Goal: Information Seeking & Learning: Find specific fact

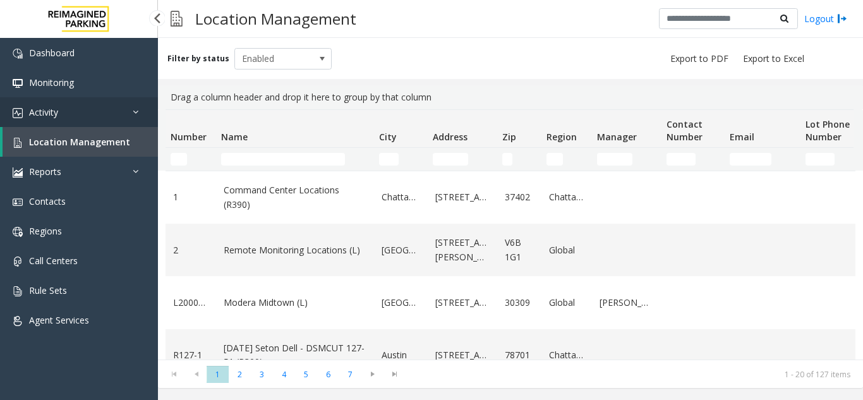
click at [132, 112] on link "Activity" at bounding box center [79, 112] width 158 height 30
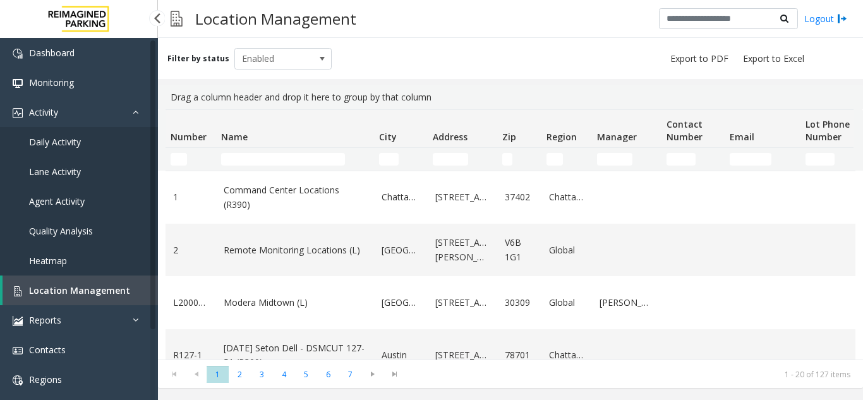
click at [72, 203] on span "Agent Activity" at bounding box center [57, 201] width 56 height 12
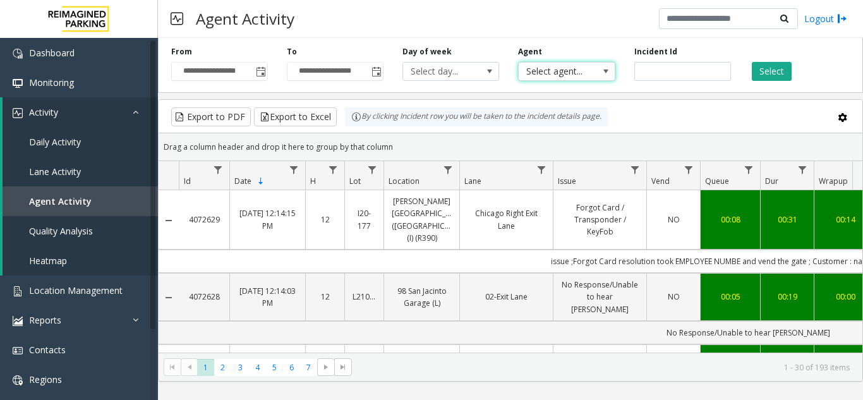
click at [595, 78] on span "Select agent..." at bounding box center [557, 72] width 76 height 18
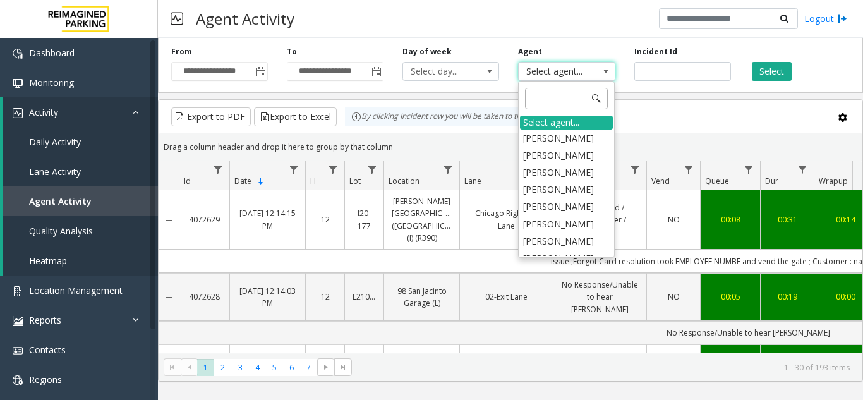
click at [557, 101] on input at bounding box center [566, 98] width 83 height 21
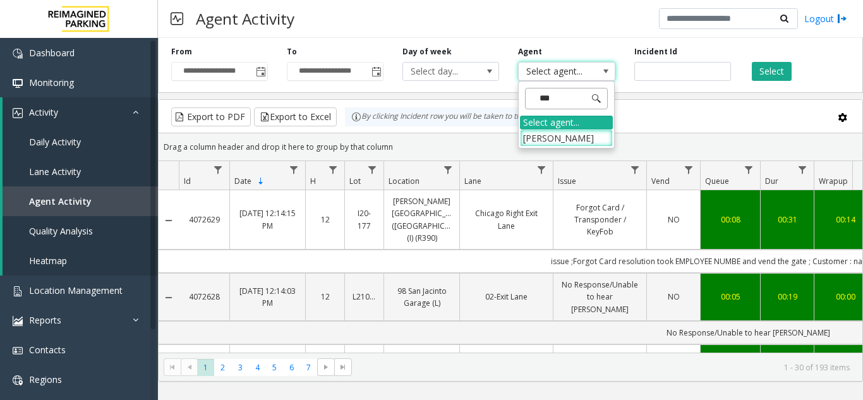
type input "****"
click at [579, 141] on li "[PERSON_NAME]" at bounding box center [566, 138] width 93 height 17
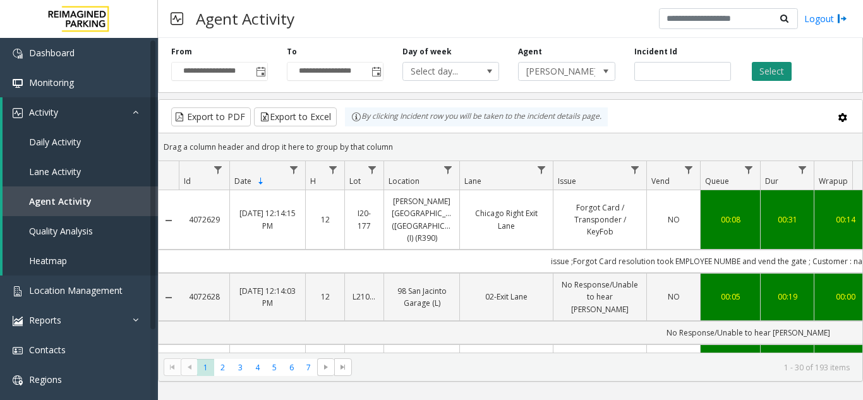
click at [764, 78] on button "Select" at bounding box center [772, 71] width 40 height 19
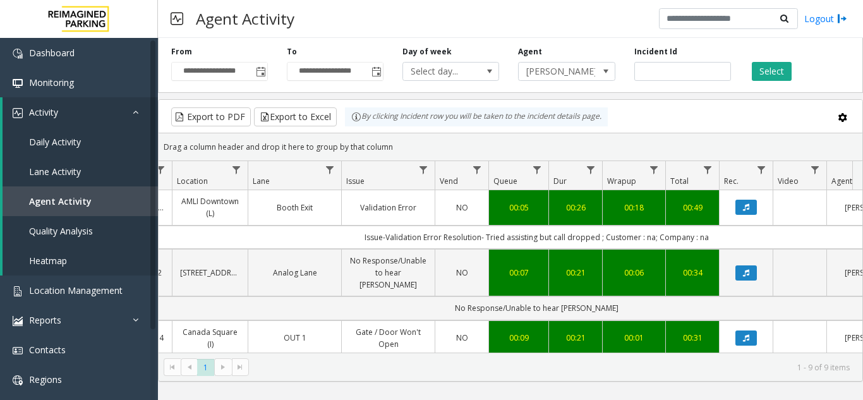
scroll to position [63, 212]
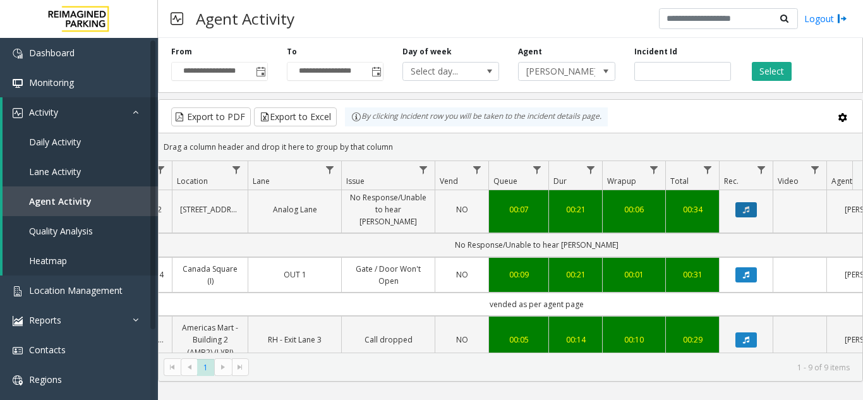
click at [746, 207] on icon "Data table" at bounding box center [746, 210] width 6 height 8
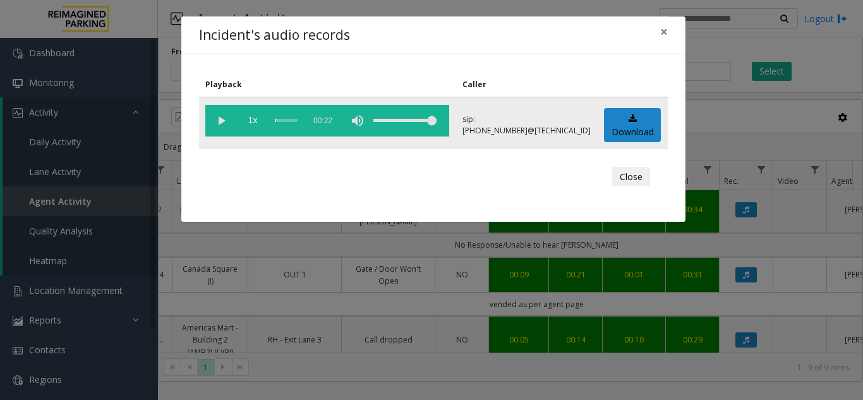
click at [221, 121] on vg-play-pause at bounding box center [221, 121] width 32 height 32
drag, startPoint x: 397, startPoint y: 123, endPoint x: 413, endPoint y: 128, distance: 17.2
click at [413, 128] on vg-controls "1x 00:22" at bounding box center [327, 121] width 244 height 32
click at [665, 32] on span "×" at bounding box center [664, 32] width 8 height 18
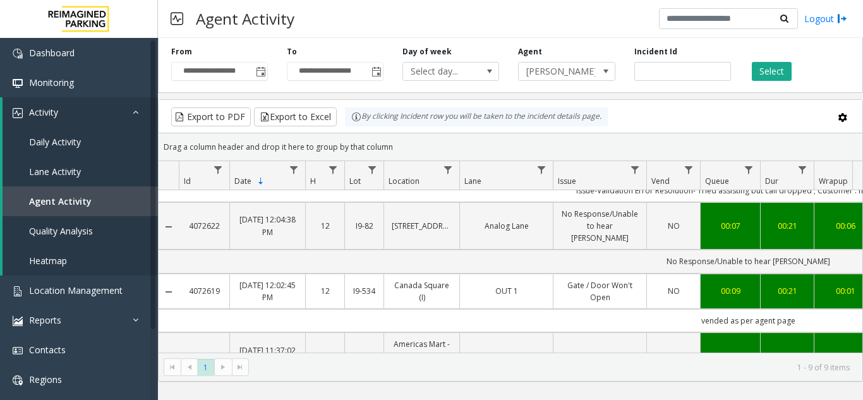
scroll to position [40, 0]
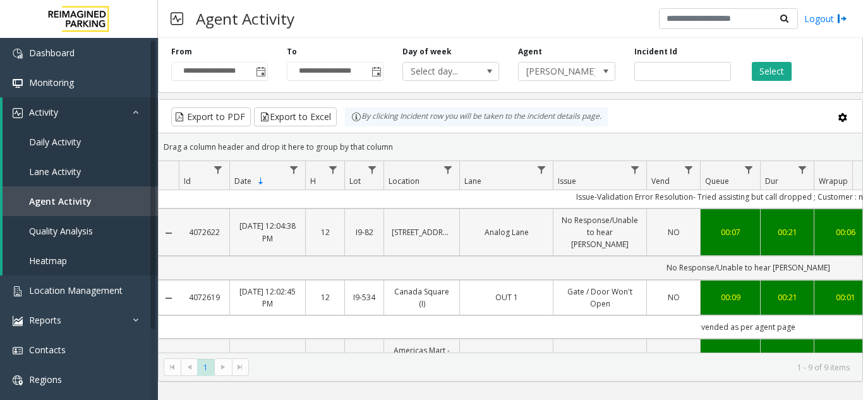
drag, startPoint x: 222, startPoint y: 202, endPoint x: 189, endPoint y: 214, distance: 35.6
click at [189, 214] on td "4072622" at bounding box center [204, 233] width 51 height 48
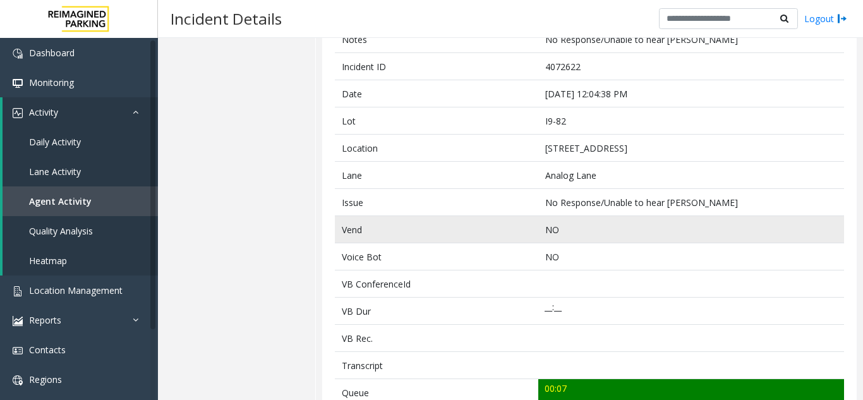
scroll to position [63, 0]
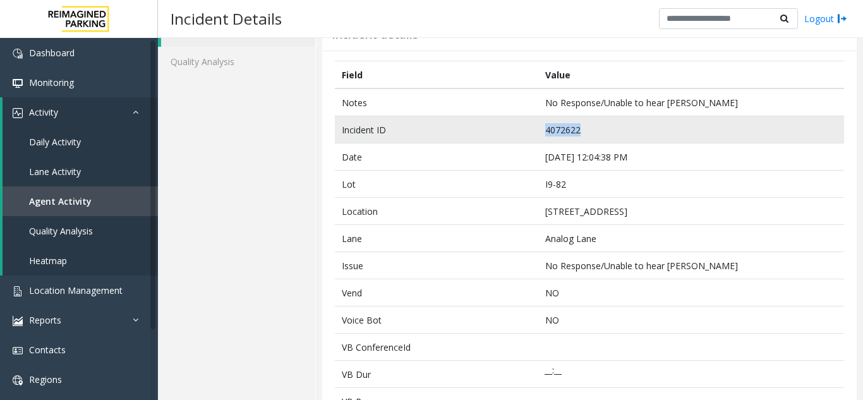
drag, startPoint x: 545, startPoint y: 131, endPoint x: 522, endPoint y: 131, distance: 23.4
click at [522, 131] on tr "Incident ID 4072622" at bounding box center [589, 129] width 509 height 27
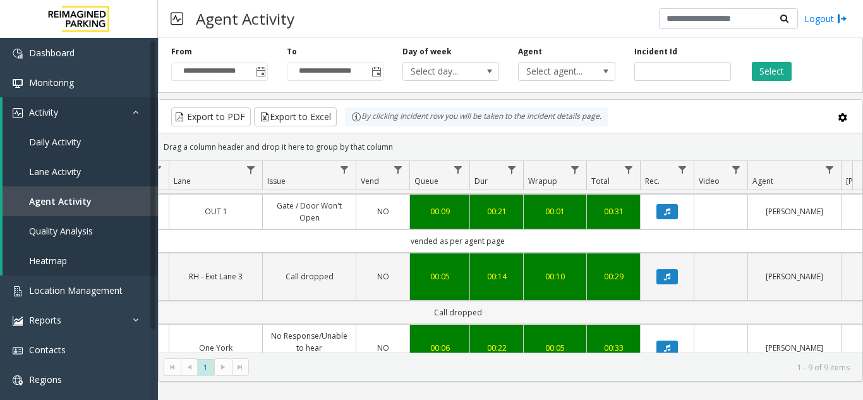
scroll to position [190, 291]
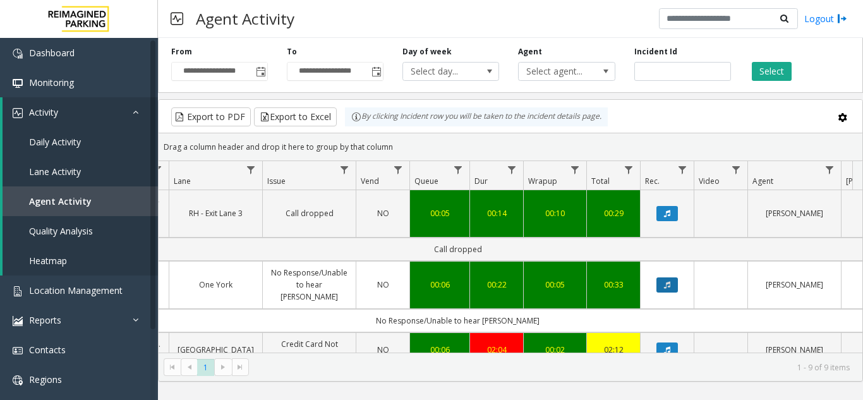
click at [667, 281] on icon "Data table" at bounding box center [667, 285] width 6 height 8
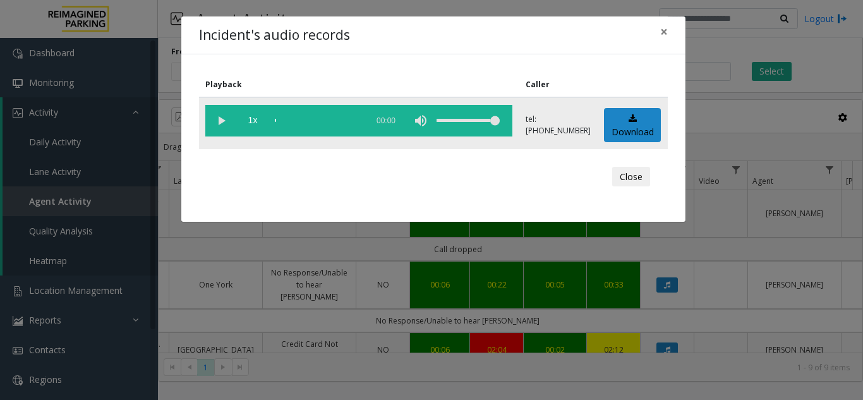
click at [222, 121] on vg-play-pause at bounding box center [221, 121] width 32 height 32
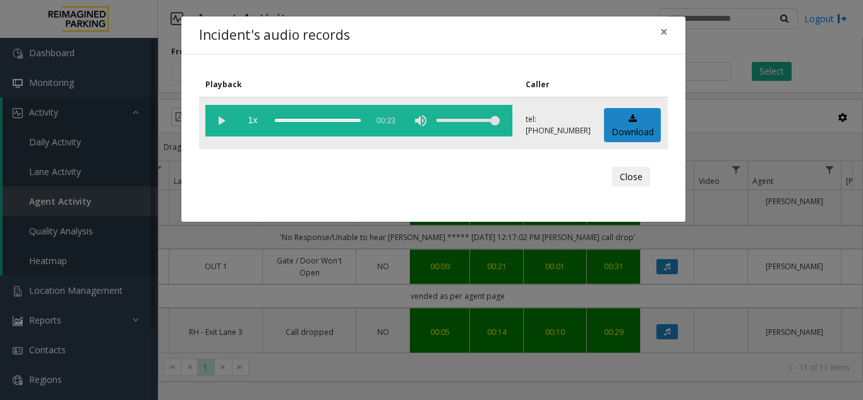
click at [221, 121] on vg-play-pause at bounding box center [221, 121] width 32 height 32
click at [277, 121] on div "scrub bar" at bounding box center [318, 121] width 86 height 32
drag, startPoint x: 308, startPoint y: 121, endPoint x: 262, endPoint y: 115, distance: 46.5
click at [262, 115] on vg-controls "1x 00:23" at bounding box center [358, 121] width 307 height 32
drag, startPoint x: 301, startPoint y: 120, endPoint x: 179, endPoint y: 112, distance: 121.6
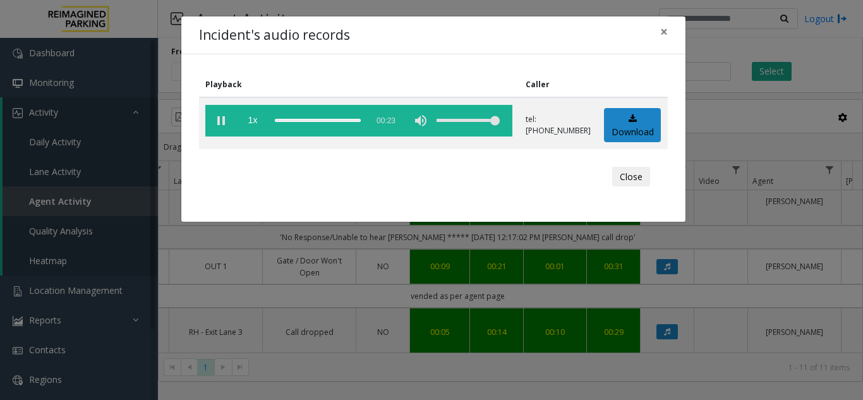
click at [179, 112] on div "Incident's audio records × Playback Caller 1x 00:23 tel:29050190014165940805 Do…" at bounding box center [431, 200] width 863 height 400
click at [662, 33] on span "×" at bounding box center [664, 32] width 8 height 18
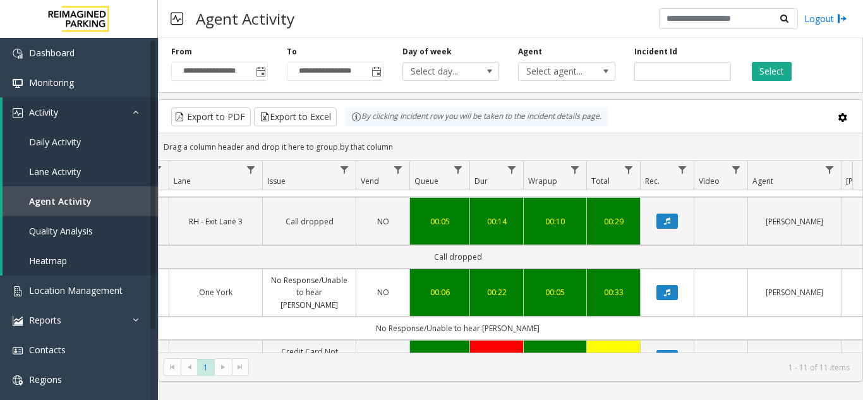
scroll to position [316, 291]
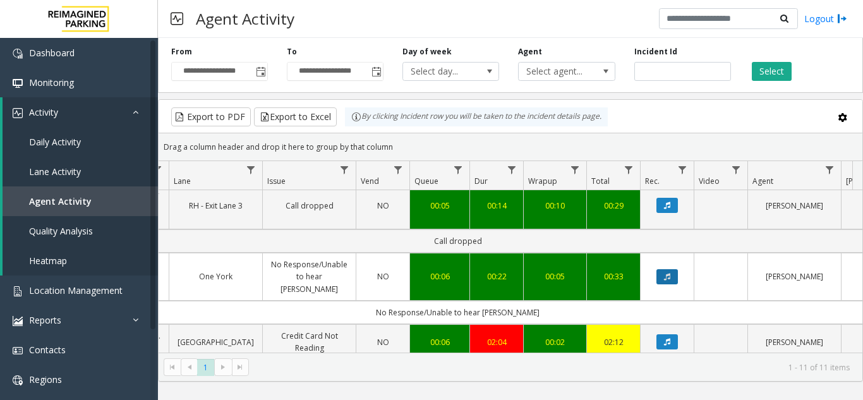
click at [670, 273] on icon "Data table" at bounding box center [667, 277] width 6 height 8
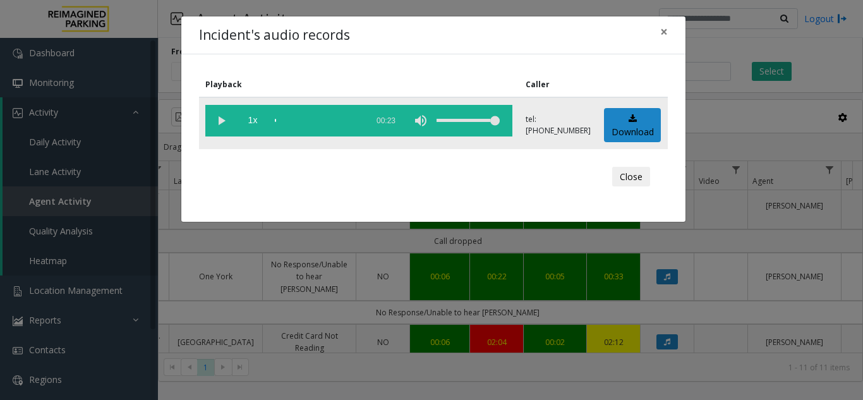
click at [215, 124] on vg-play-pause at bounding box center [221, 121] width 32 height 32
click at [665, 33] on span "×" at bounding box center [664, 32] width 8 height 18
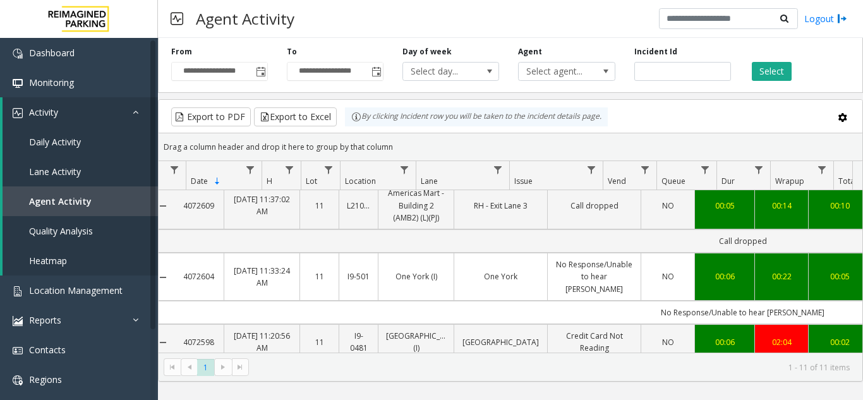
scroll to position [0, 0]
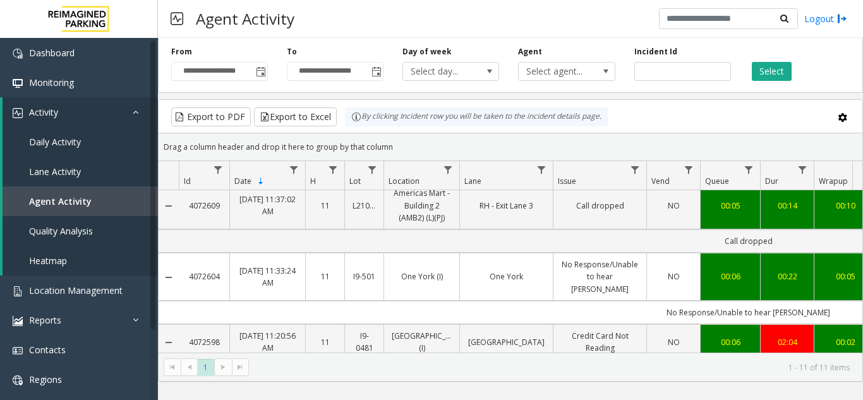
drag, startPoint x: 224, startPoint y: 260, endPoint x: 188, endPoint y: 264, distance: 35.6
click at [188, 264] on td "4072604" at bounding box center [204, 277] width 51 height 48
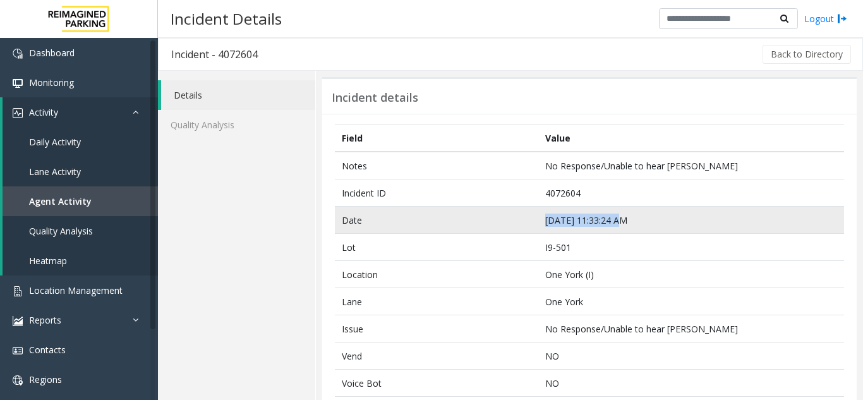
drag, startPoint x: 626, startPoint y: 218, endPoint x: 542, endPoint y: 212, distance: 84.3
click at [542, 212] on td "Sep 7 11:33:24 AM" at bounding box center [691, 220] width 306 height 27
copy td "Sep 7 11:33:24 AM"
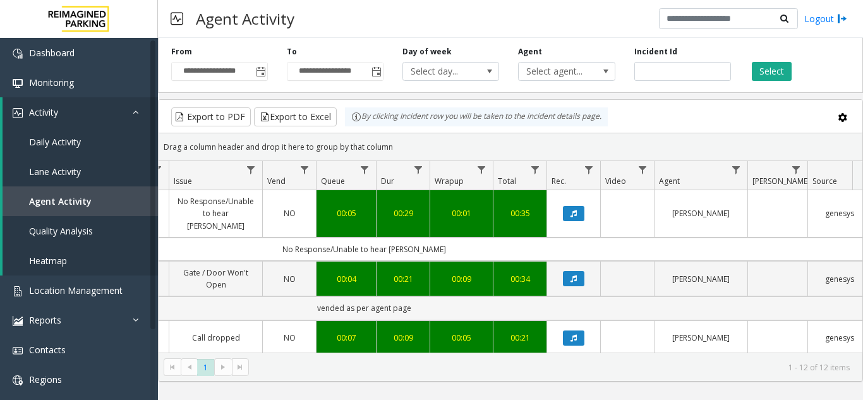
scroll to position [0, 385]
click at [574, 210] on icon "Data table" at bounding box center [572, 214] width 6 height 8
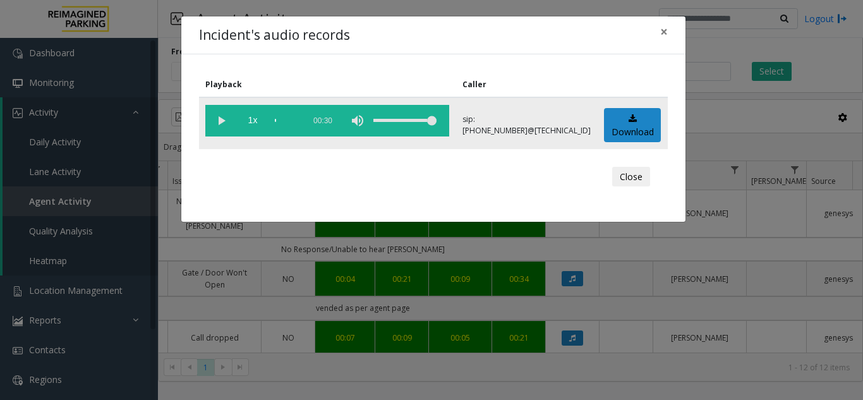
click at [218, 118] on vg-play-pause at bounding box center [221, 121] width 32 height 32
click at [667, 33] on span "×" at bounding box center [664, 32] width 8 height 18
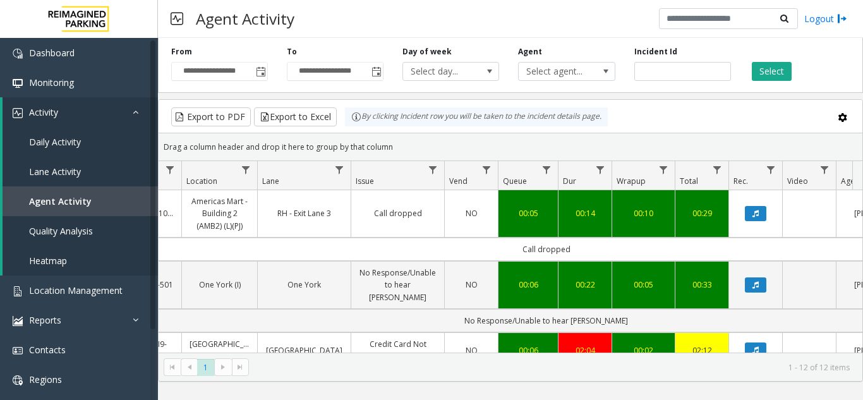
scroll to position [0, 173]
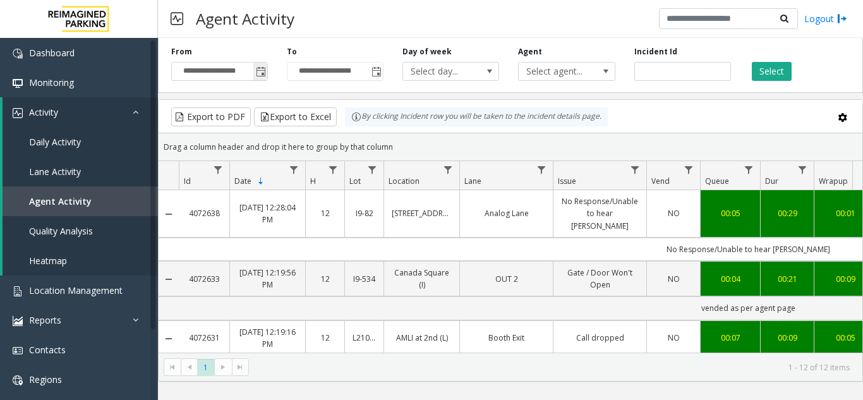
click at [264, 70] on span "Toggle popup" at bounding box center [261, 72] width 10 height 10
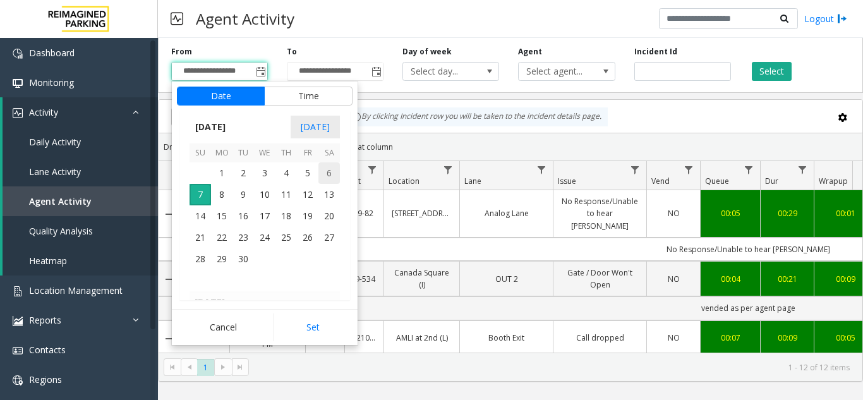
click at [331, 173] on span "6" at bounding box center [328, 172] width 21 height 21
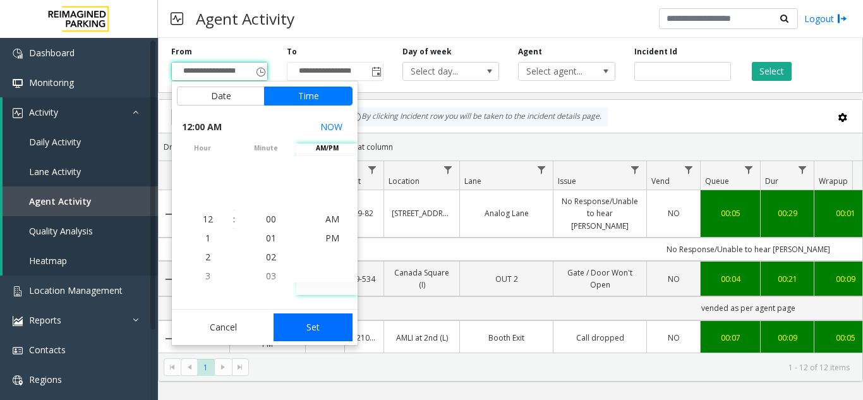
click at [326, 327] on button "Set" at bounding box center [314, 327] width 80 height 28
type input "**********"
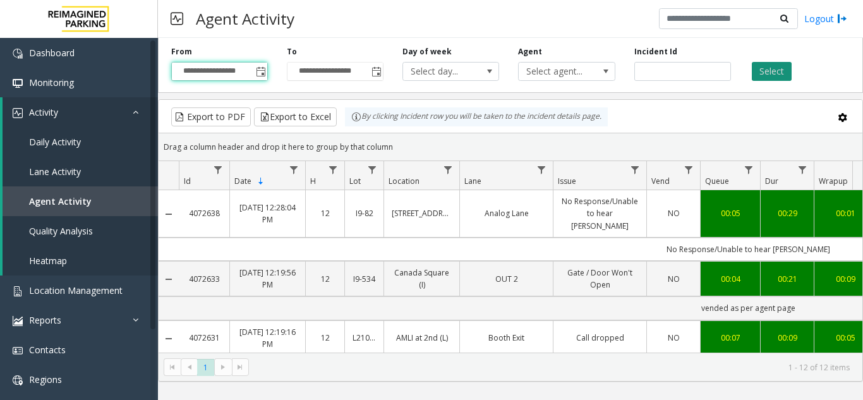
click at [775, 72] on button "Select" at bounding box center [772, 71] width 40 height 19
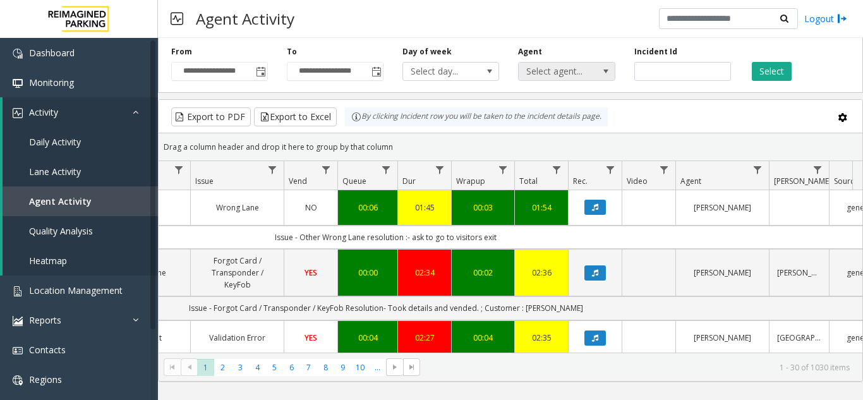
click at [571, 72] on span "Select agent..." at bounding box center [557, 72] width 76 height 18
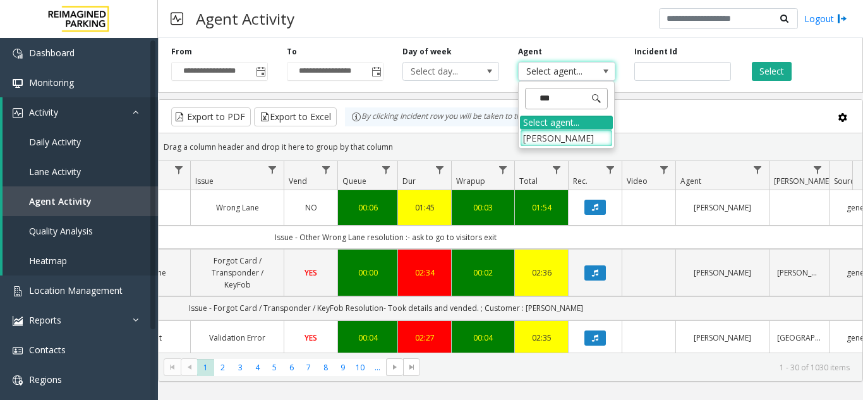
type input "****"
click at [593, 142] on li "[PERSON_NAME]" at bounding box center [566, 138] width 93 height 17
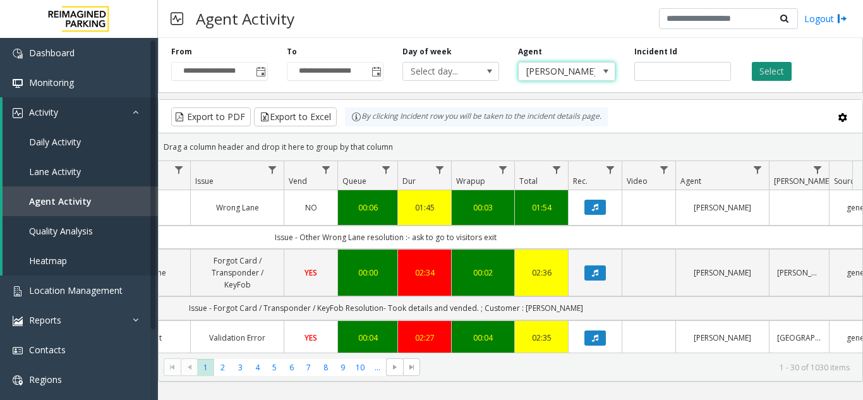
click at [784, 66] on button "Select" at bounding box center [772, 71] width 40 height 19
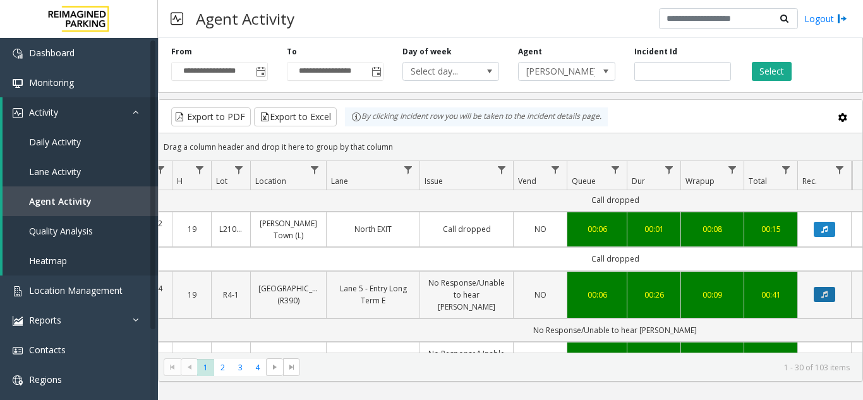
click at [823, 291] on icon "Data table" at bounding box center [824, 295] width 6 height 8
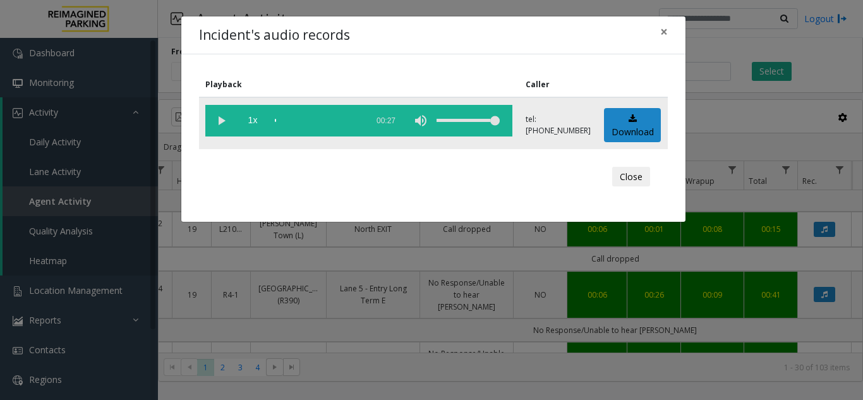
click at [224, 123] on vg-play-pause at bounding box center [221, 121] width 32 height 32
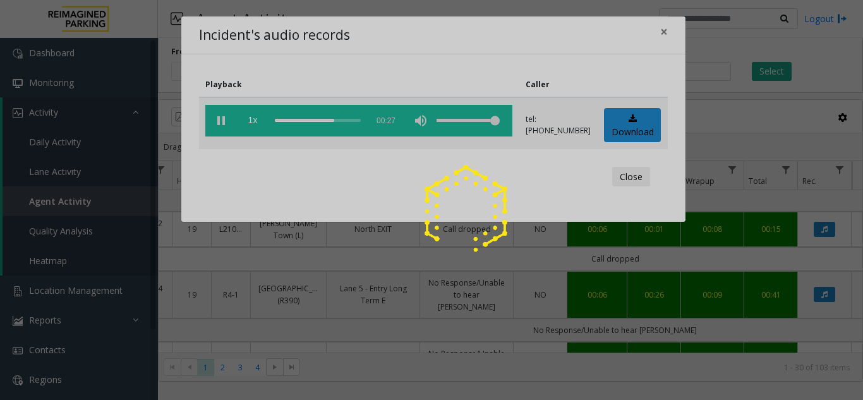
click at [664, 34] on div at bounding box center [431, 200] width 863 height 400
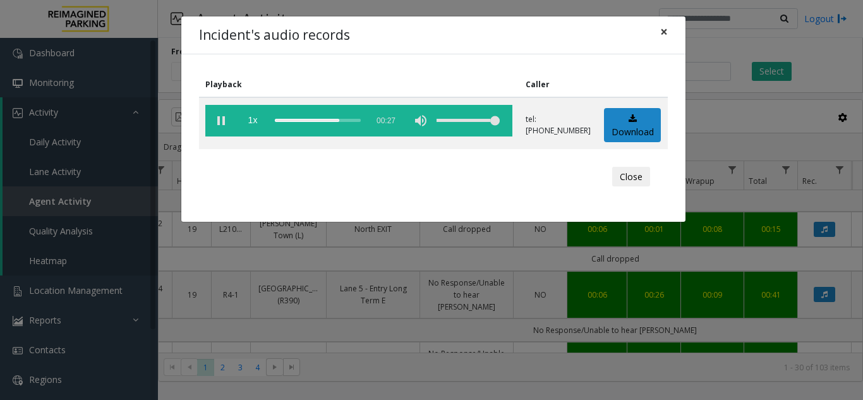
click at [665, 30] on span "×" at bounding box center [664, 32] width 8 height 18
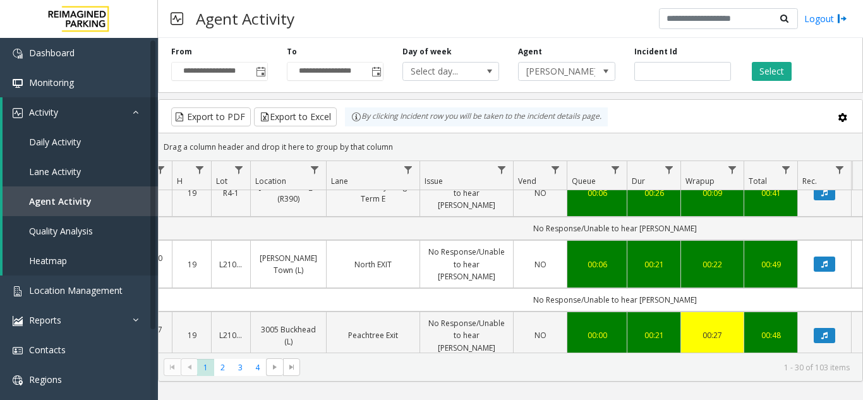
scroll to position [1706, 133]
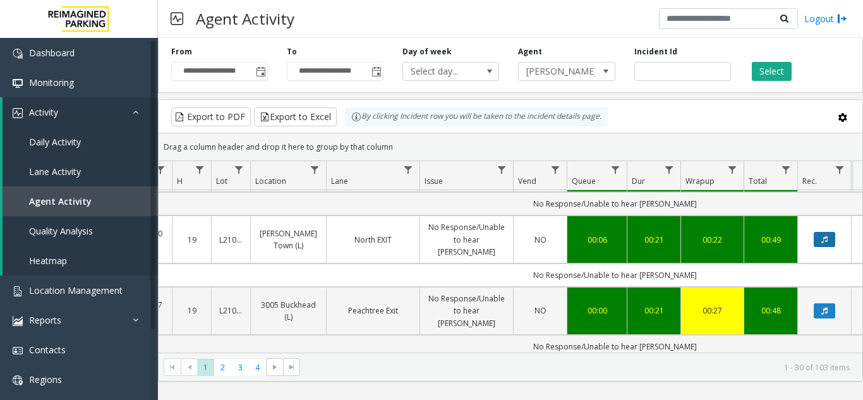
click at [823, 236] on icon "Data table" at bounding box center [824, 240] width 6 height 8
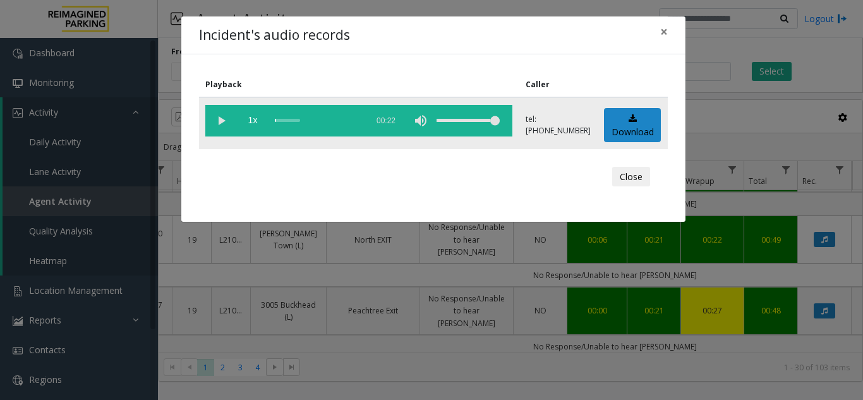
click at [222, 120] on vg-play-pause at bounding box center [221, 121] width 32 height 32
click at [667, 35] on span "×" at bounding box center [664, 32] width 8 height 18
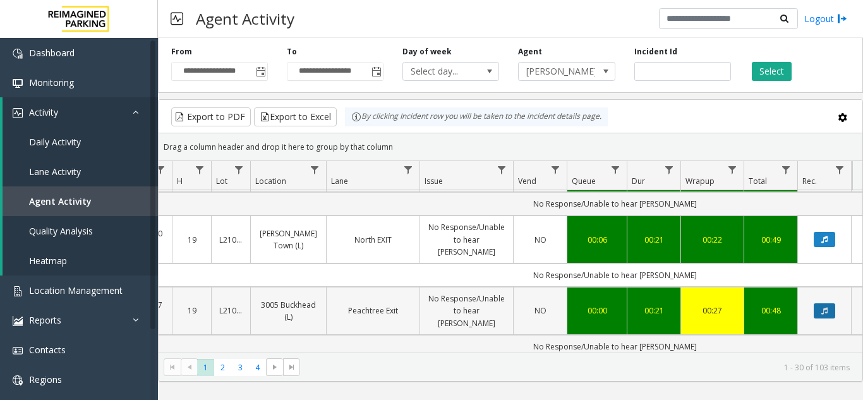
click at [820, 303] on button "Data table" at bounding box center [824, 310] width 21 height 15
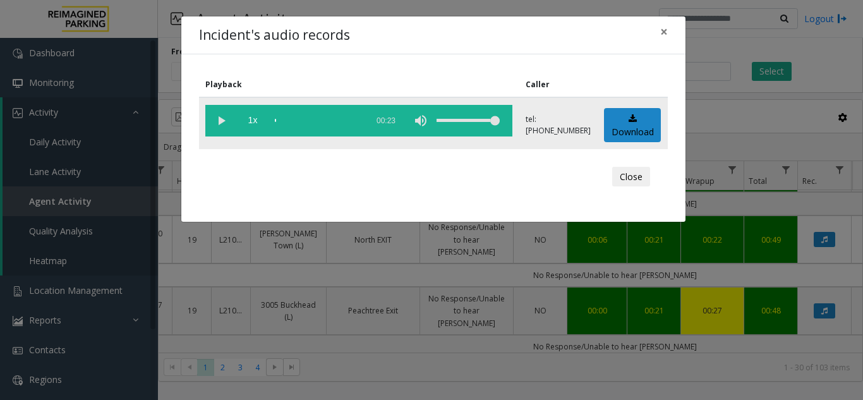
click at [224, 121] on vg-play-pause at bounding box center [221, 121] width 32 height 32
click at [219, 118] on vg-play-pause at bounding box center [221, 121] width 32 height 32
click at [222, 119] on vg-play-pause at bounding box center [221, 121] width 32 height 32
click at [660, 34] on span "×" at bounding box center [664, 32] width 8 height 18
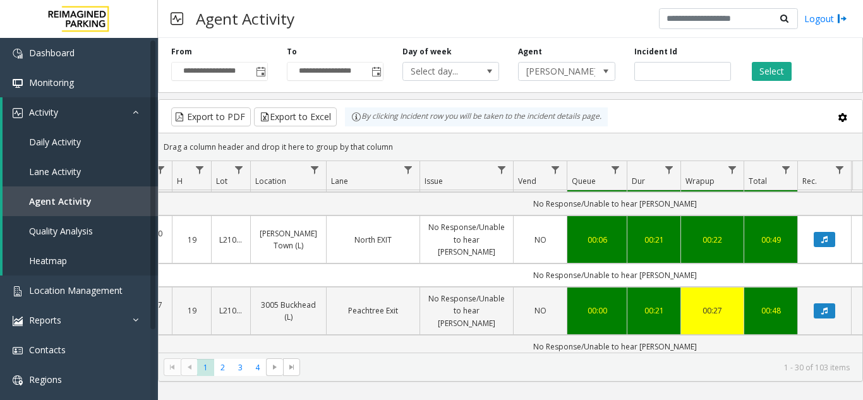
scroll to position [1769, 133]
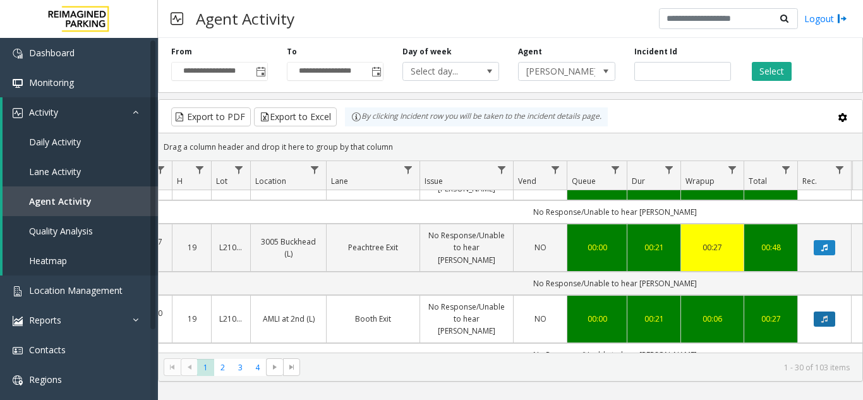
click at [826, 315] on icon "Data table" at bounding box center [824, 319] width 6 height 8
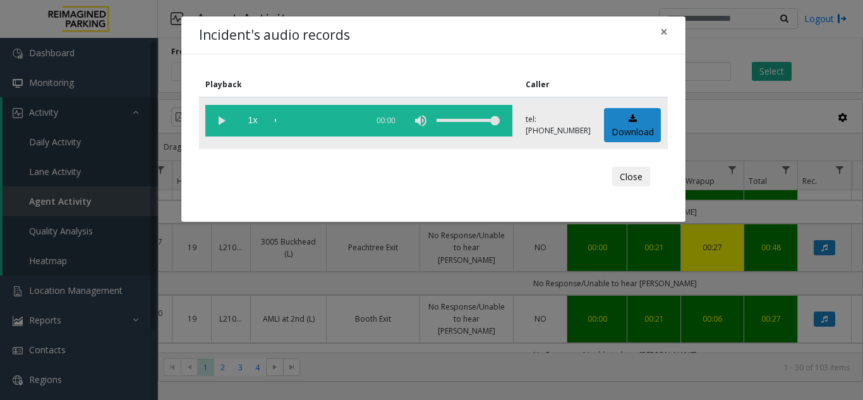
click at [222, 121] on vg-play-pause at bounding box center [221, 121] width 32 height 32
click at [667, 33] on span "×" at bounding box center [664, 32] width 8 height 18
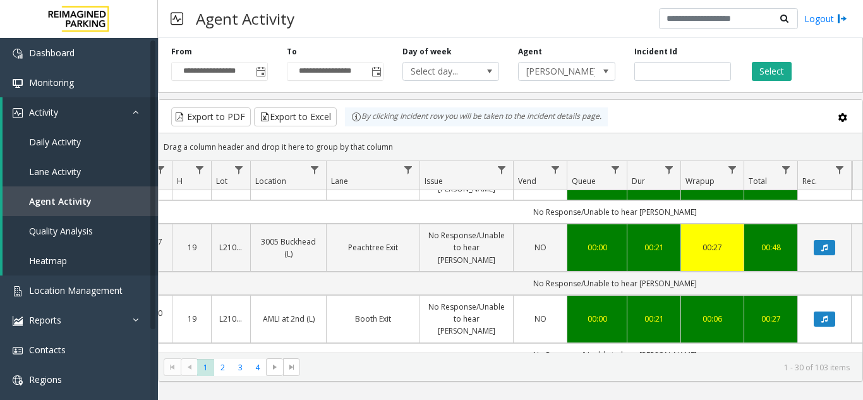
scroll to position [1802, 133]
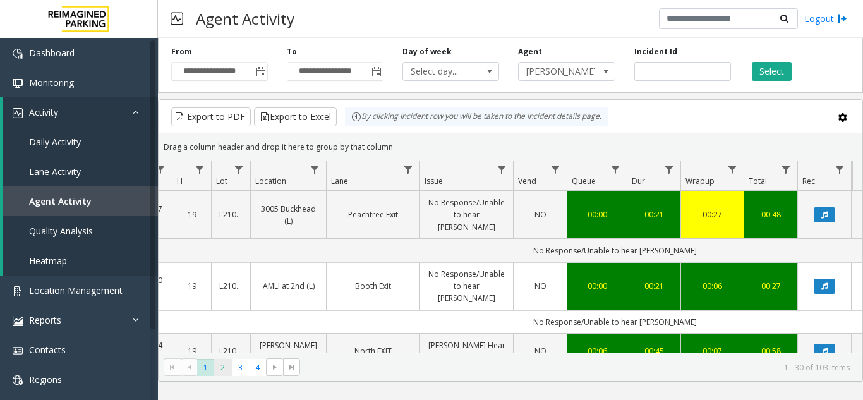
click at [227, 372] on span "2" at bounding box center [222, 367] width 17 height 17
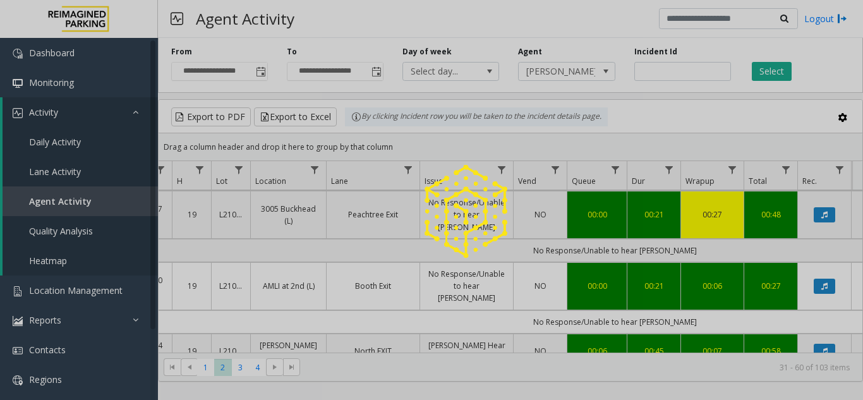
scroll to position [0, 133]
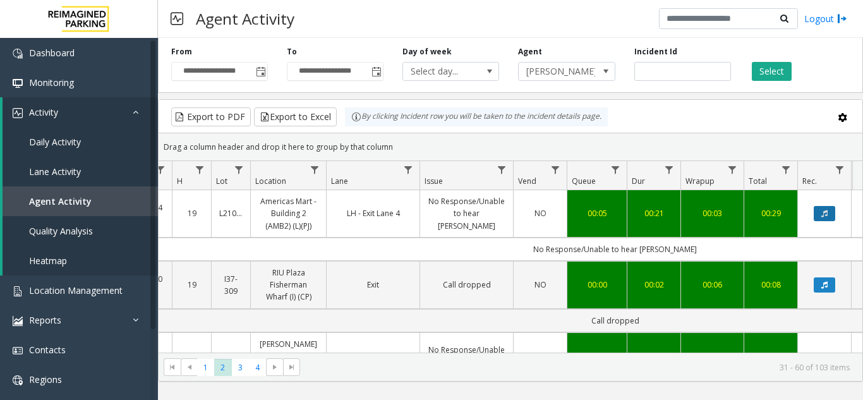
click at [827, 214] on icon "Data table" at bounding box center [824, 214] width 6 height 8
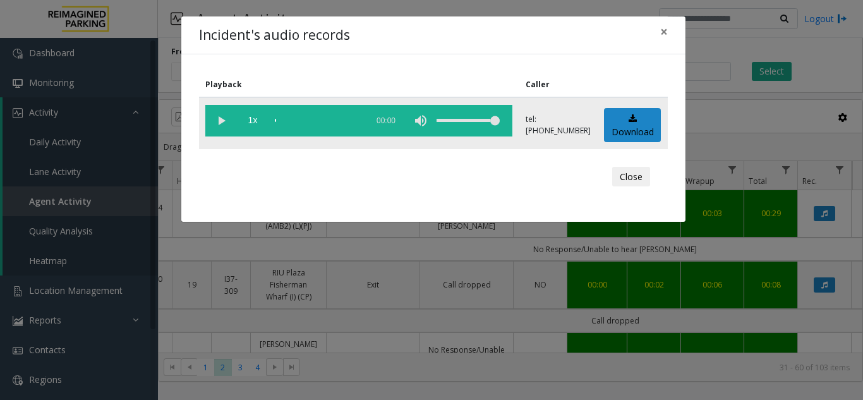
click at [224, 123] on vg-play-pause at bounding box center [221, 121] width 32 height 32
click at [284, 121] on div "scrub bar" at bounding box center [318, 121] width 86 height 32
click at [664, 32] on span "×" at bounding box center [664, 32] width 8 height 18
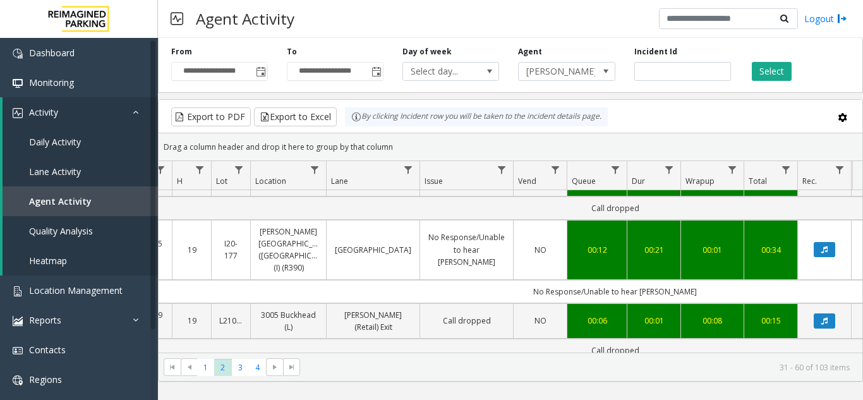
scroll to position [126, 133]
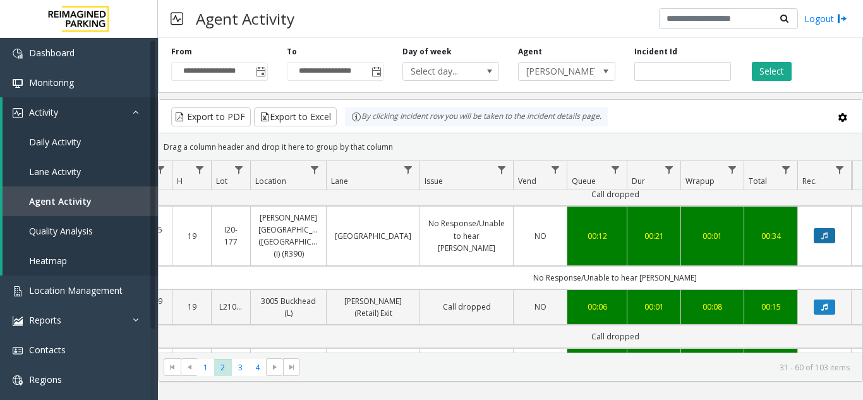
click at [821, 232] on icon "Data table" at bounding box center [824, 236] width 6 height 8
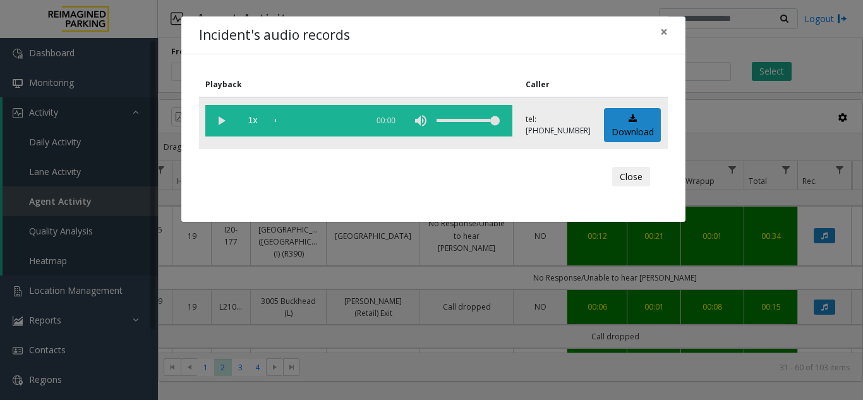
click at [222, 122] on vg-play-pause at bounding box center [221, 121] width 32 height 32
click at [283, 120] on div "scrub bar" at bounding box center [318, 121] width 86 height 32
click at [289, 121] on div "scrub bar" at bounding box center [318, 121] width 86 height 32
click at [663, 33] on span "×" at bounding box center [664, 32] width 8 height 18
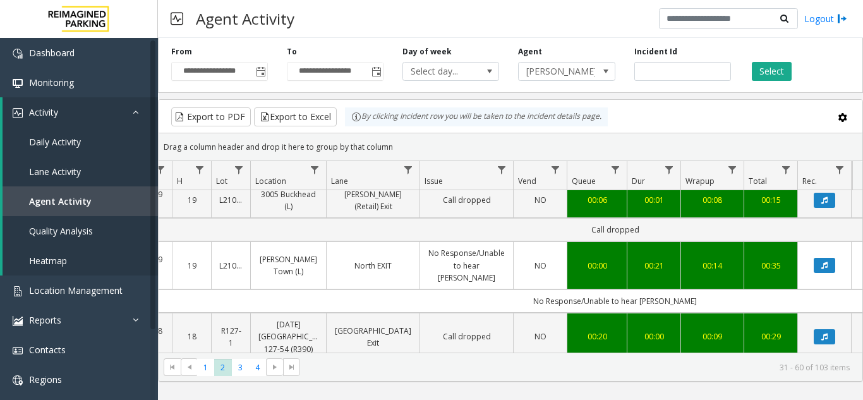
scroll to position [253, 133]
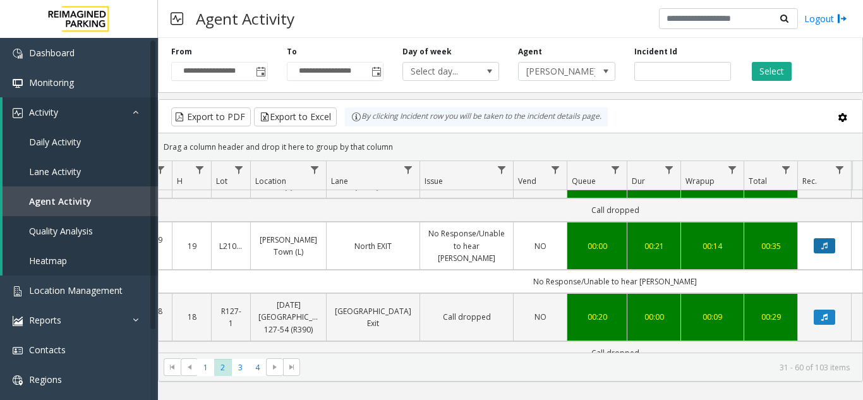
click at [827, 242] on icon "Data table" at bounding box center [824, 246] width 6 height 8
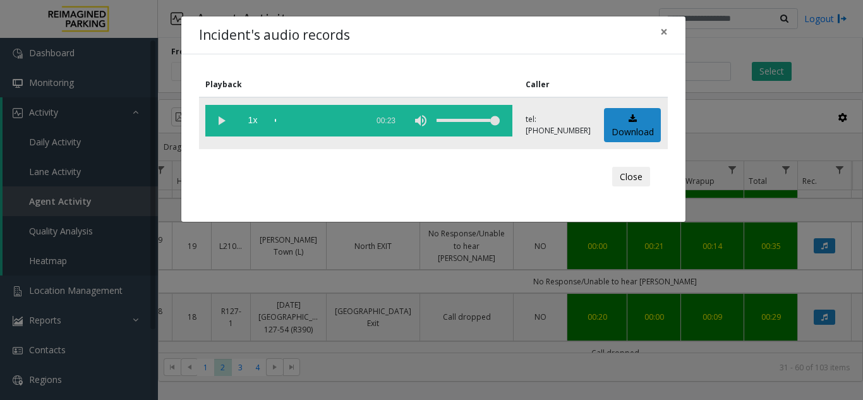
click at [221, 121] on vg-play-pause at bounding box center [221, 121] width 32 height 32
click at [662, 35] on span "×" at bounding box center [664, 32] width 8 height 18
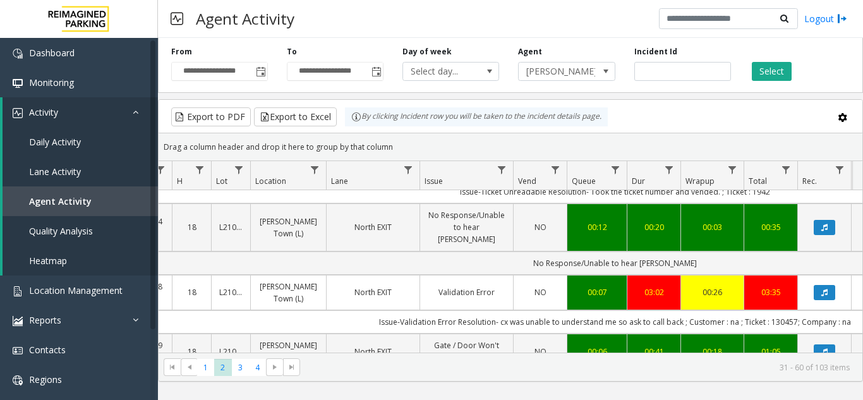
scroll to position [695, 133]
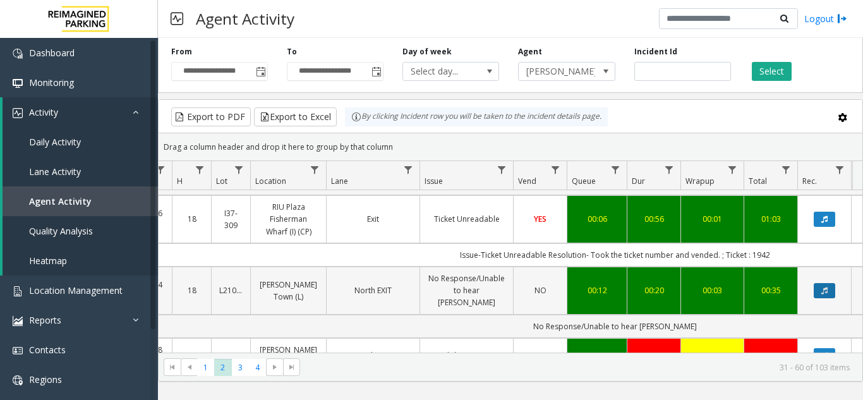
click at [834, 283] on button "Data table" at bounding box center [824, 290] width 21 height 15
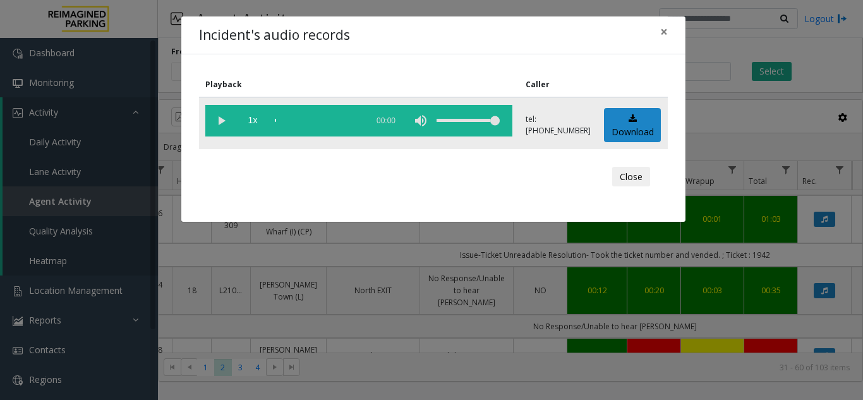
click at [224, 124] on vg-play-pause at bounding box center [221, 121] width 32 height 32
click at [285, 120] on div "scrub bar" at bounding box center [318, 121] width 86 height 32
click at [667, 32] on span "×" at bounding box center [664, 32] width 8 height 18
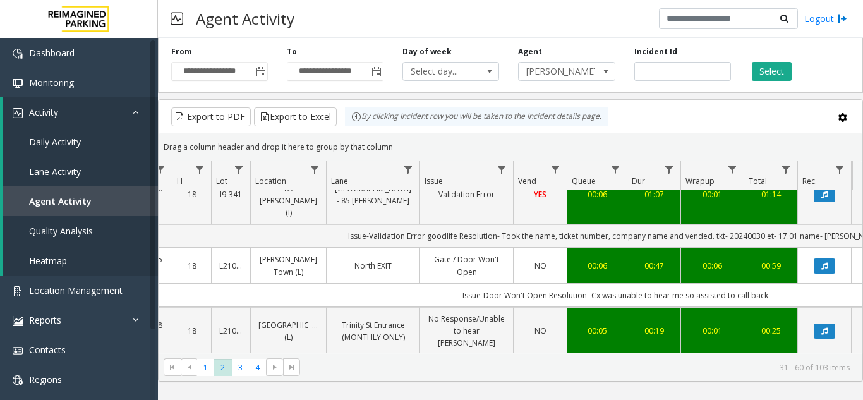
scroll to position [1264, 133]
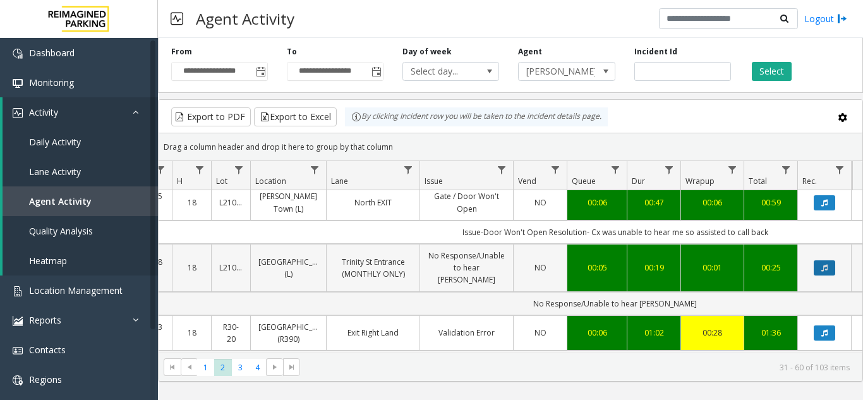
click at [829, 260] on button "Data table" at bounding box center [824, 267] width 21 height 15
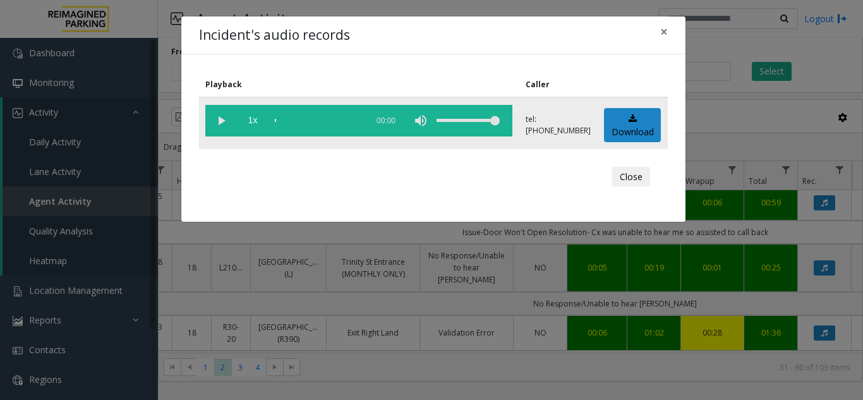
click at [218, 120] on vg-play-pause at bounding box center [221, 121] width 32 height 32
click at [288, 121] on div "scrub bar" at bounding box center [318, 121] width 86 height 32
click at [660, 33] on span "×" at bounding box center [664, 32] width 8 height 18
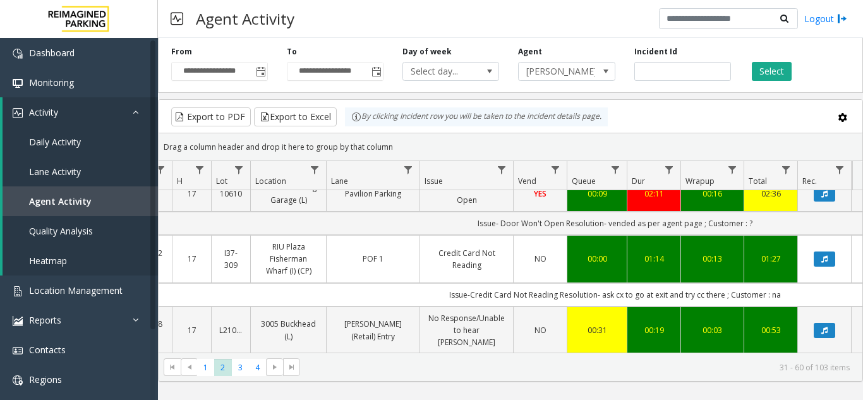
scroll to position [1453, 133]
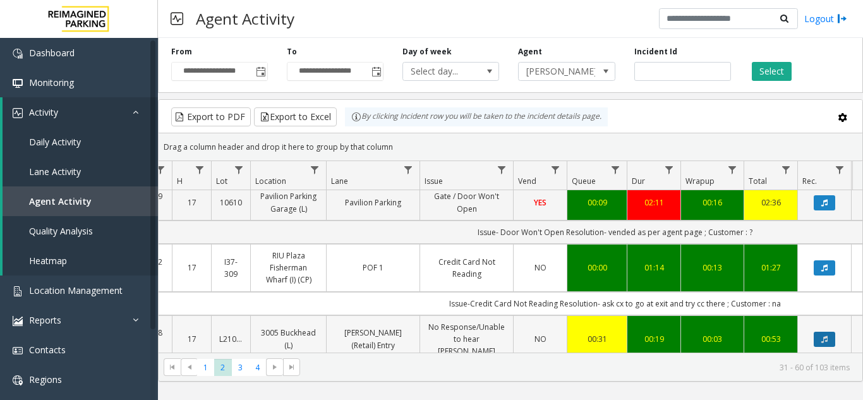
click at [825, 336] on icon "Data table" at bounding box center [824, 340] width 6 height 8
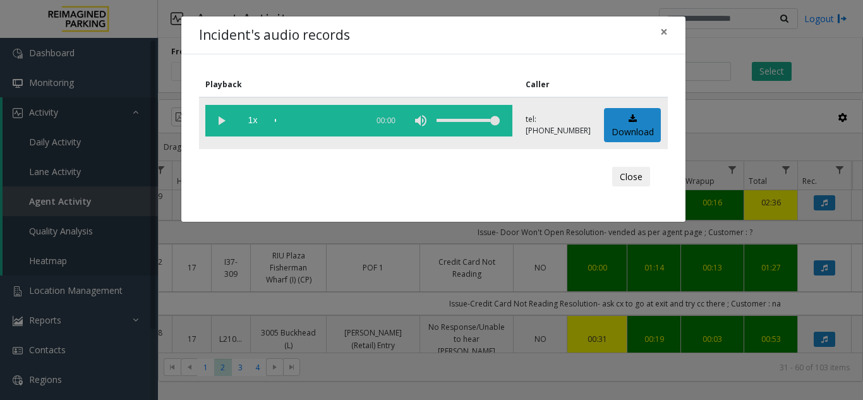
click at [219, 114] on vg-play-pause at bounding box center [221, 121] width 32 height 32
click at [284, 121] on div "scrub bar" at bounding box center [318, 121] width 86 height 32
click at [665, 29] on span "×" at bounding box center [664, 32] width 8 height 18
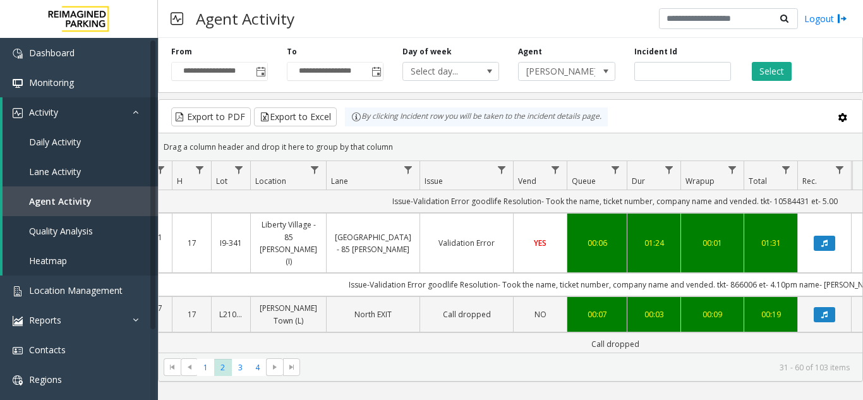
scroll to position [1815, 133]
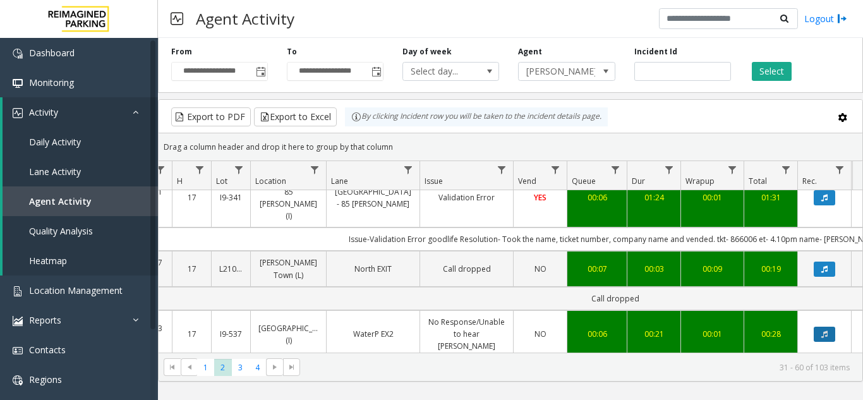
click at [825, 327] on button "Data table" at bounding box center [824, 334] width 21 height 15
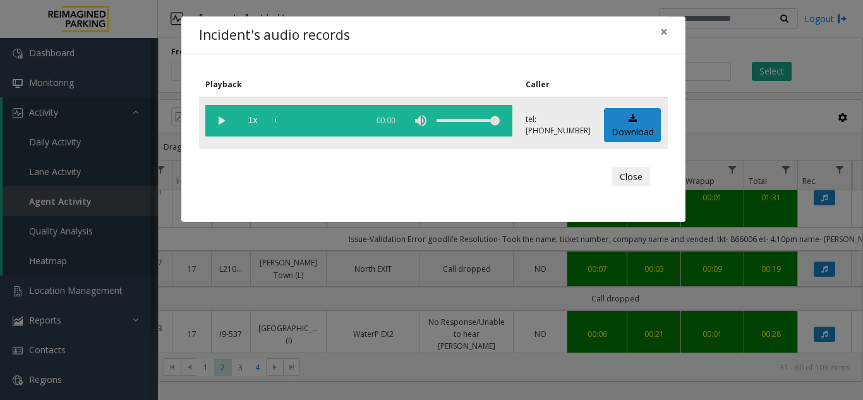
click at [217, 119] on vg-play-pause at bounding box center [221, 121] width 32 height 32
click at [284, 119] on div "scrub bar" at bounding box center [318, 121] width 86 height 32
click at [665, 32] on span "×" at bounding box center [664, 32] width 8 height 18
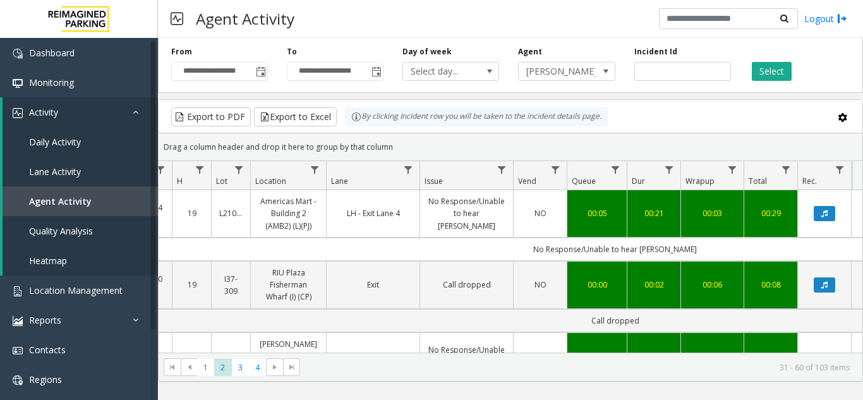
scroll to position [0, 133]
click at [71, 207] on link "Agent Activity" at bounding box center [80, 201] width 155 height 30
click at [95, 121] on link "Activity" at bounding box center [80, 112] width 155 height 30
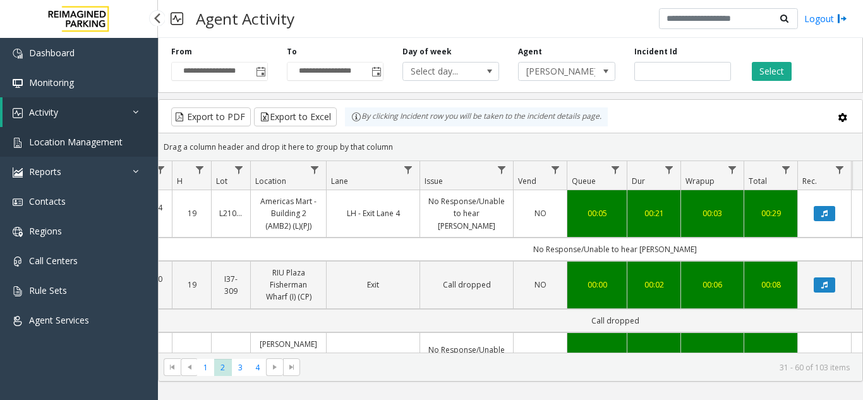
click at [99, 136] on span "Location Management" at bounding box center [76, 142] width 94 height 12
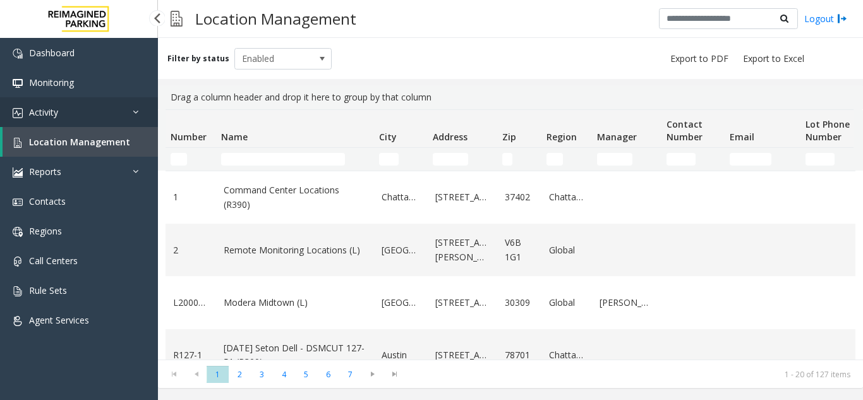
click at [107, 118] on link "Activity" at bounding box center [79, 112] width 158 height 30
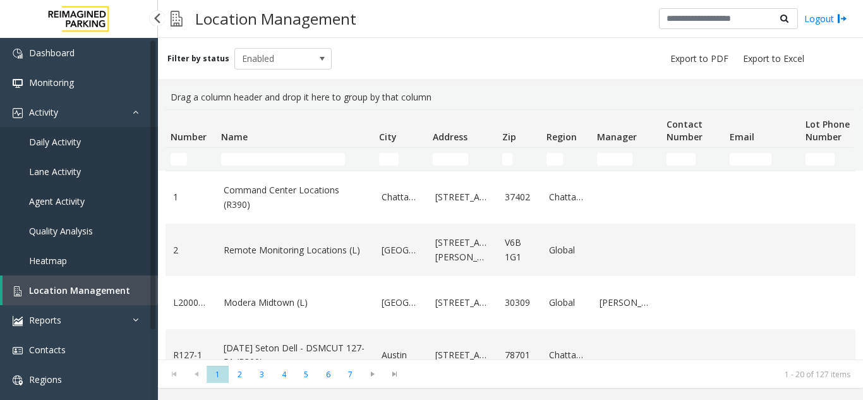
click at [81, 203] on span "Agent Activity" at bounding box center [57, 201] width 56 height 12
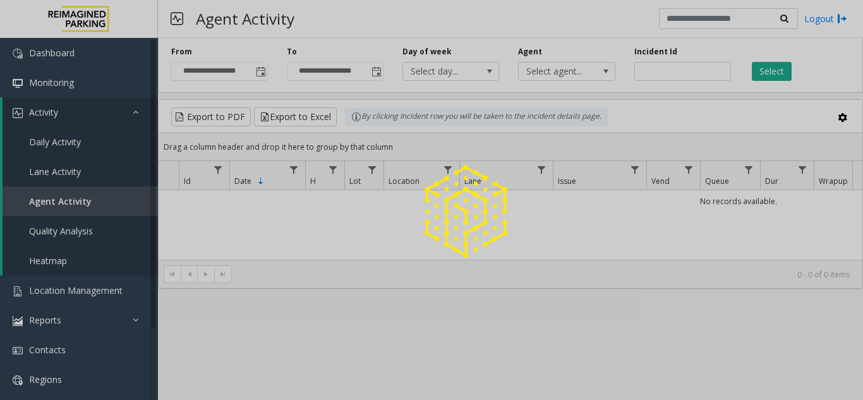
click at [262, 71] on div at bounding box center [431, 200] width 863 height 400
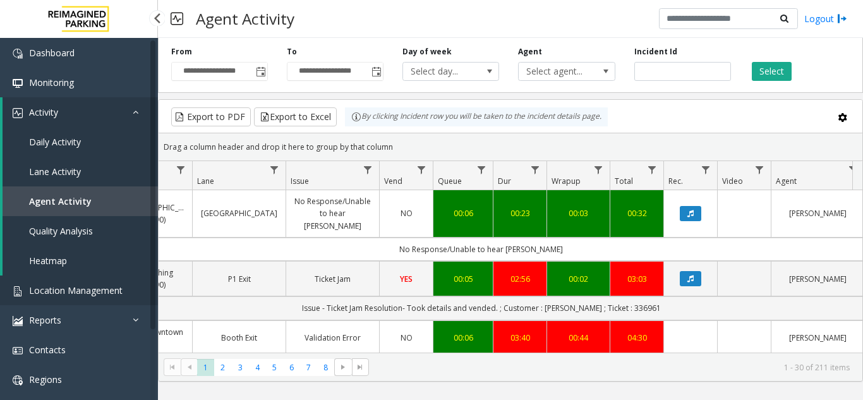
click at [85, 289] on span "Location Management" at bounding box center [76, 290] width 94 height 12
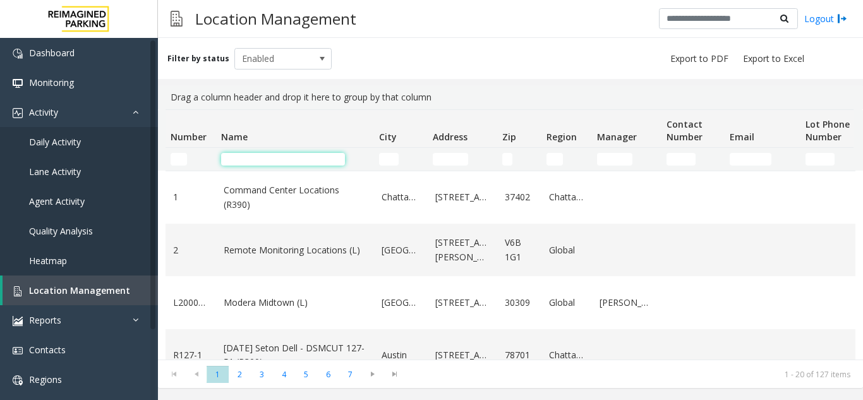
click at [276, 158] on input "Name Filter" at bounding box center [283, 159] width 124 height 13
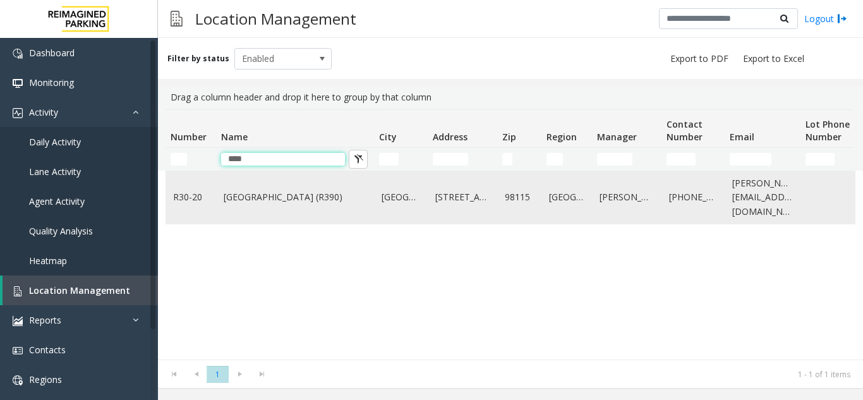
type input "****"
click at [237, 196] on link "Green Lake Village (R390)" at bounding box center [295, 197] width 143 height 14
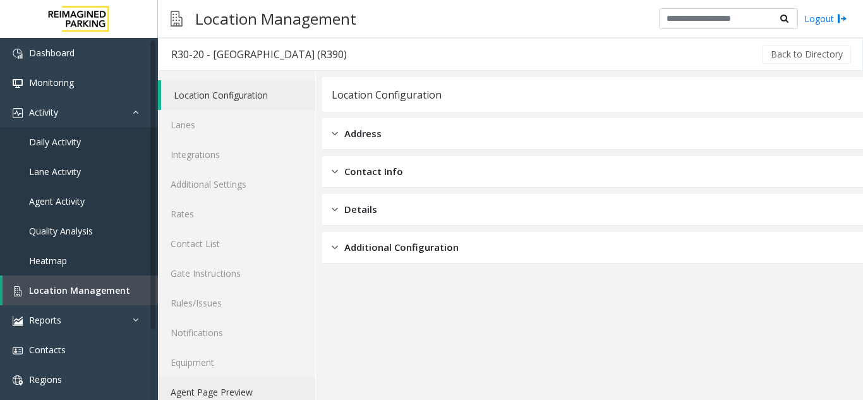
click at [253, 394] on link "Agent Page Preview" at bounding box center [236, 392] width 157 height 30
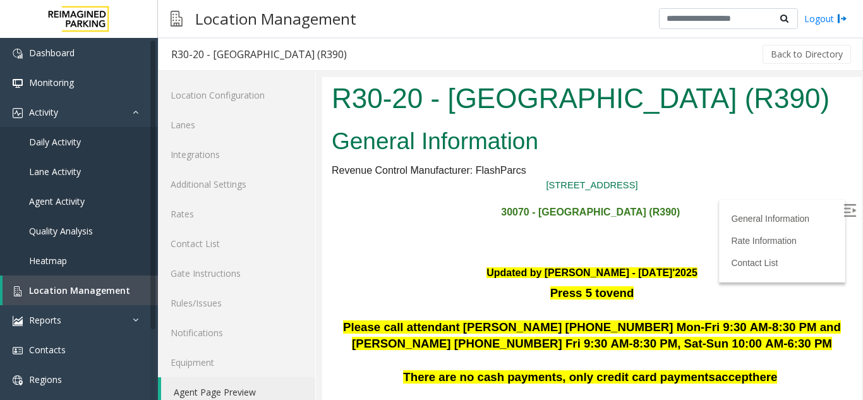
click at [844, 208] on img at bounding box center [850, 210] width 13 height 13
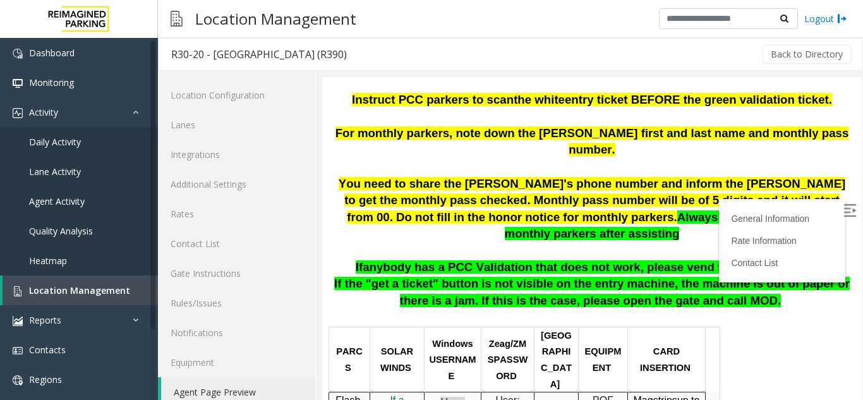
scroll to position [286, 0]
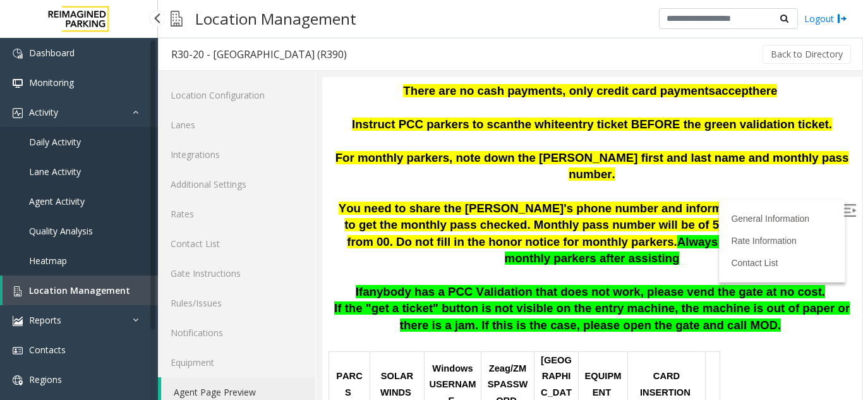
click at [72, 291] on span "Location Management" at bounding box center [79, 290] width 101 height 12
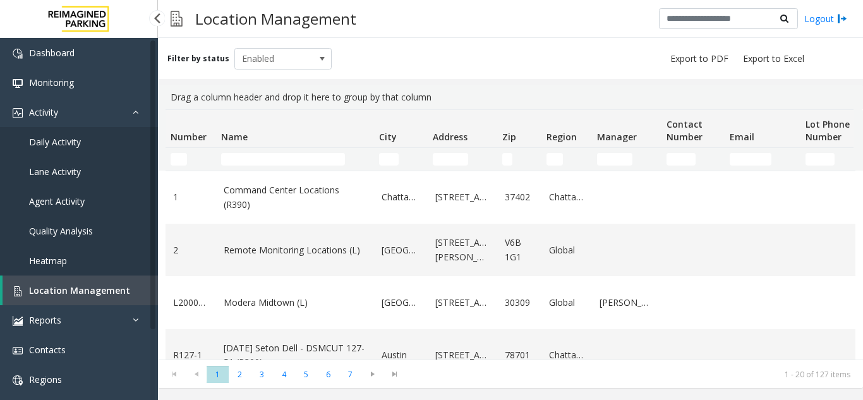
click at [75, 201] on span "Agent Activity" at bounding box center [57, 201] width 56 height 12
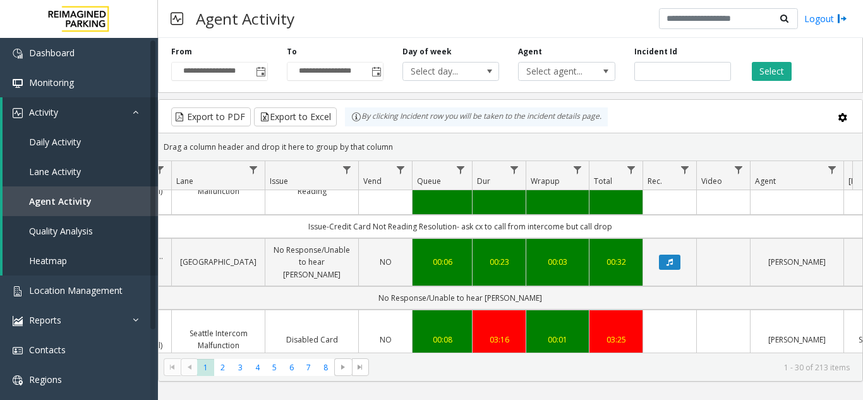
scroll to position [63, 288]
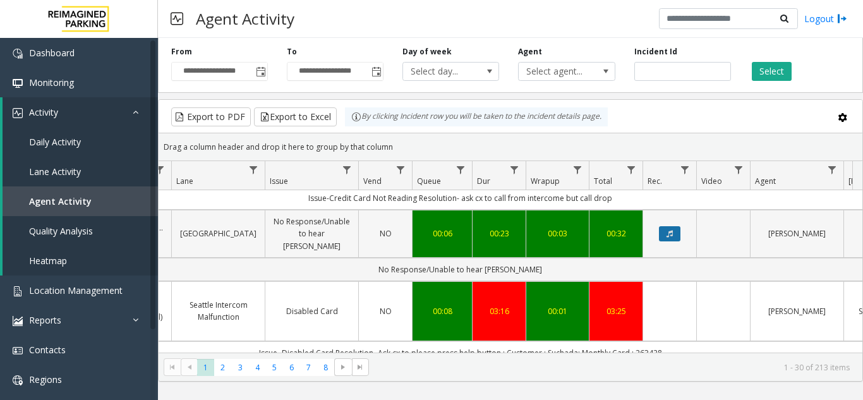
click at [677, 229] on button "Data table" at bounding box center [669, 233] width 21 height 15
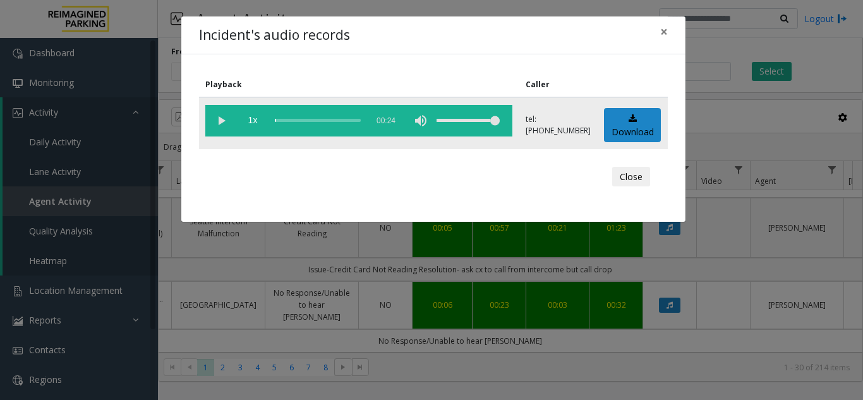
click at [221, 118] on vg-play-pause at bounding box center [221, 121] width 32 height 32
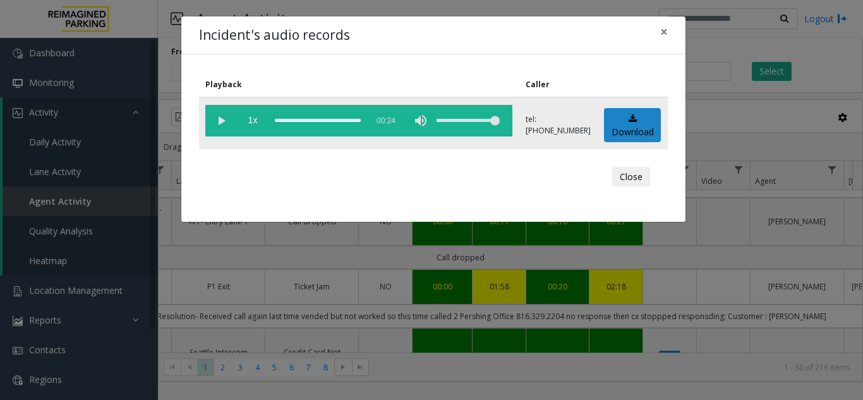
click at [216, 118] on vg-play-pause at bounding box center [221, 121] width 32 height 32
click at [279, 119] on div "scrub bar" at bounding box center [318, 121] width 86 height 32
click at [222, 121] on vg-play-pause at bounding box center [221, 121] width 32 height 32
click at [286, 122] on div "scrub bar" at bounding box center [318, 121] width 86 height 32
click at [222, 118] on vg-play-pause at bounding box center [221, 121] width 32 height 32
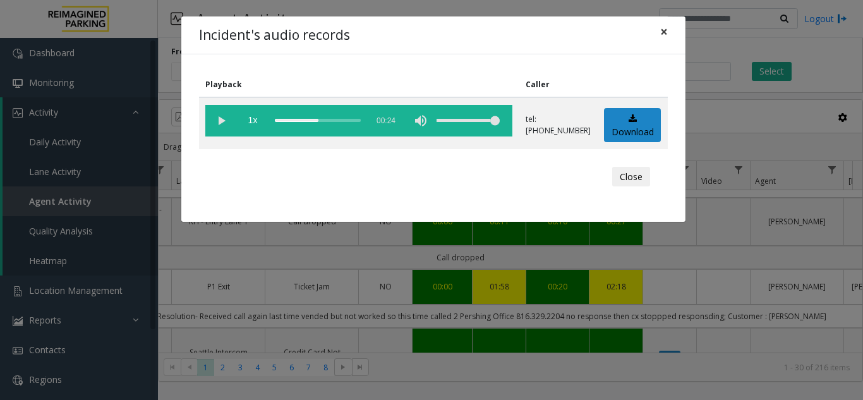
click at [661, 34] on span "×" at bounding box center [664, 32] width 8 height 18
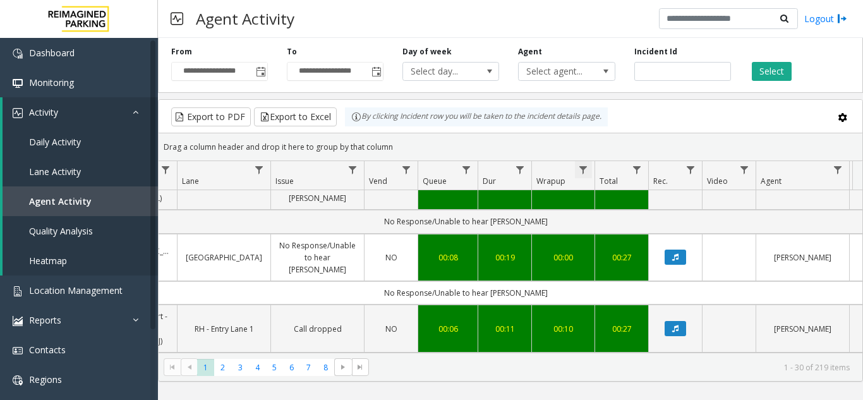
scroll to position [63, 282]
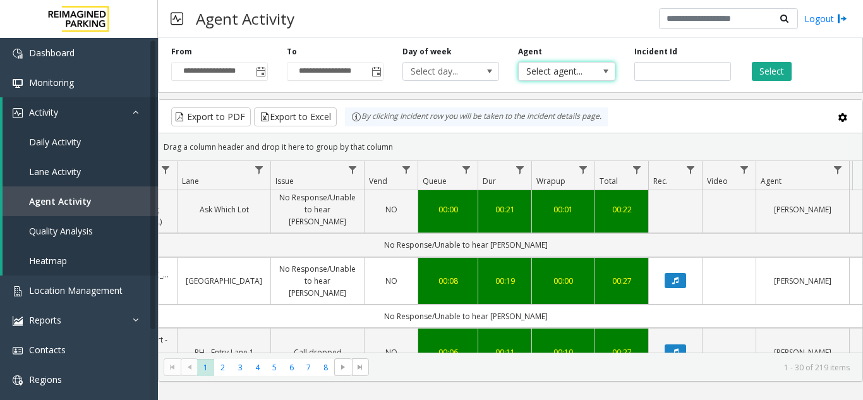
click at [568, 71] on span "Select agent..." at bounding box center [557, 72] width 76 height 18
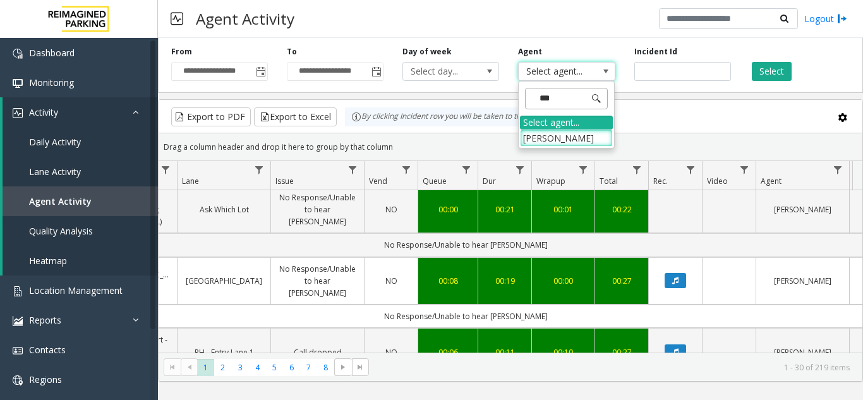
type input "****"
click at [566, 135] on li "[PERSON_NAME]" at bounding box center [566, 138] width 93 height 17
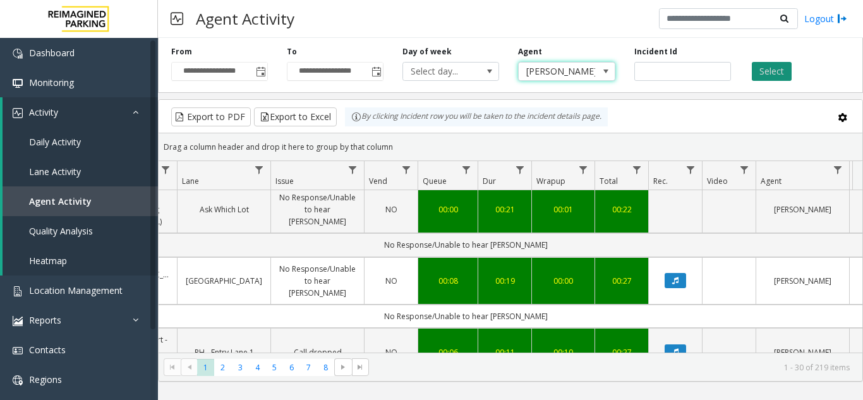
click at [784, 69] on button "Select" at bounding box center [772, 71] width 40 height 19
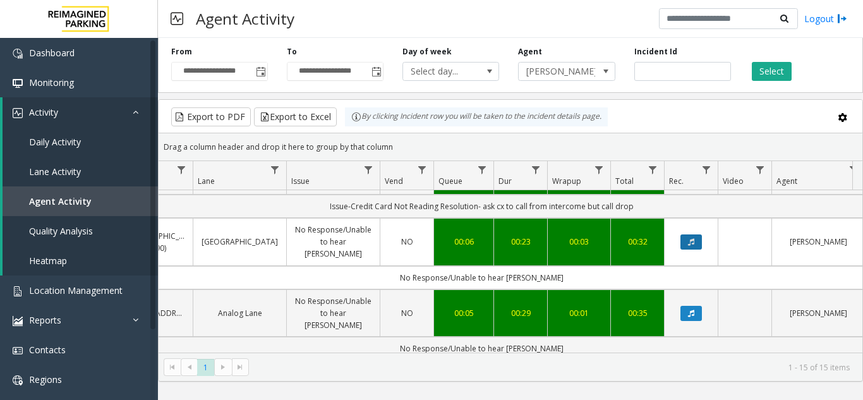
click at [684, 235] on button "Data table" at bounding box center [691, 241] width 21 height 15
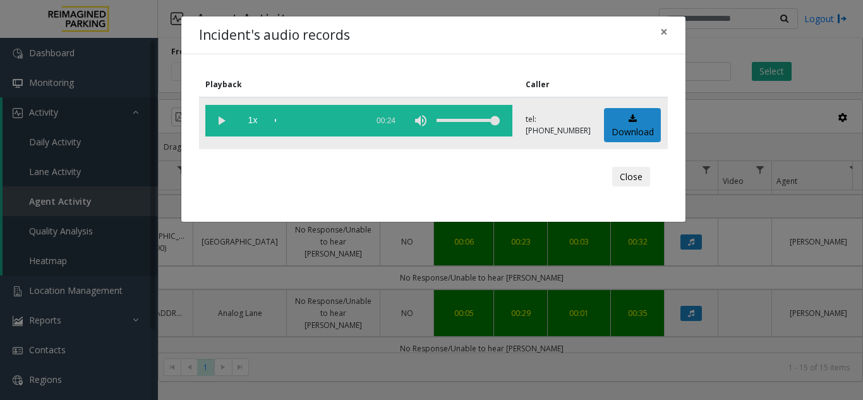
click at [223, 121] on vg-play-pause at bounding box center [221, 121] width 32 height 32
click at [667, 31] on span "×" at bounding box center [664, 32] width 8 height 18
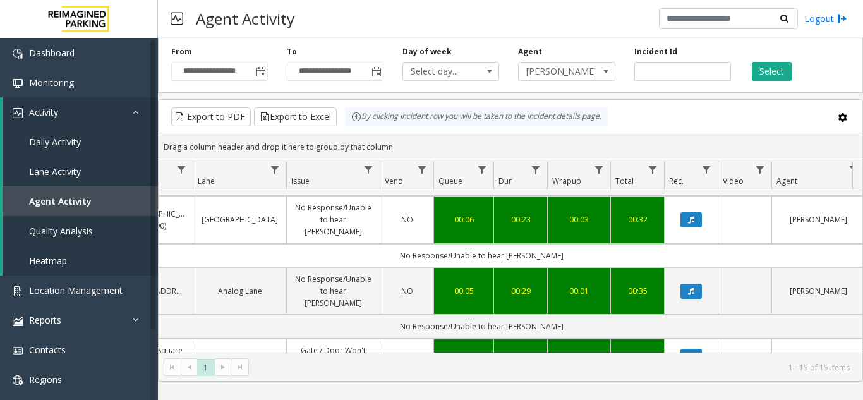
scroll to position [126, 267]
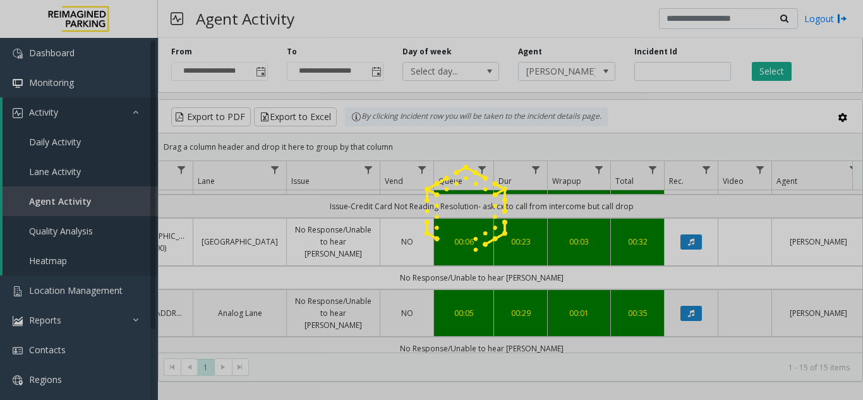
drag, startPoint x: 602, startPoint y: 349, endPoint x: 538, endPoint y: 350, distance: 63.8
click at [538, 350] on div at bounding box center [431, 200] width 863 height 400
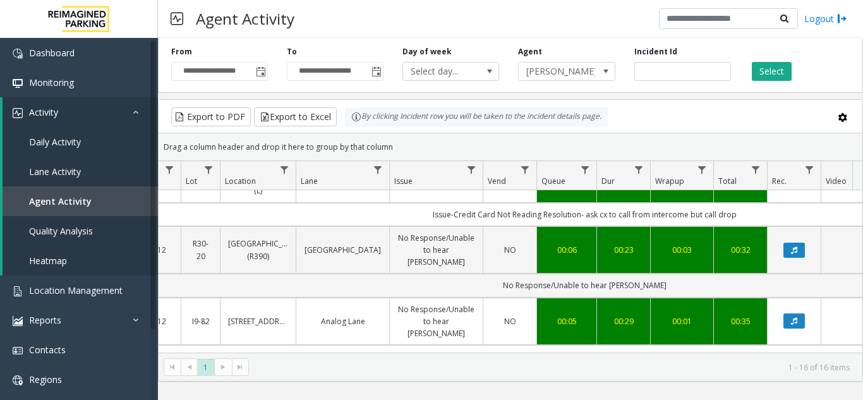
scroll to position [0, 255]
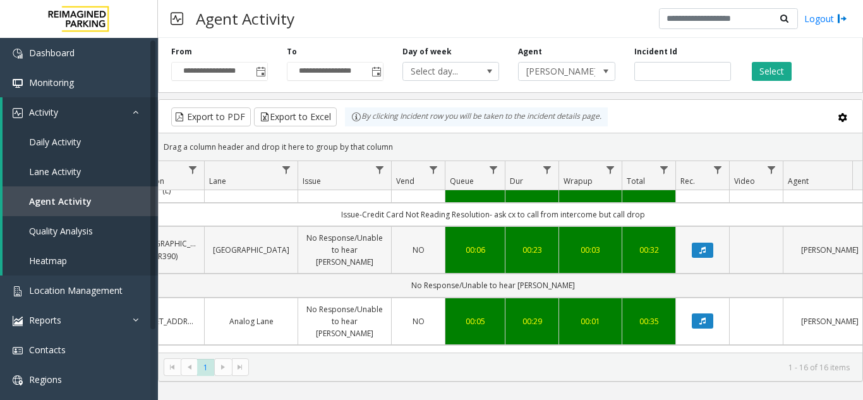
click at [720, 252] on td "Data table" at bounding box center [703, 250] width 54 height 48
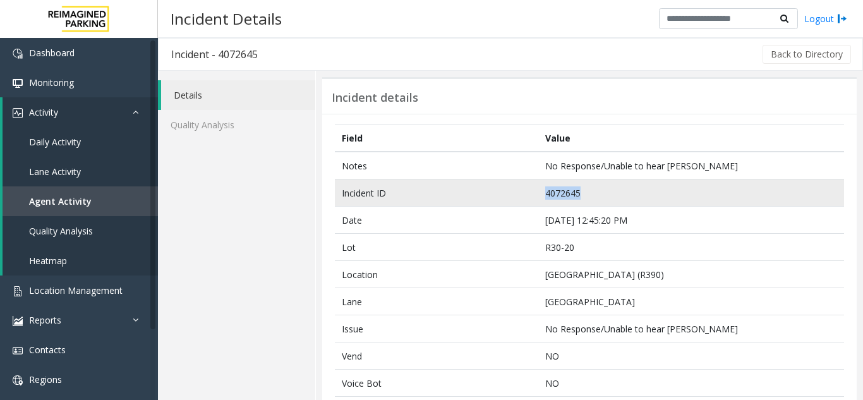
drag, startPoint x: 583, startPoint y: 194, endPoint x: 540, endPoint y: 198, distance: 43.1
click at [540, 198] on td "4072645" at bounding box center [691, 192] width 306 height 27
copy td "4072645"
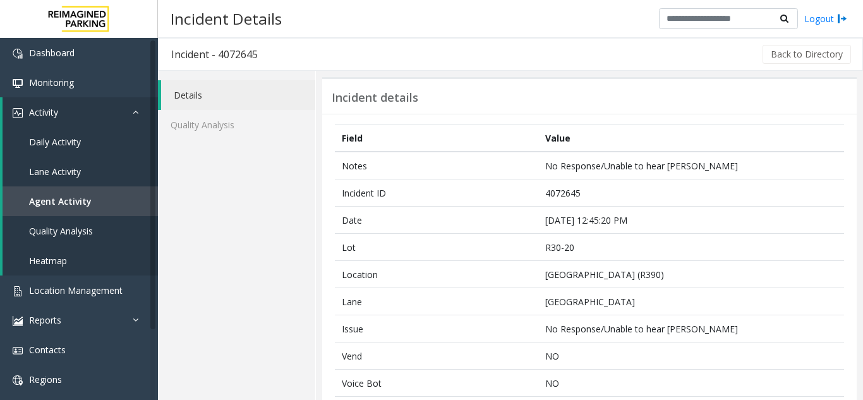
click at [597, 85] on div "Incident details" at bounding box center [589, 95] width 535 height 37
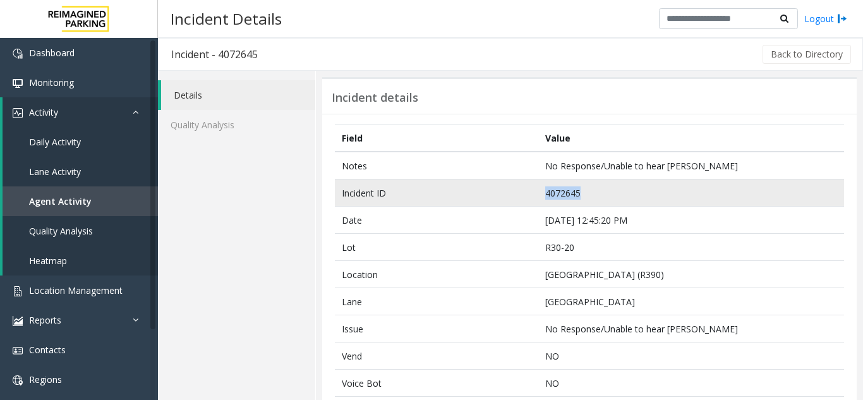
drag, startPoint x: 588, startPoint y: 190, endPoint x: 542, endPoint y: 192, distance: 46.2
click at [542, 192] on td "4072645" at bounding box center [691, 192] width 306 height 27
copy td "4072645"
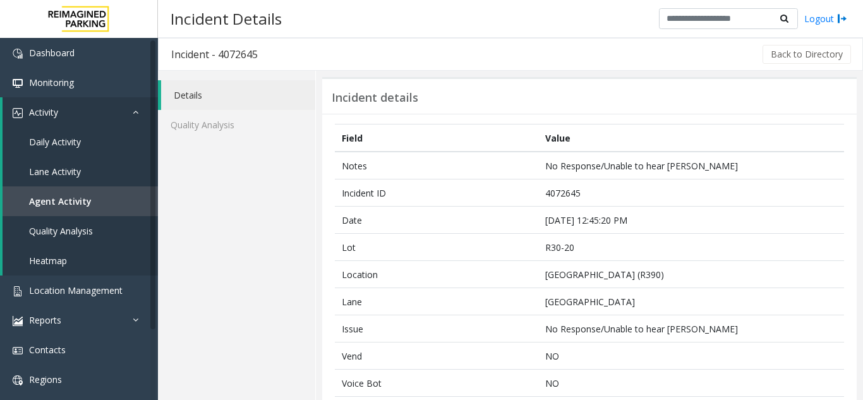
click at [602, 94] on div "Incident details" at bounding box center [589, 95] width 535 height 37
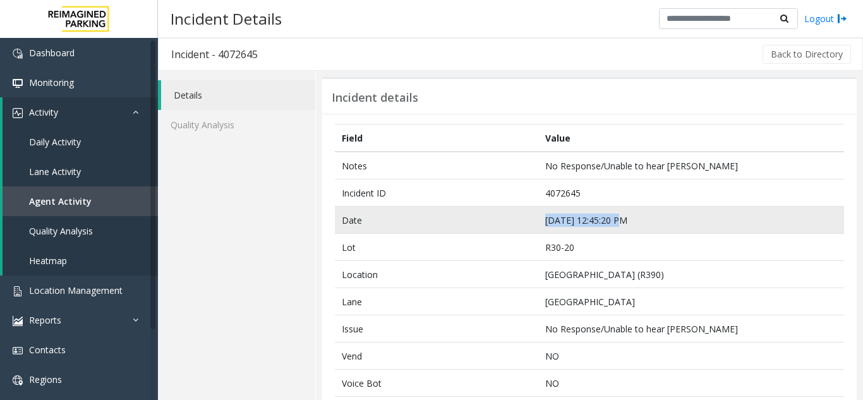
drag, startPoint x: 631, startPoint y: 221, endPoint x: 540, endPoint y: 222, distance: 91.6
click at [540, 222] on td "Sep 7 12:45:20 PM" at bounding box center [691, 220] width 306 height 27
copy td "Sep 7 12:45:20 PM"
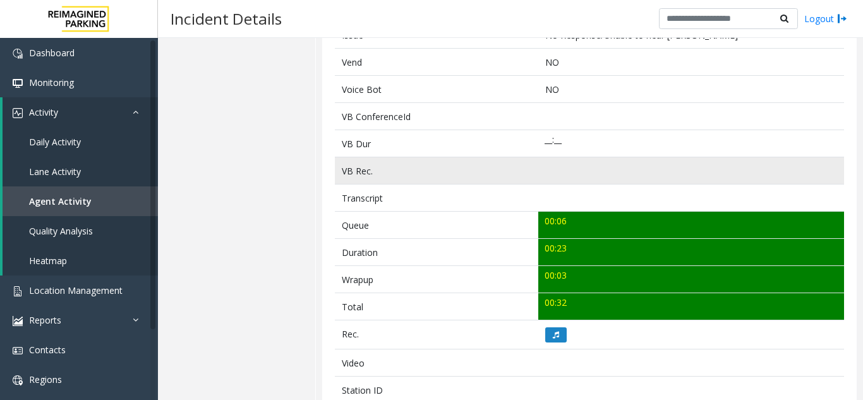
scroll to position [316, 0]
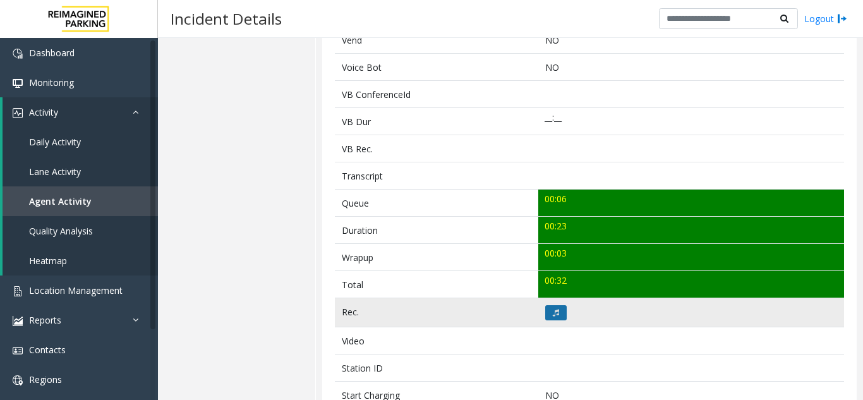
click at [556, 314] on button at bounding box center [555, 312] width 21 height 15
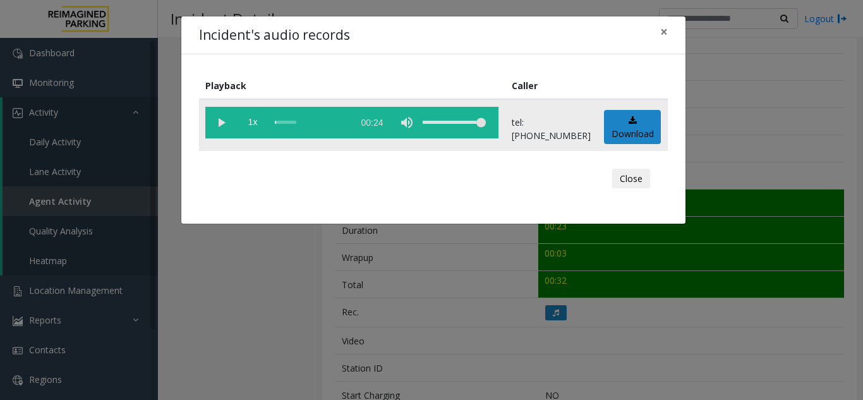
drag, startPoint x: 225, startPoint y: 124, endPoint x: 227, endPoint y: 131, distance: 6.8
click at [227, 130] on vg-play-pause at bounding box center [221, 123] width 32 height 32
click at [663, 33] on span "×" at bounding box center [664, 32] width 8 height 18
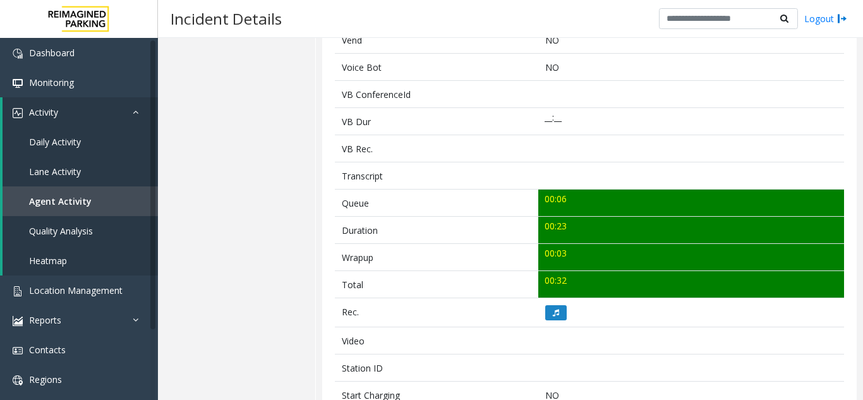
click at [270, 264] on div "Details Quality Analysis" at bounding box center [237, 177] width 158 height 844
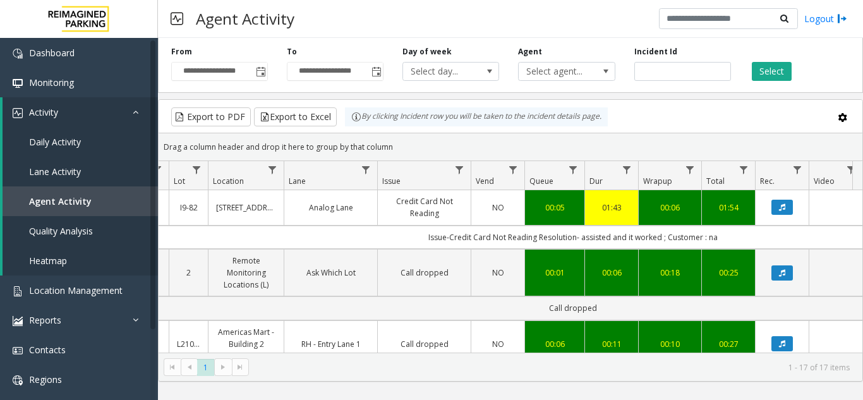
scroll to position [0, 180]
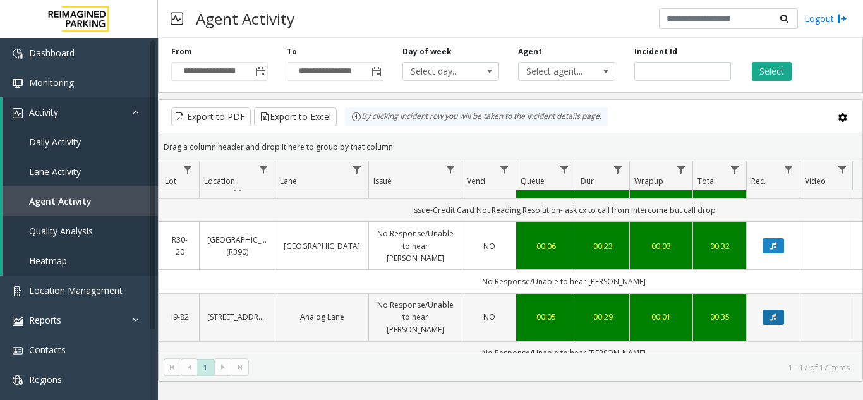
click at [775, 313] on icon "Data table" at bounding box center [773, 317] width 6 height 8
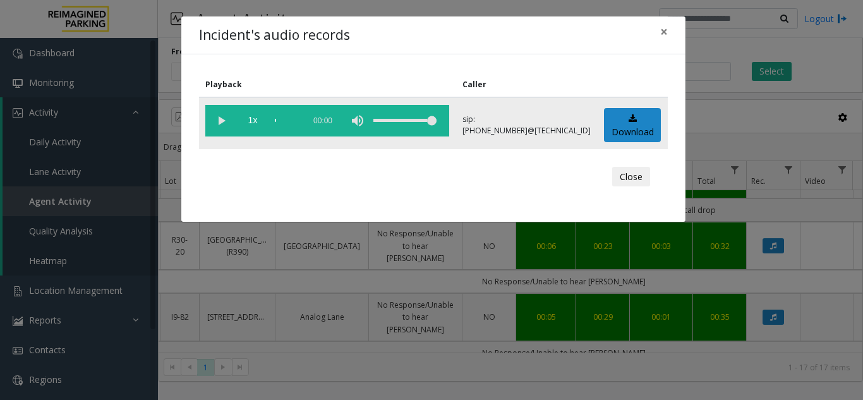
click at [223, 122] on vg-play-pause at bounding box center [221, 121] width 32 height 32
click at [665, 37] on span "×" at bounding box center [664, 32] width 8 height 18
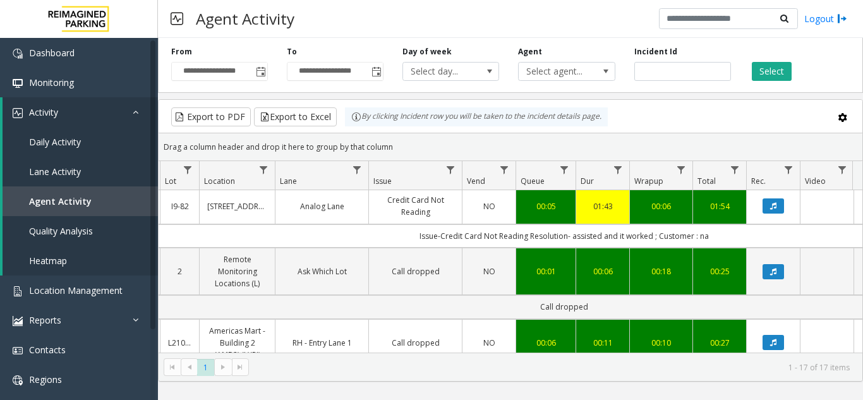
scroll to position [0, 185]
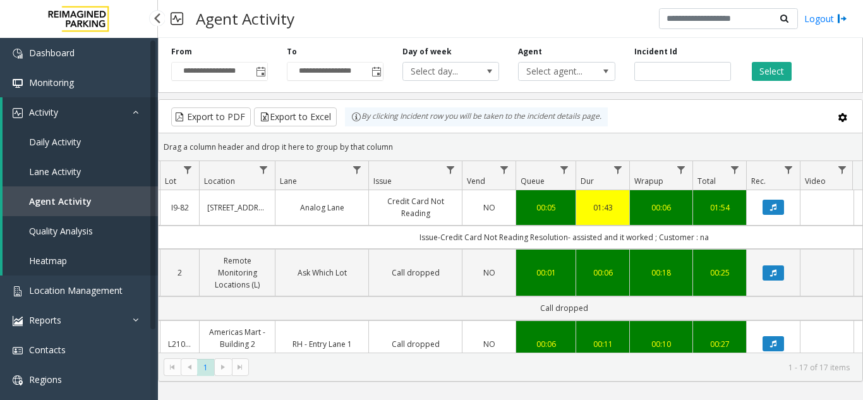
click at [95, 200] on link "Agent Activity" at bounding box center [80, 201] width 155 height 30
click at [89, 209] on link "Agent Activity" at bounding box center [80, 201] width 155 height 30
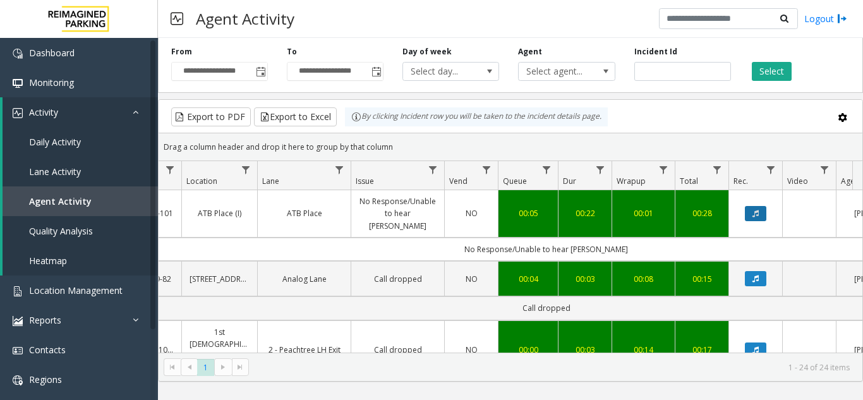
click at [758, 210] on icon "Data table" at bounding box center [756, 214] width 6 height 8
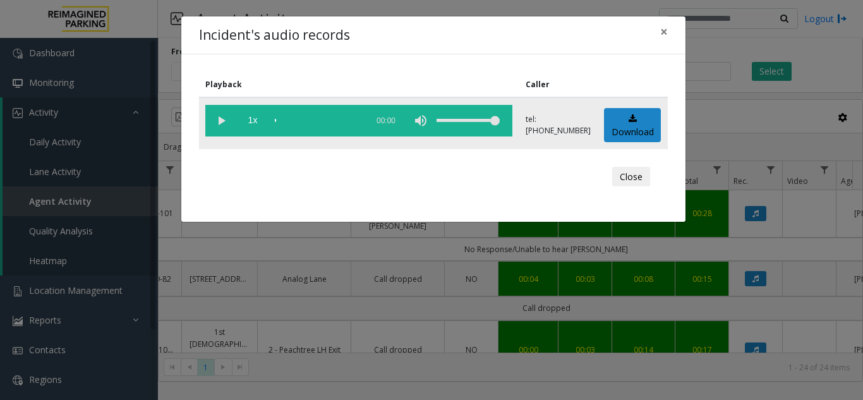
click at [224, 125] on vg-play-pause at bounding box center [221, 121] width 32 height 32
click at [282, 121] on div "scrub bar" at bounding box center [318, 121] width 86 height 32
click at [661, 34] on span "×" at bounding box center [664, 32] width 8 height 18
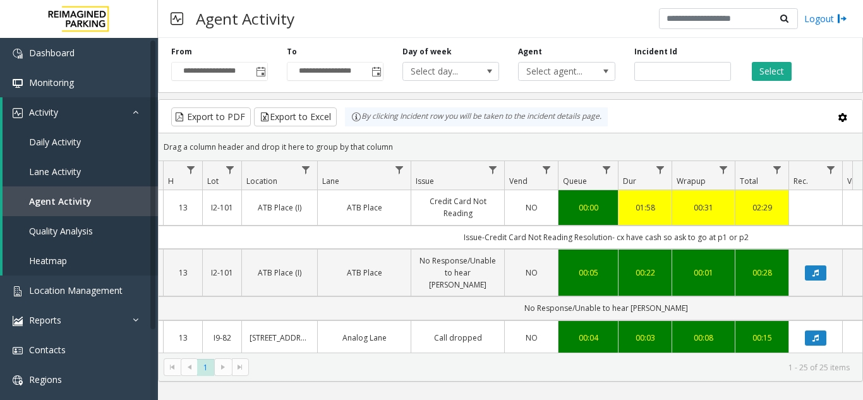
scroll to position [0, 171]
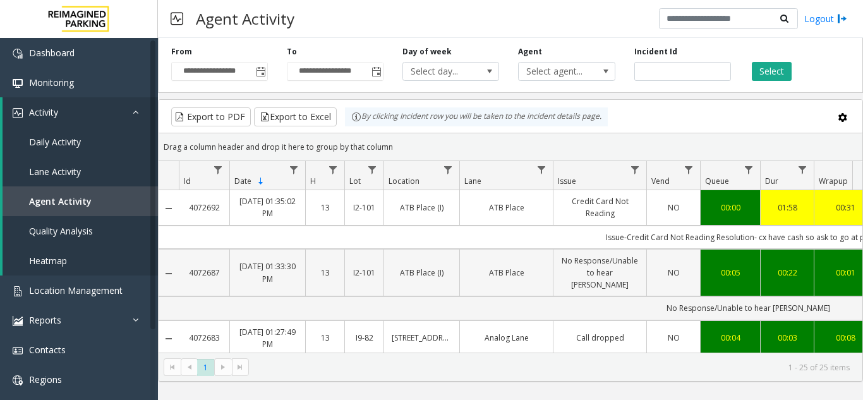
drag, startPoint x: 224, startPoint y: 262, endPoint x: 189, endPoint y: 265, distance: 35.5
click at [189, 265] on td "4072687" at bounding box center [204, 273] width 51 height 48
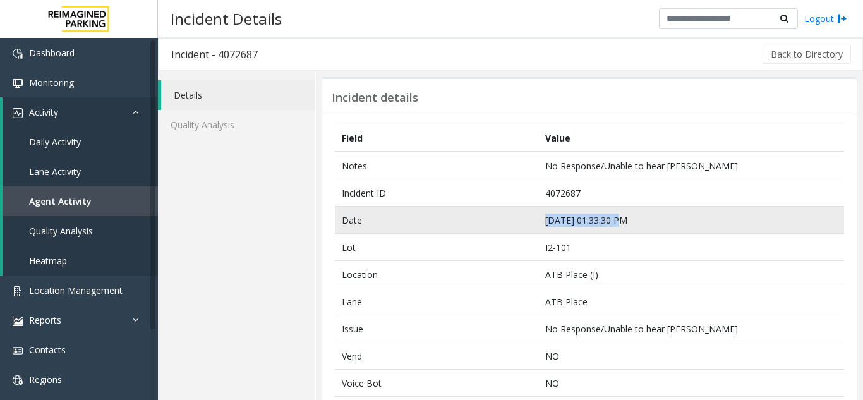
drag, startPoint x: 645, startPoint y: 219, endPoint x: 533, endPoint y: 220, distance: 111.9
click at [533, 220] on tr "Date Sep 7 01:33:30 PM" at bounding box center [589, 220] width 509 height 27
copy tr "[DATE] 01:33:30 PM"
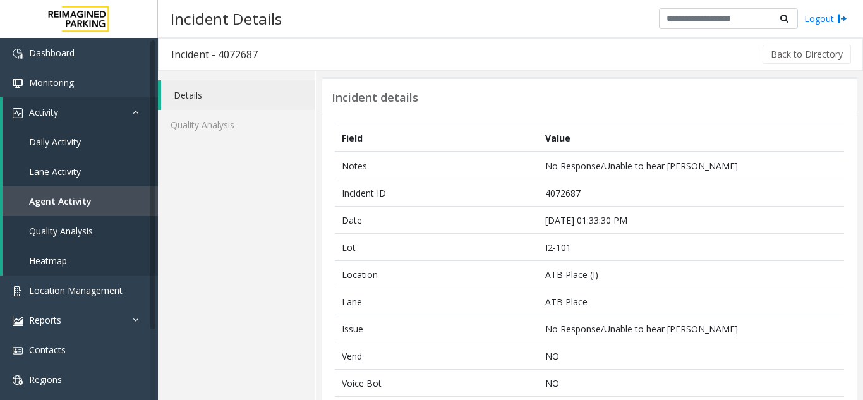
click at [94, 199] on link "Agent Activity" at bounding box center [80, 201] width 155 height 30
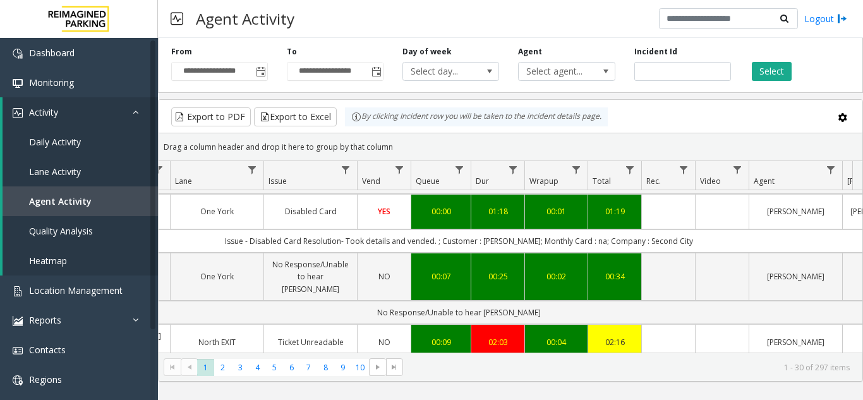
scroll to position [126, 195]
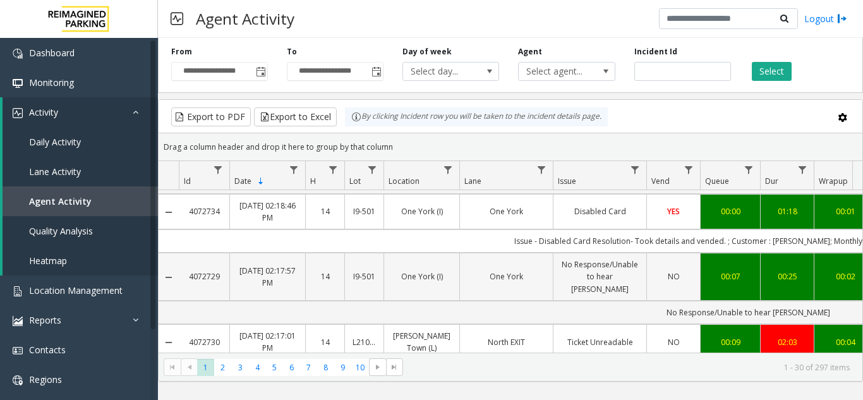
drag, startPoint x: 222, startPoint y: 258, endPoint x: 190, endPoint y: 257, distance: 32.3
click at [190, 257] on td "4072729" at bounding box center [204, 277] width 51 height 48
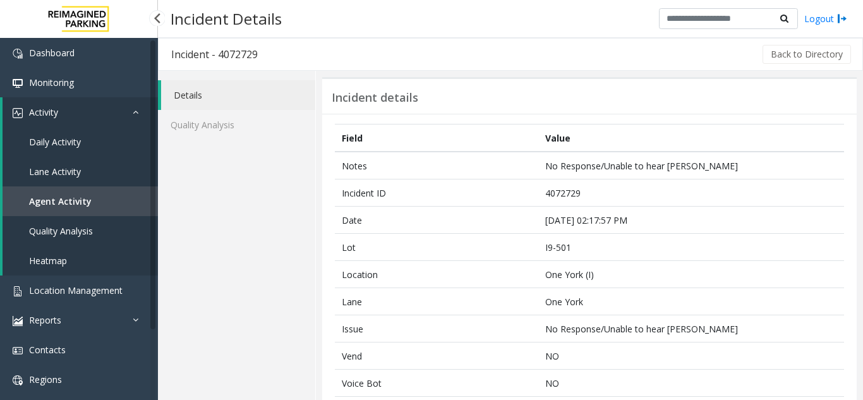
scroll to position [63, 0]
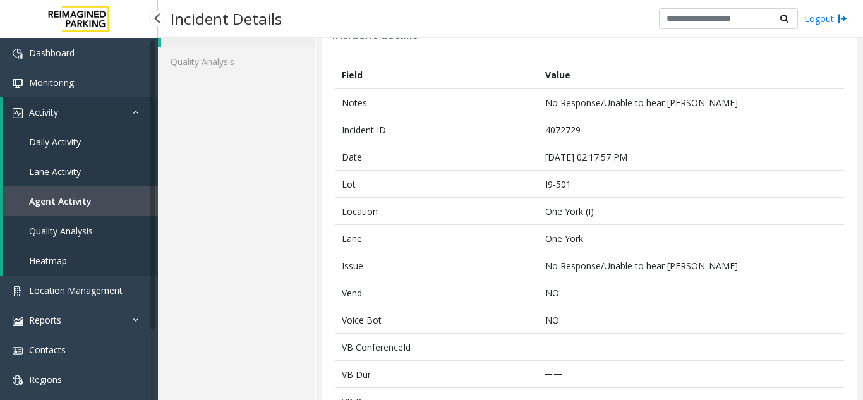
click at [80, 200] on span "Agent Activity" at bounding box center [60, 201] width 63 height 12
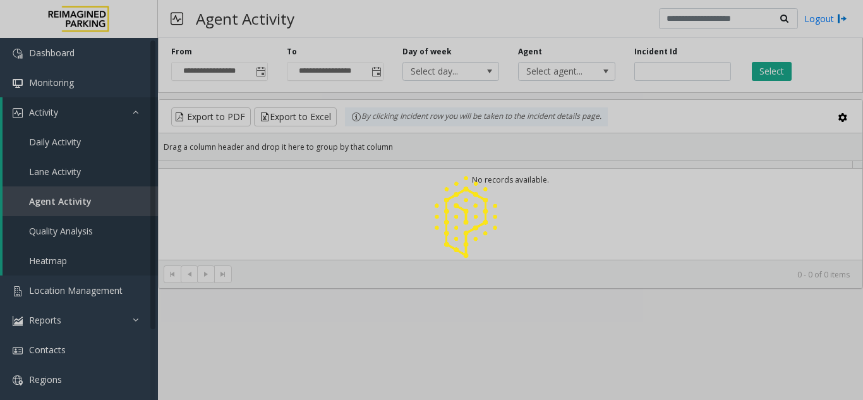
click at [664, 76] on div at bounding box center [431, 200] width 863 height 400
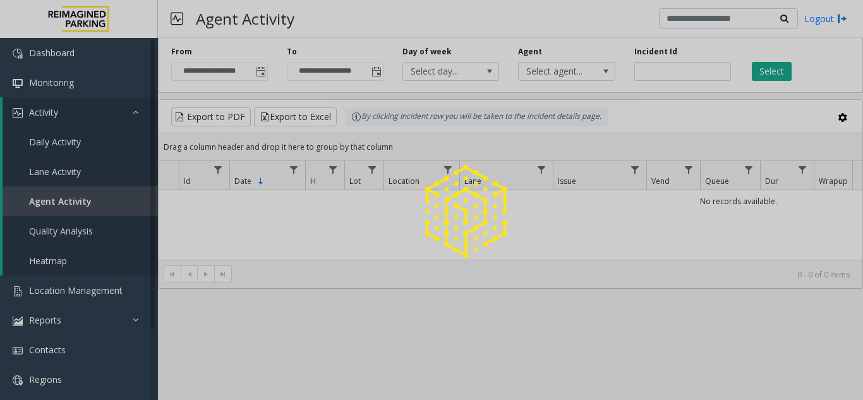
click at [664, 73] on div at bounding box center [431, 200] width 863 height 400
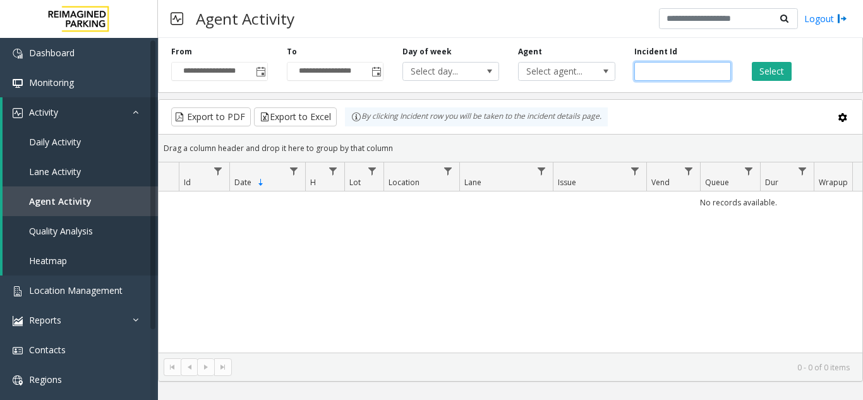
click at [663, 72] on input "number" at bounding box center [682, 71] width 97 height 19
paste input "*******"
type input "*******"
click at [777, 73] on button "Select" at bounding box center [772, 71] width 40 height 19
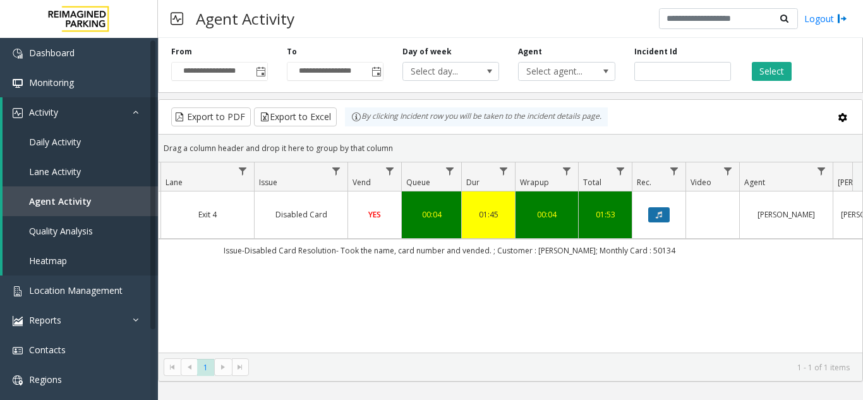
click at [658, 220] on button "Data table" at bounding box center [658, 214] width 21 height 15
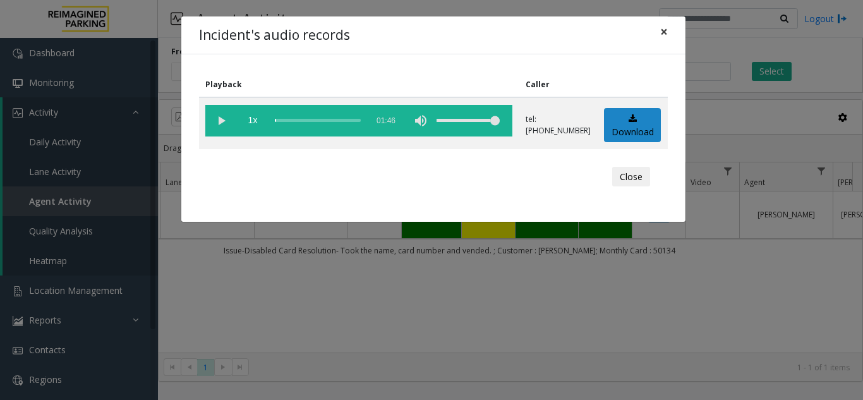
click at [659, 33] on button "×" at bounding box center [664, 31] width 25 height 31
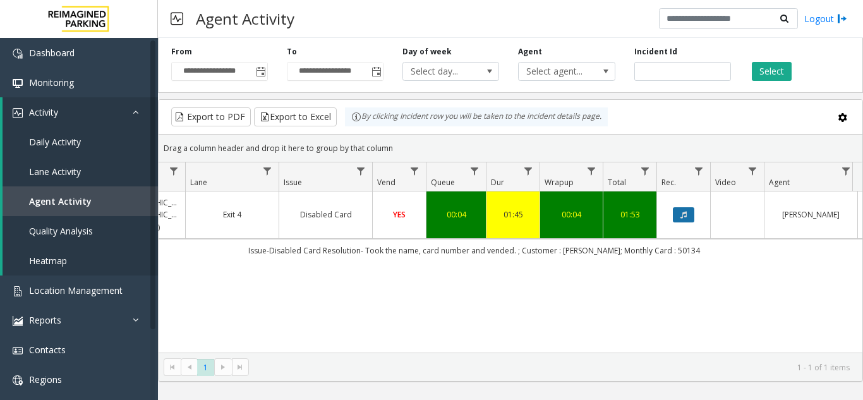
click at [690, 219] on button "Data table" at bounding box center [683, 214] width 21 height 15
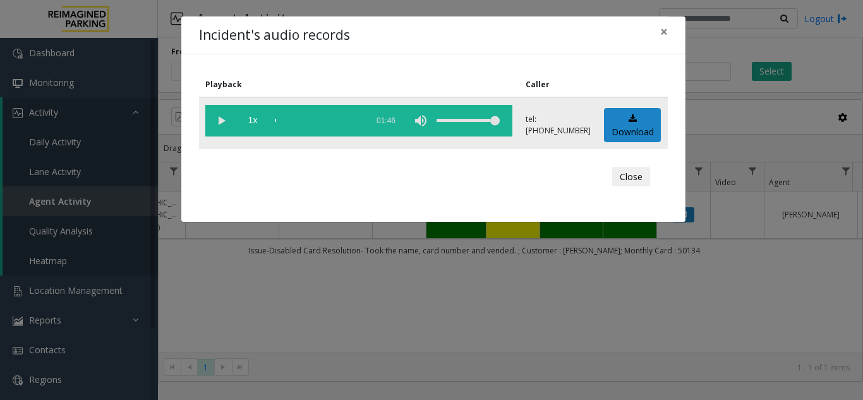
click at [224, 119] on vg-play-pause at bounding box center [221, 121] width 32 height 32
click at [222, 125] on vg-play-pause at bounding box center [221, 121] width 32 height 32
click at [665, 32] on span "×" at bounding box center [664, 32] width 8 height 18
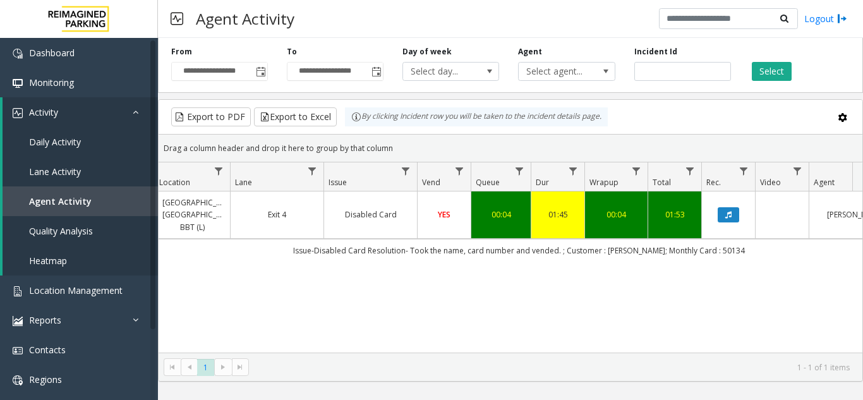
scroll to position [0, 346]
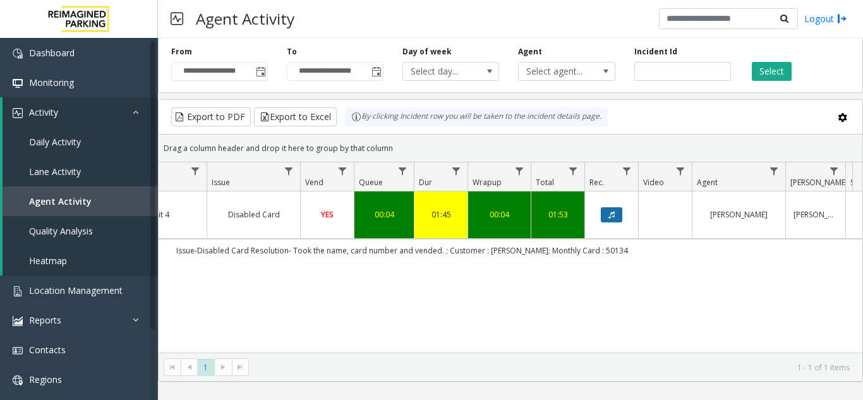
click at [606, 221] on button "Data table" at bounding box center [611, 214] width 21 height 15
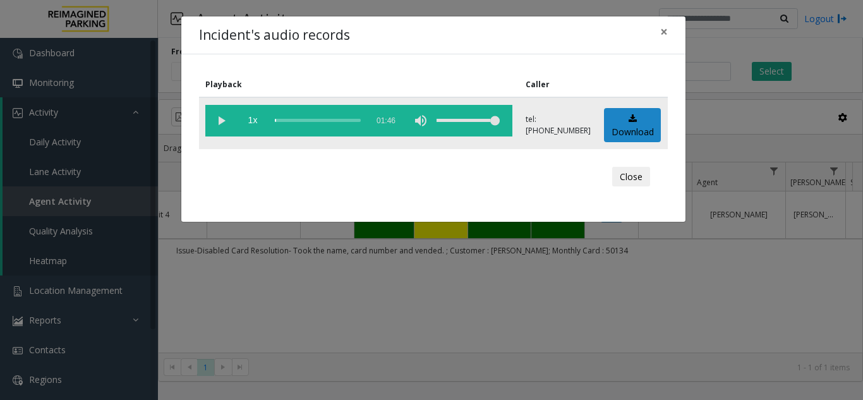
click at [222, 121] on vg-play-pause at bounding box center [221, 121] width 32 height 32
click at [660, 32] on span "×" at bounding box center [664, 32] width 8 height 18
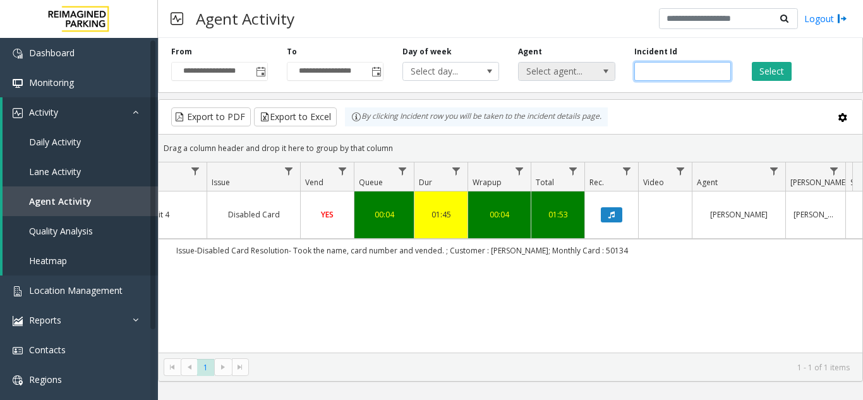
drag, startPoint x: 688, startPoint y: 76, endPoint x: 593, endPoint y: 72, distance: 94.9
click at [593, 72] on div "**********" at bounding box center [510, 63] width 705 height 60
paste input "*******"
type input "*******"
click at [772, 71] on button "Select" at bounding box center [772, 71] width 40 height 19
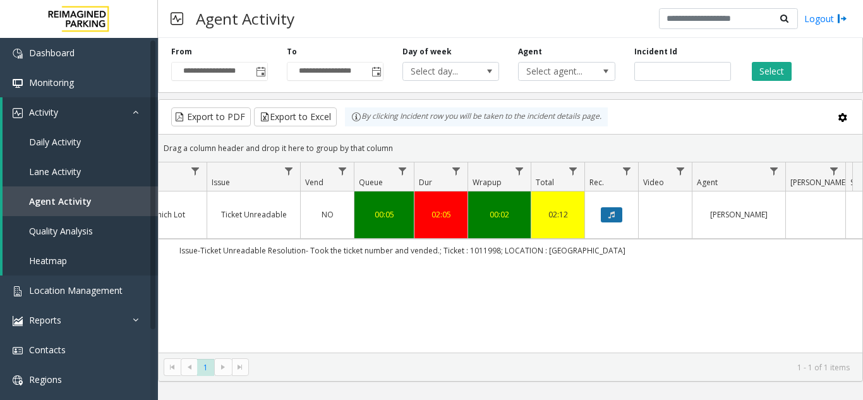
click at [619, 215] on button "Data table" at bounding box center [611, 214] width 21 height 15
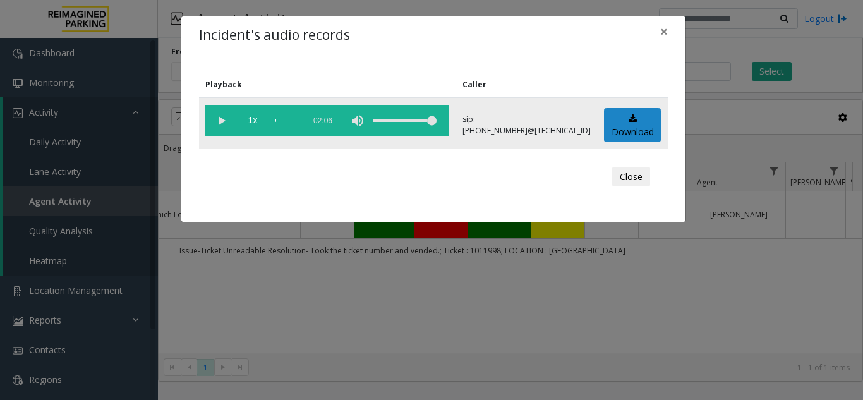
click at [223, 122] on vg-play-pause at bounding box center [221, 121] width 32 height 32
click at [663, 34] on span "×" at bounding box center [664, 32] width 8 height 18
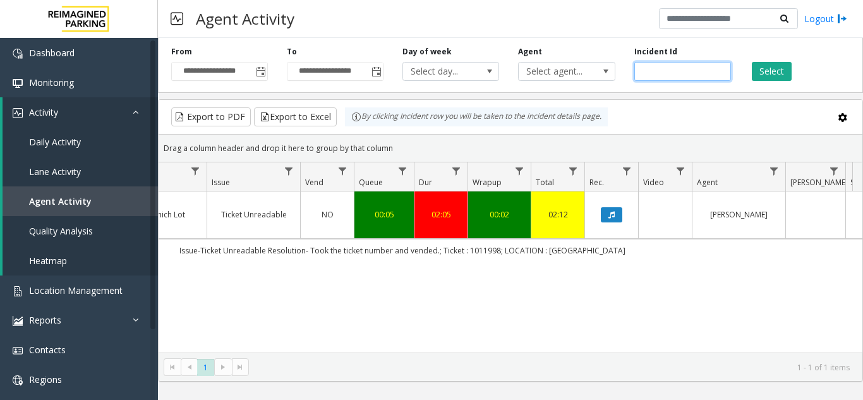
drag, startPoint x: 688, startPoint y: 73, endPoint x: 640, endPoint y: 80, distance: 47.9
click at [640, 80] on input "*******" at bounding box center [682, 71] width 97 height 19
click at [613, 212] on icon "Data table" at bounding box center [612, 215] width 6 height 8
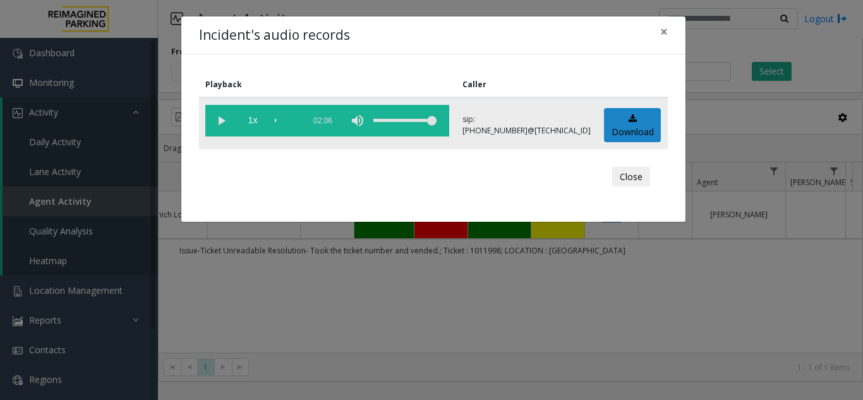
click at [224, 118] on vg-play-pause at bounding box center [221, 121] width 32 height 32
click at [68, 293] on div "Incident's audio records × Playback Caller 1x 02:06 sip:[PHONE_NUMBER]@[TECHNIC…" at bounding box center [431, 200] width 863 height 400
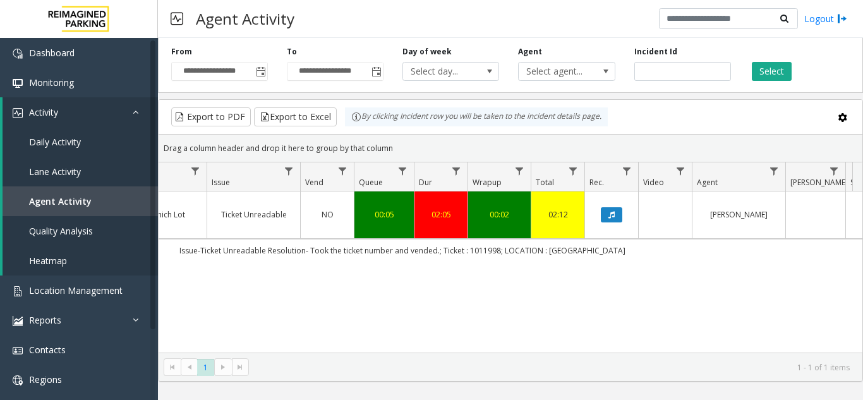
click at [68, 293] on bs-modal-backdrop at bounding box center [431, 200] width 863 height 400
click at [75, 290] on span "Location Management" at bounding box center [76, 290] width 94 height 12
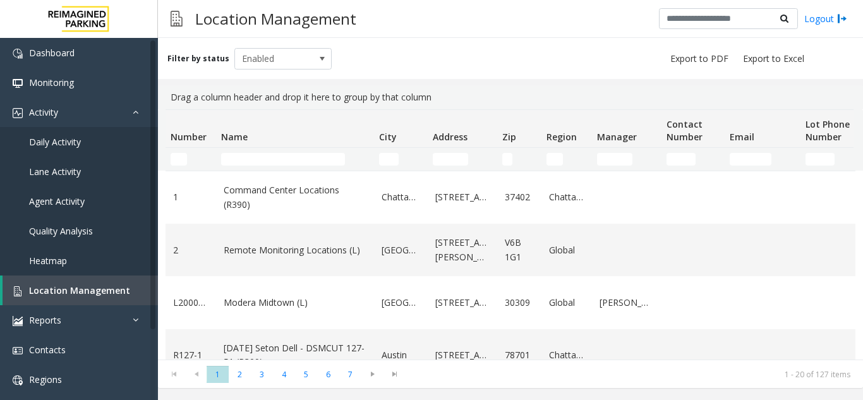
click at [257, 167] on td "Name Filter" at bounding box center [295, 159] width 158 height 23
click at [257, 166] on td "Name Filter" at bounding box center [295, 159] width 158 height 23
click at [257, 160] on input "Name Filter" at bounding box center [283, 159] width 124 height 13
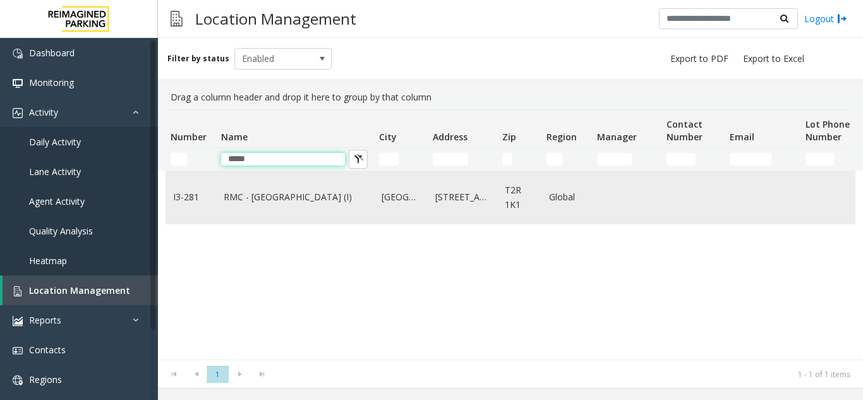
type input "*****"
click at [293, 200] on link "RMC - [GEOGRAPHIC_DATA] (I)" at bounding box center [295, 197] width 143 height 14
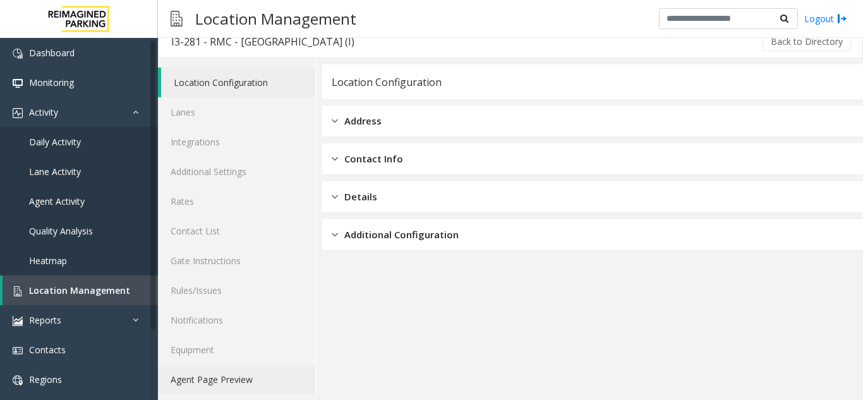
scroll to position [16, 0]
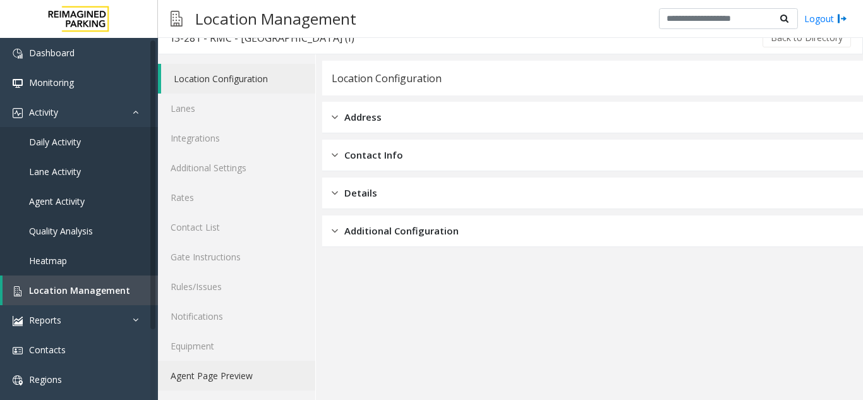
click at [236, 385] on link "Agent Page Preview" at bounding box center [236, 376] width 157 height 30
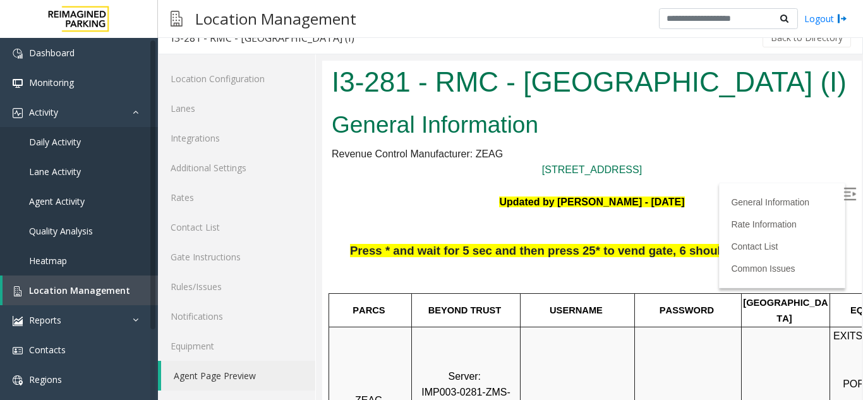
click at [842, 194] on label at bounding box center [851, 195] width 19 height 19
click at [92, 284] on span "Location Management" at bounding box center [79, 290] width 101 height 12
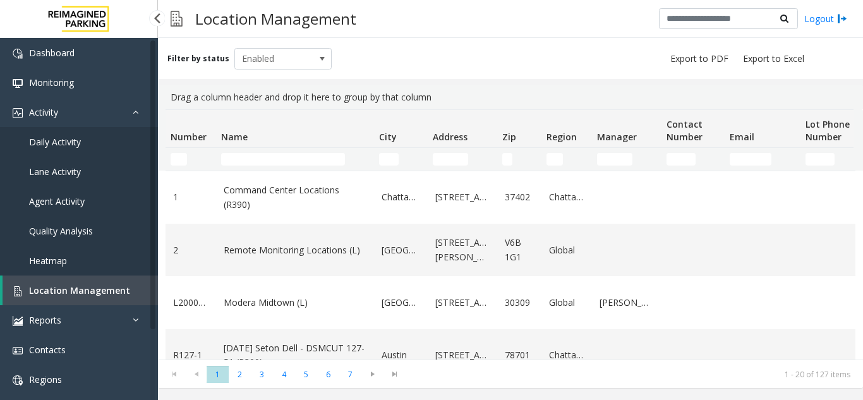
click at [97, 197] on link "Agent Activity" at bounding box center [79, 201] width 158 height 30
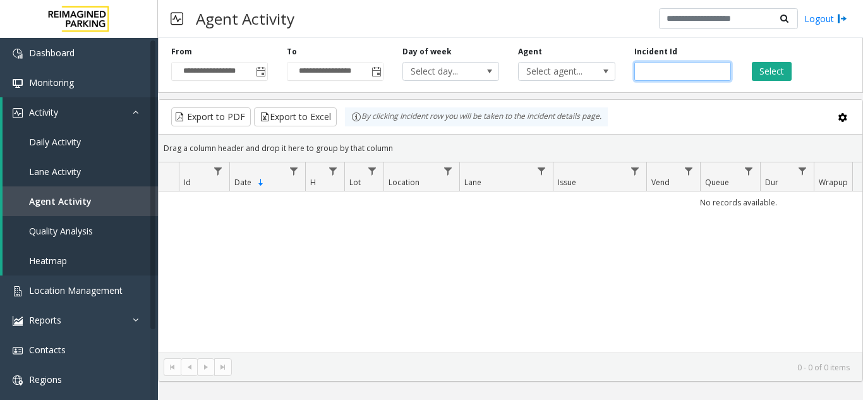
click at [672, 78] on input "number" at bounding box center [682, 71] width 97 height 19
paste input "*******"
type input "*******"
click at [755, 71] on button "Select" at bounding box center [772, 71] width 40 height 19
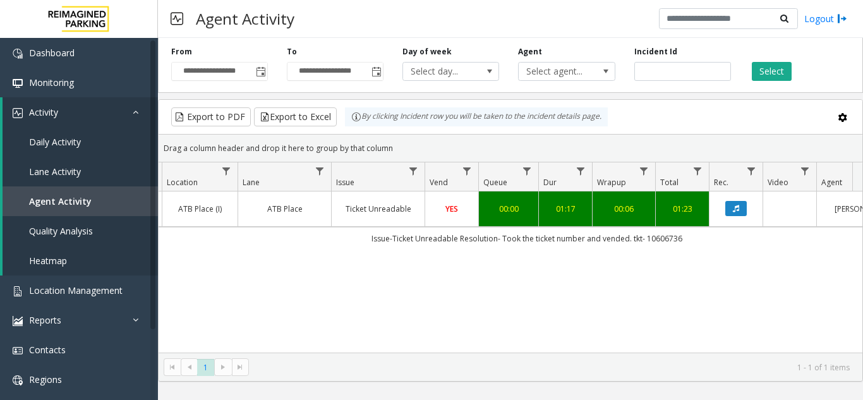
scroll to position [0, 209]
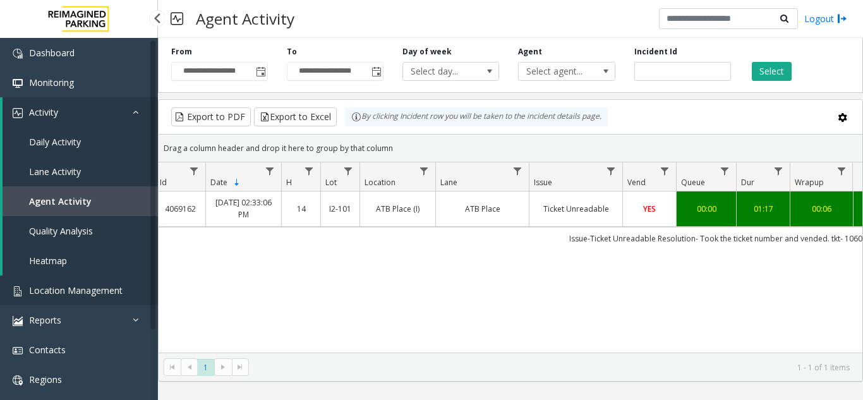
click at [84, 298] on link "Location Management" at bounding box center [79, 291] width 158 height 30
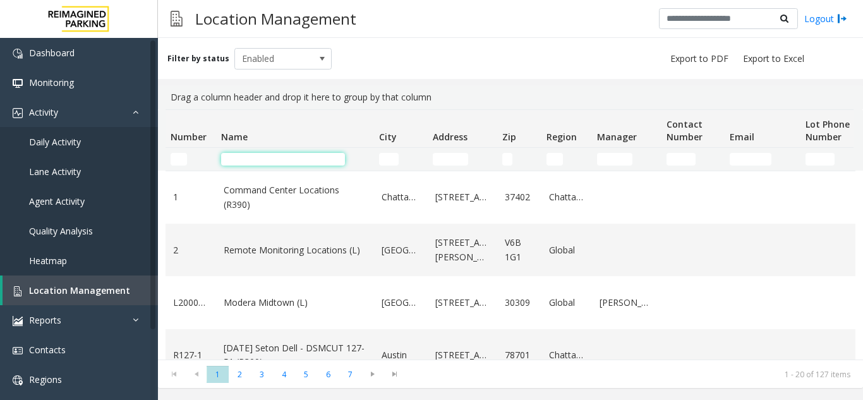
click at [272, 161] on input "Name Filter" at bounding box center [283, 159] width 124 height 13
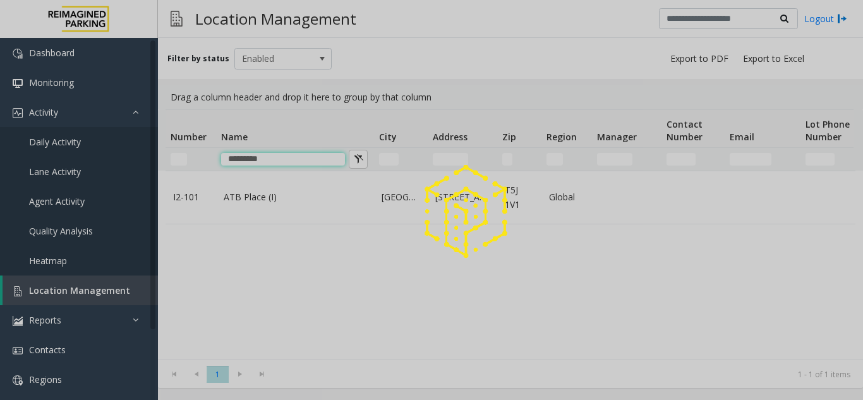
type input "*********"
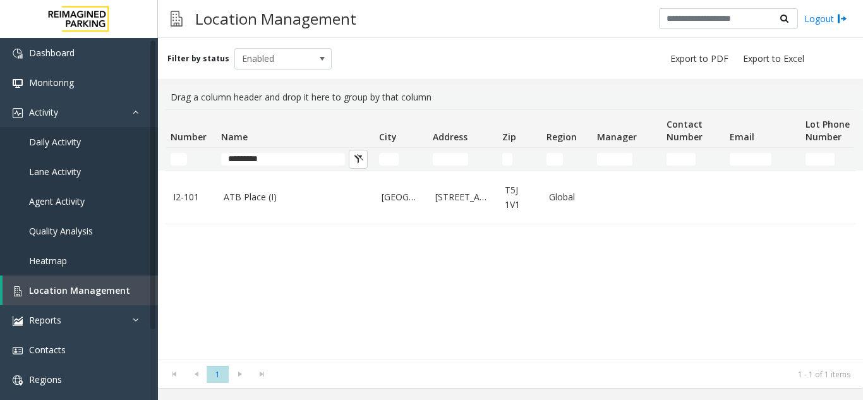
click at [270, 198] on link "ATB Place (I)" at bounding box center [295, 197] width 143 height 14
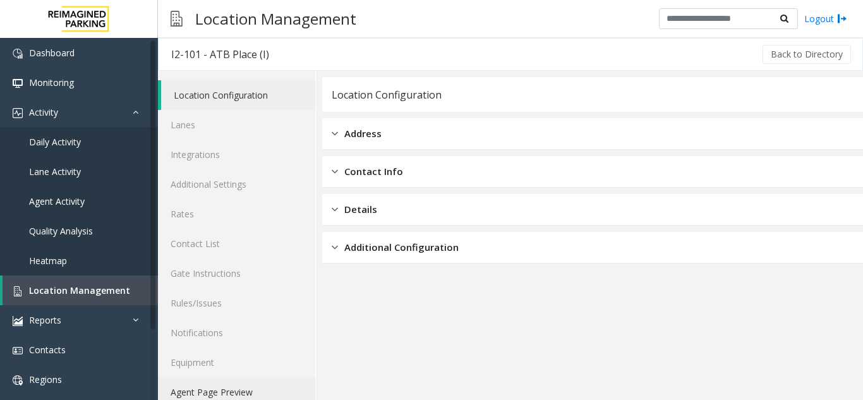
click at [250, 387] on link "Agent Page Preview" at bounding box center [236, 392] width 157 height 30
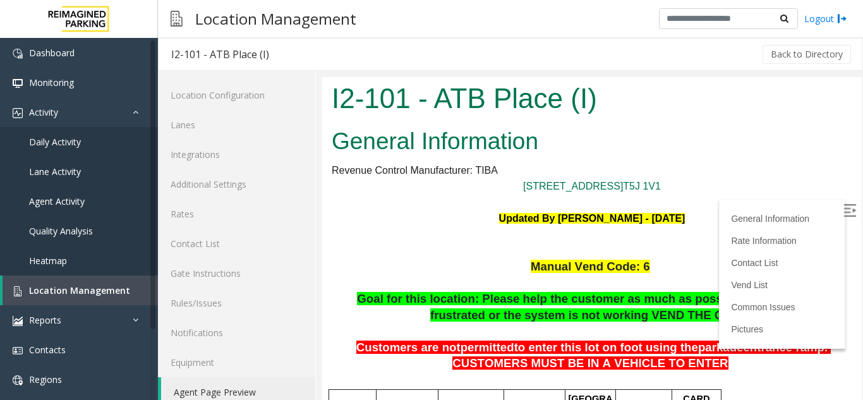
click at [844, 209] on img at bounding box center [850, 210] width 13 height 13
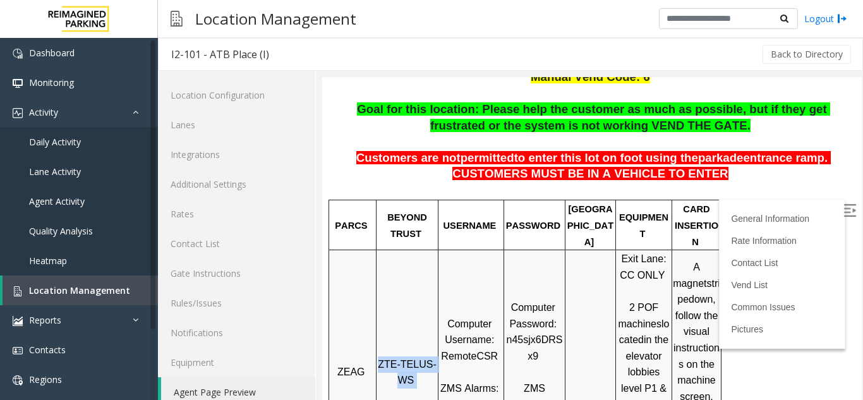
drag, startPoint x: 424, startPoint y: 351, endPoint x: 385, endPoint y: 334, distance: 42.7
click at [385, 356] on p "ZTE-TELUS-WS" at bounding box center [407, 372] width 60 height 32
copy p "ZTE-TELUS-WS"
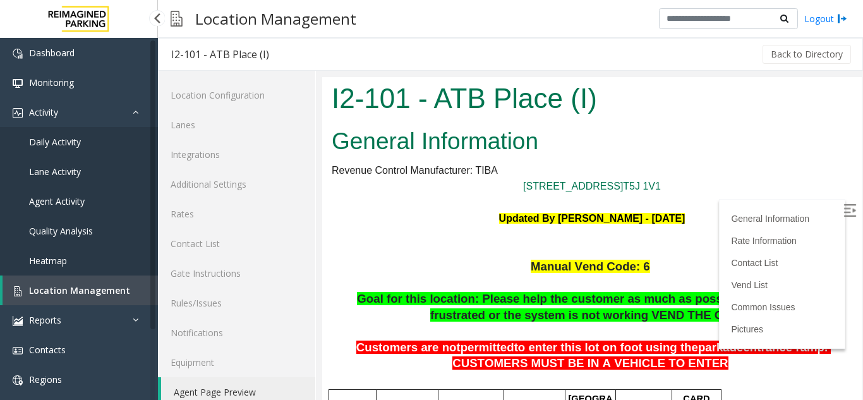
click at [76, 200] on span "Agent Activity" at bounding box center [57, 201] width 56 height 12
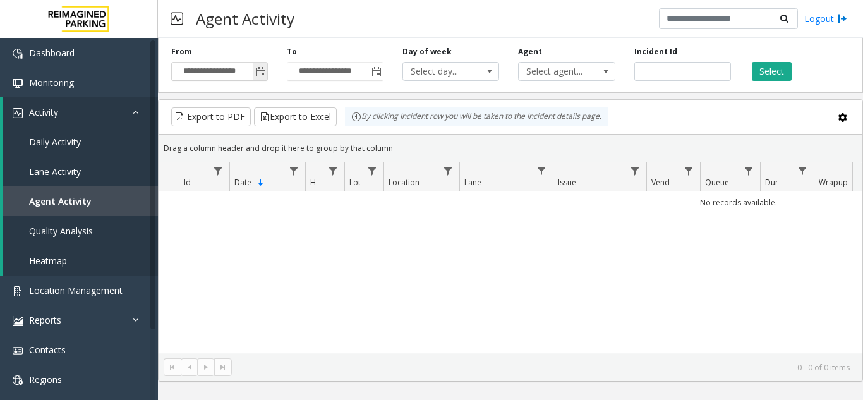
click at [263, 73] on span "Toggle popup" at bounding box center [261, 72] width 10 height 10
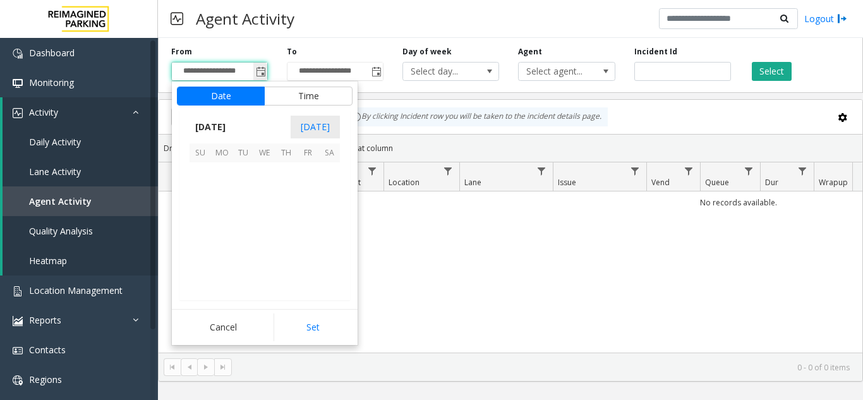
scroll to position [226797, 0]
click at [222, 192] on span "8" at bounding box center [221, 194] width 21 height 21
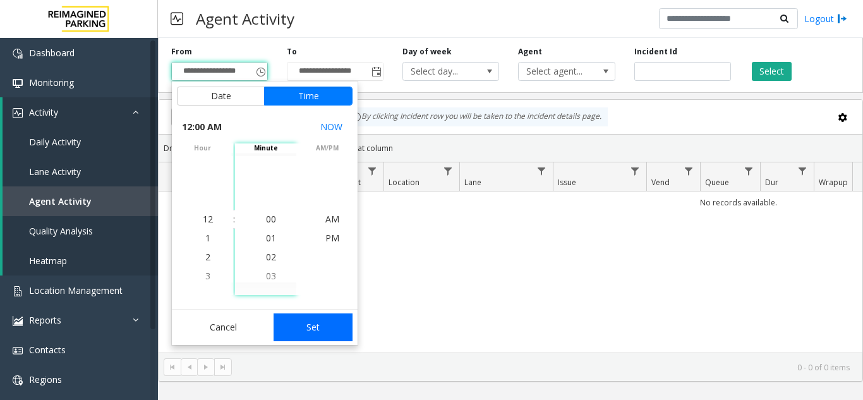
click at [317, 324] on button "Set" at bounding box center [314, 327] width 80 height 28
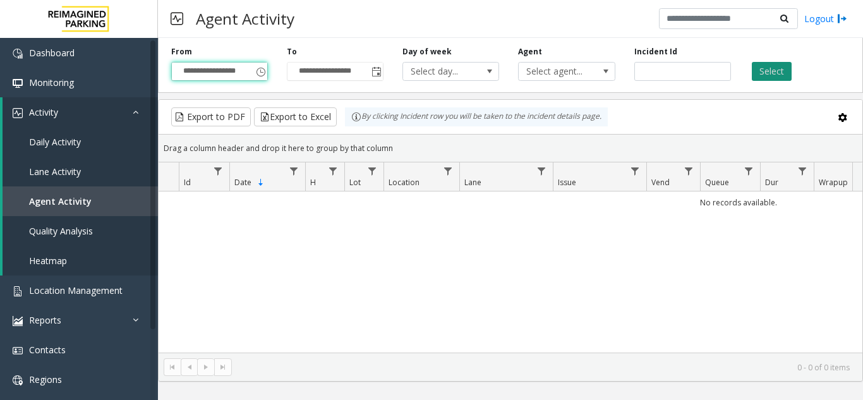
click at [779, 70] on button "Select" at bounding box center [772, 71] width 40 height 19
click at [262, 70] on span "Toggle popup" at bounding box center [261, 72] width 10 height 10
click at [250, 69] on input "**********" at bounding box center [219, 72] width 95 height 18
click at [228, 74] on input "**********" at bounding box center [219, 72] width 95 height 18
click at [203, 73] on input "**********" at bounding box center [219, 72] width 95 height 18
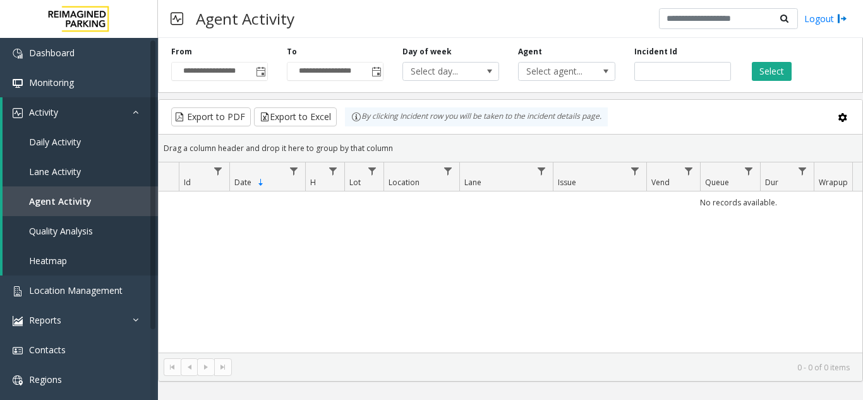
click at [337, 232] on div "No records available." at bounding box center [511, 271] width 704 height 161
click at [219, 71] on input "**********" at bounding box center [219, 72] width 95 height 18
click at [197, 71] on input "**********" at bounding box center [219, 72] width 95 height 18
click at [191, 68] on input "**********" at bounding box center [219, 72] width 95 height 18
click at [263, 72] on span "Toggle popup" at bounding box center [261, 72] width 10 height 10
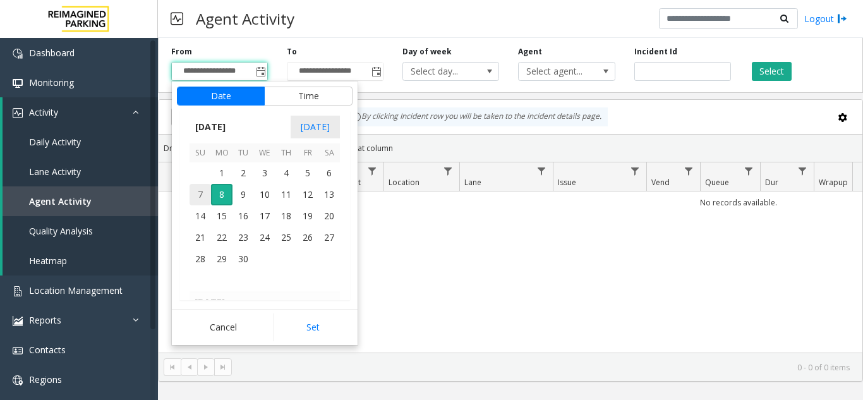
click at [203, 197] on span "7" at bounding box center [200, 194] width 21 height 21
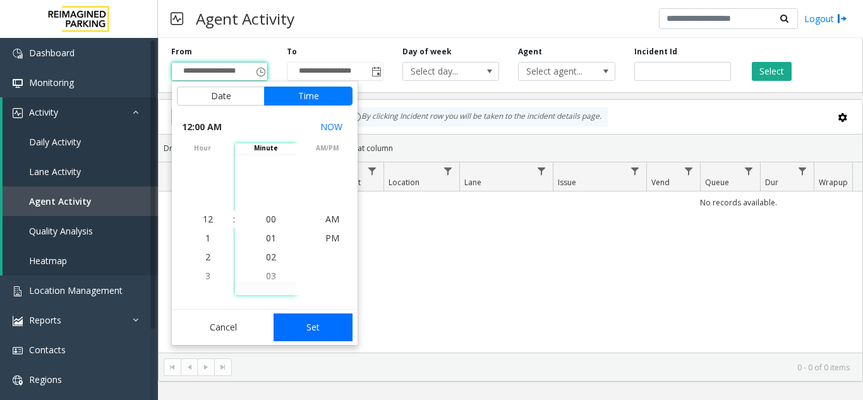
click at [296, 330] on button "Set" at bounding box center [314, 327] width 80 height 28
type input "**********"
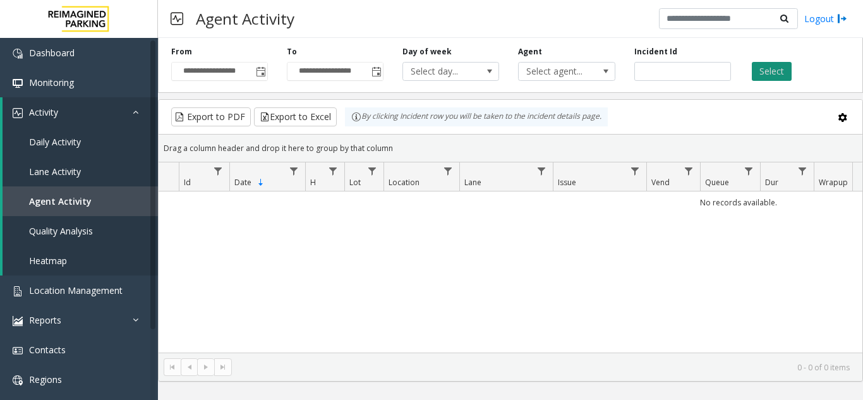
click at [779, 67] on button "Select" at bounding box center [772, 71] width 40 height 19
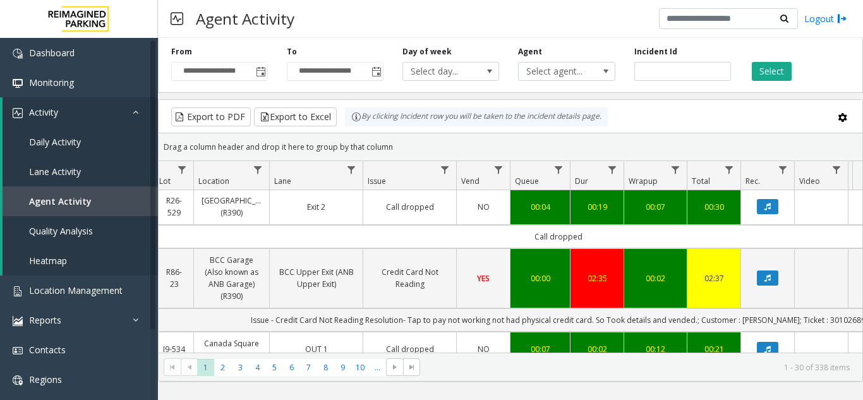
scroll to position [0, 190]
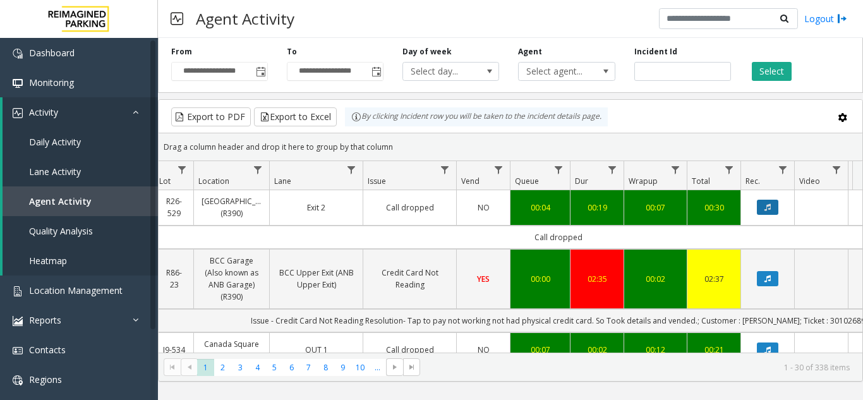
click at [768, 206] on icon "Data table" at bounding box center [768, 207] width 6 height 8
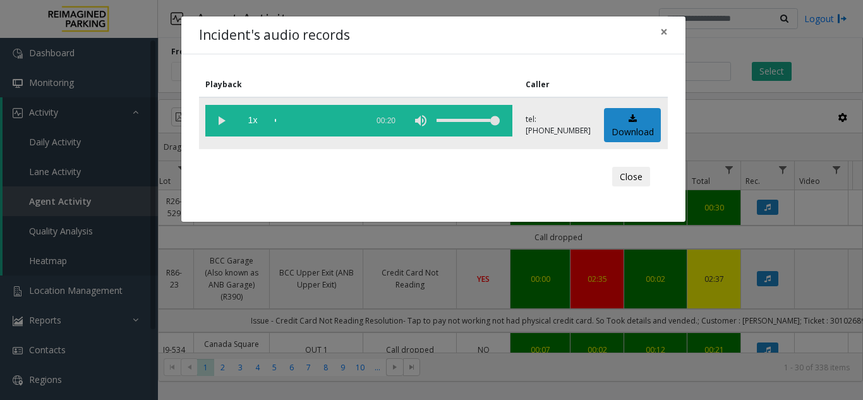
click at [227, 122] on vg-play-pause at bounding box center [221, 121] width 32 height 32
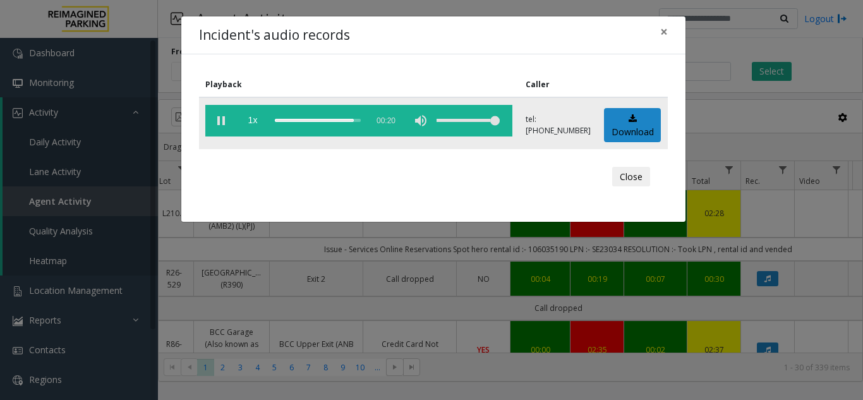
click at [296, 119] on div "scrub bar" at bounding box center [318, 121] width 86 height 32
click at [657, 29] on button "×" at bounding box center [664, 31] width 25 height 31
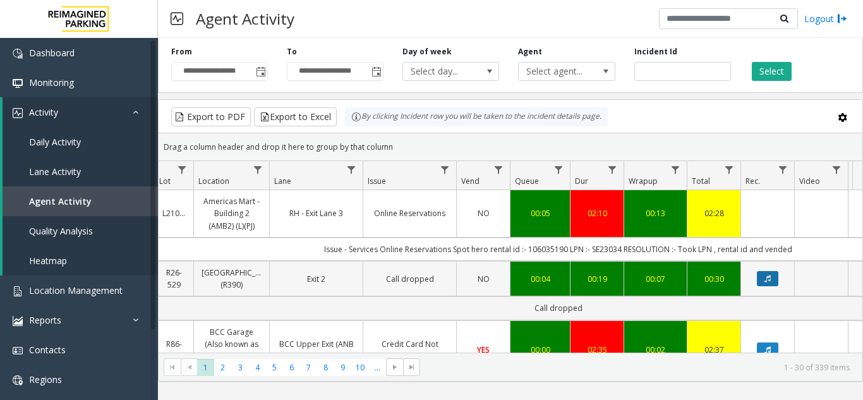
click at [773, 282] on button "Data table" at bounding box center [767, 278] width 21 height 15
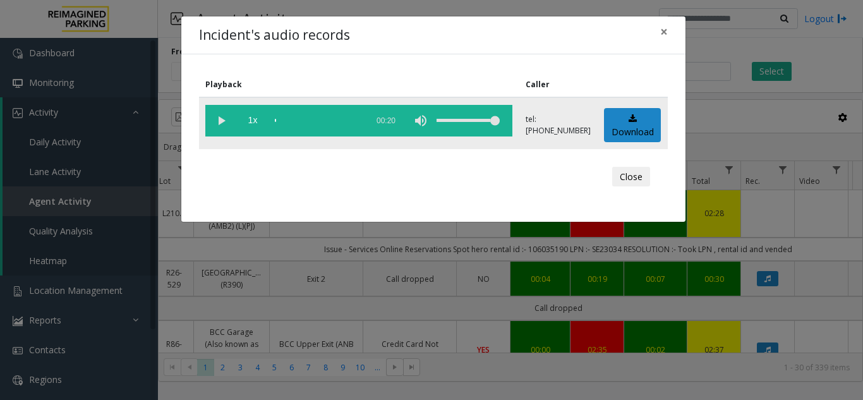
click at [226, 123] on vg-play-pause at bounding box center [221, 121] width 32 height 32
click at [296, 117] on div "scrub bar" at bounding box center [318, 121] width 86 height 32
click at [663, 40] on span "×" at bounding box center [664, 32] width 8 height 18
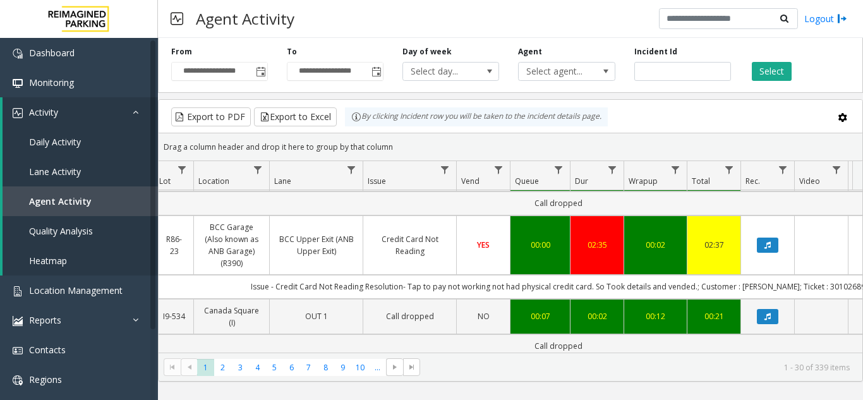
scroll to position [126, 190]
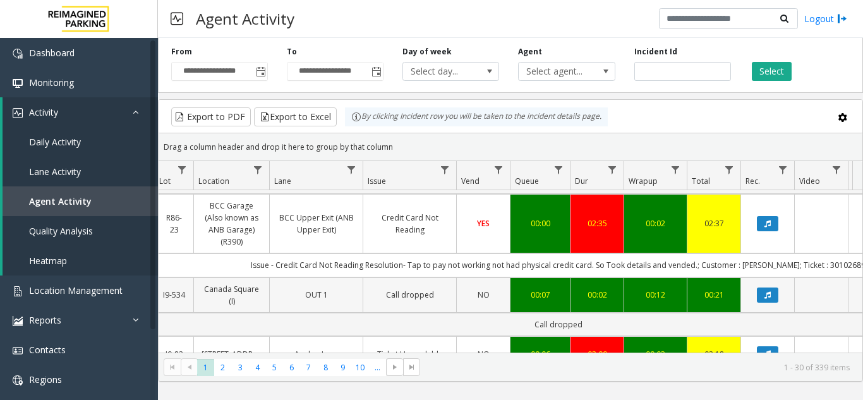
click at [755, 291] on link "Data table" at bounding box center [768, 295] width 38 height 15
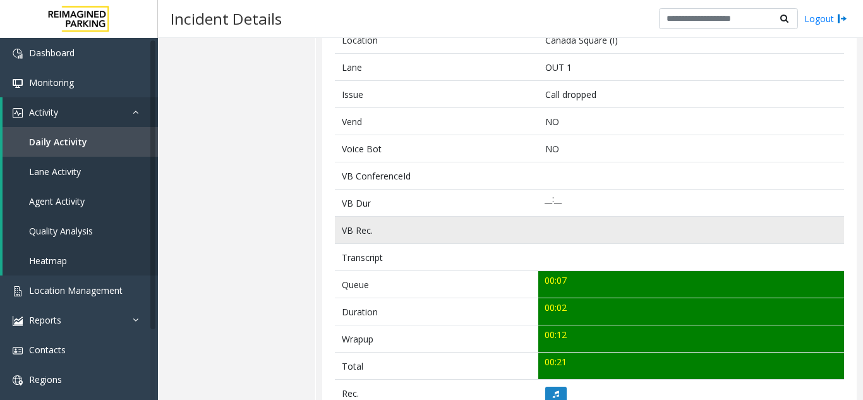
scroll to position [253, 0]
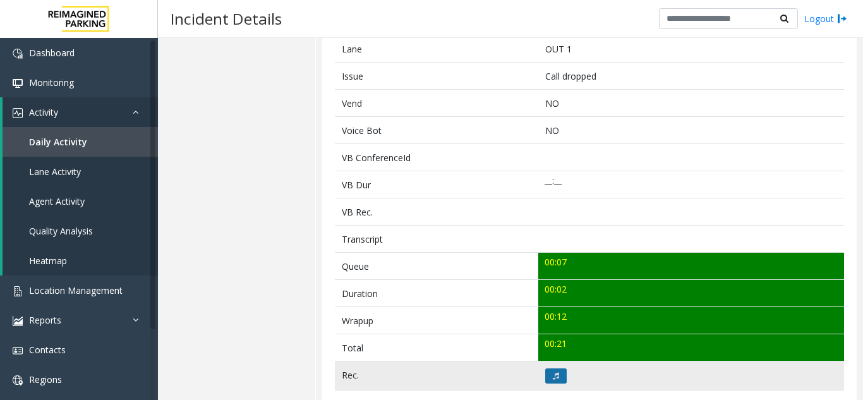
click at [553, 379] on icon at bounding box center [556, 376] width 6 height 8
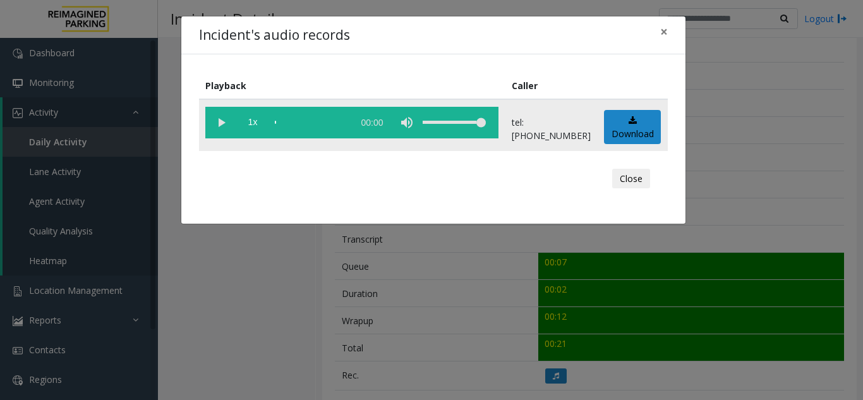
click at [224, 124] on vg-play-pause at bounding box center [221, 123] width 32 height 32
click at [664, 35] on span "×" at bounding box center [664, 32] width 8 height 18
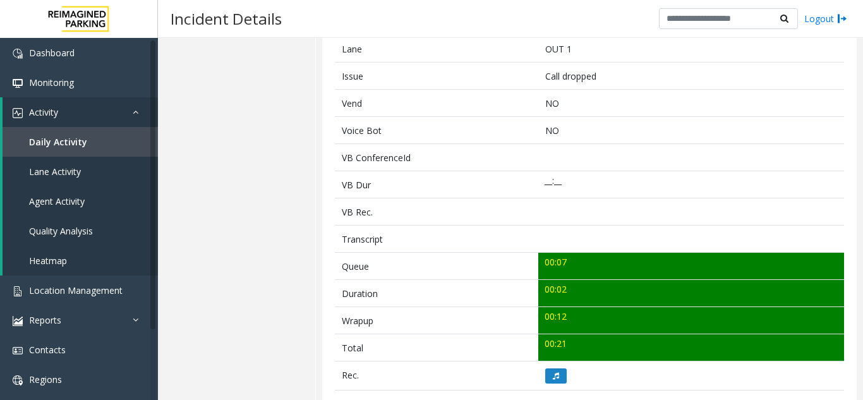
click at [212, 245] on div "Details Quality Analysis" at bounding box center [237, 240] width 158 height 844
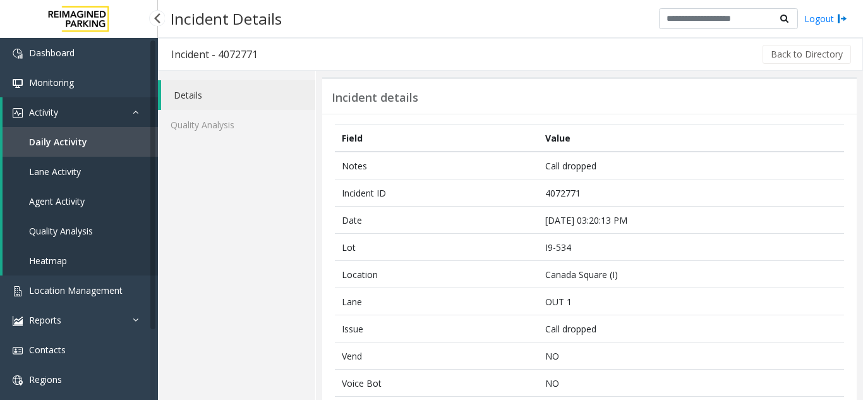
click at [107, 141] on link "Daily Activity" at bounding box center [80, 142] width 155 height 30
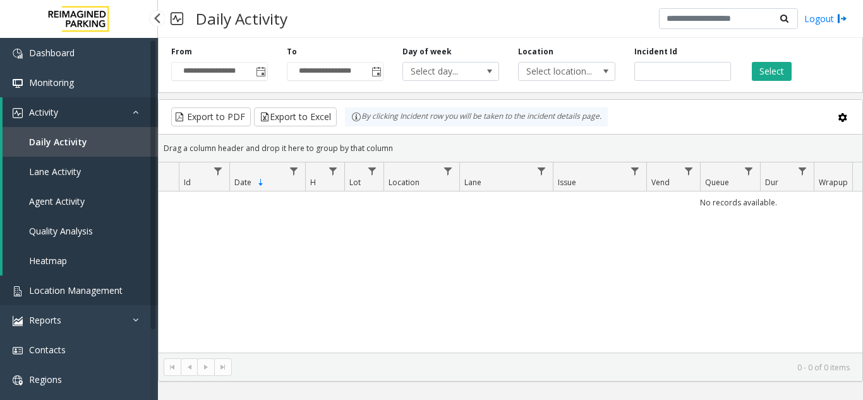
click at [91, 282] on link "Location Management" at bounding box center [79, 291] width 158 height 30
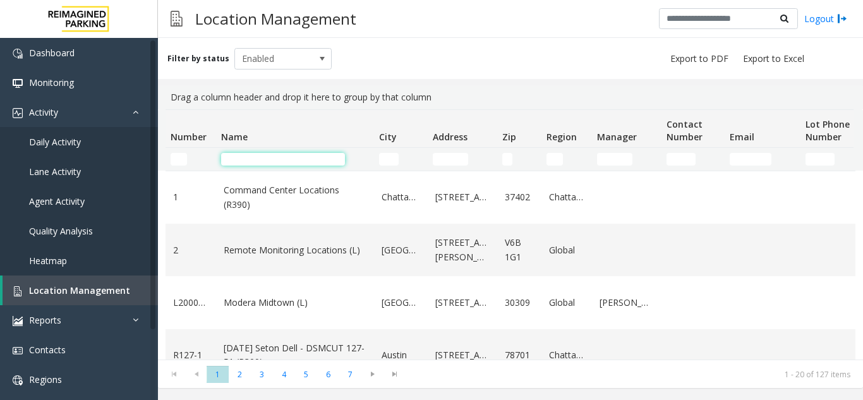
click at [252, 159] on input "Name Filter" at bounding box center [283, 159] width 124 height 13
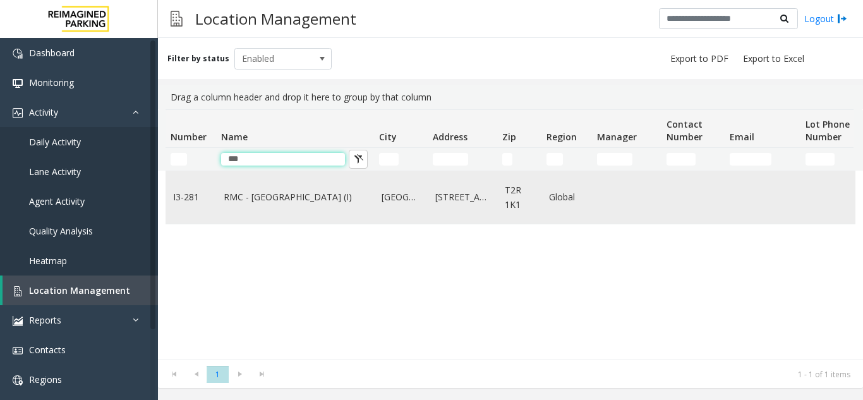
type input "***"
click at [272, 204] on link "RMC - Mount Royal Village (I)" at bounding box center [295, 197] width 143 height 14
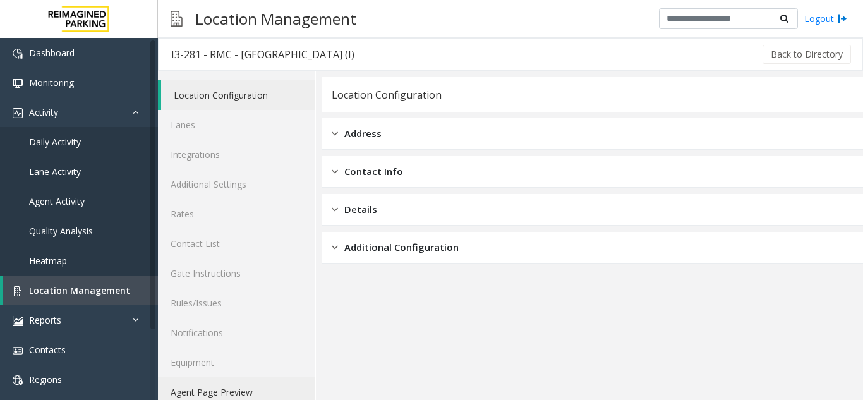
click at [212, 386] on link "Agent Page Preview" at bounding box center [236, 392] width 157 height 30
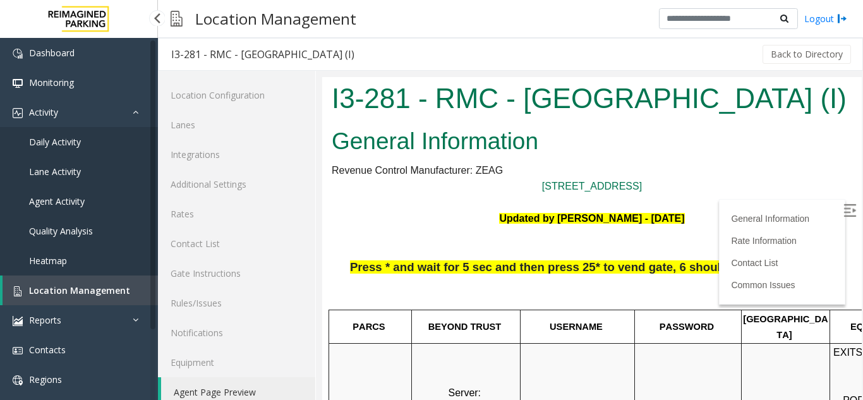
click at [67, 200] on span "Agent Activity" at bounding box center [57, 201] width 56 height 12
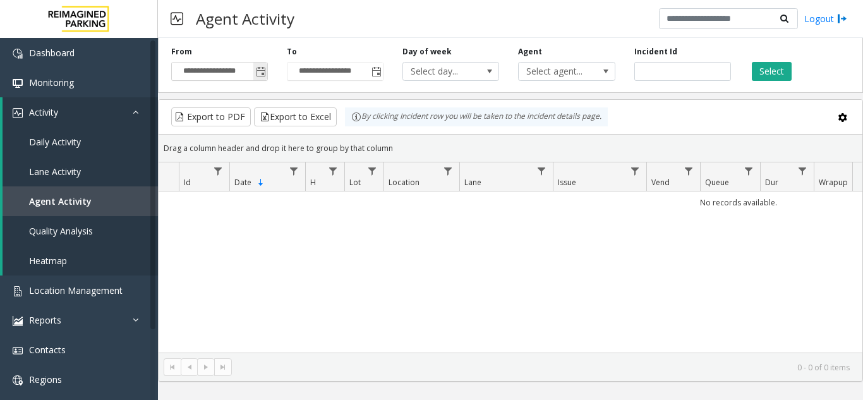
click at [221, 78] on input "**********" at bounding box center [219, 72] width 95 height 18
click at [228, 64] on input "**********" at bounding box center [219, 72] width 95 height 18
click at [182, 70] on input "**********" at bounding box center [219, 72] width 95 height 18
click at [263, 73] on span "Toggle popup" at bounding box center [261, 72] width 10 height 10
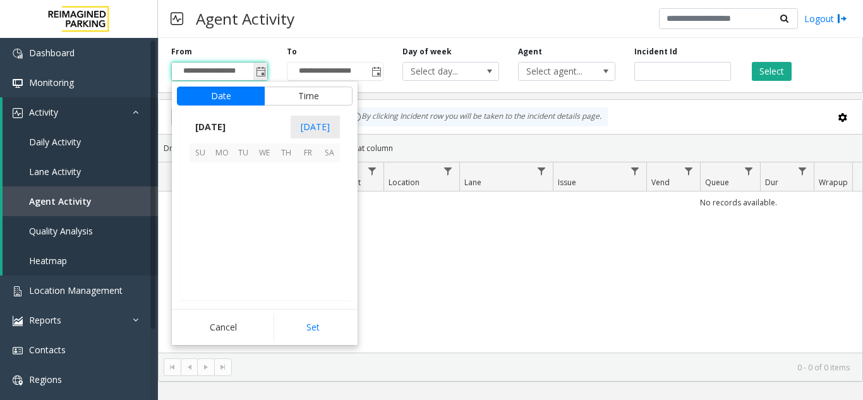
scroll to position [226797, 0]
click at [201, 190] on span "7" at bounding box center [200, 194] width 21 height 21
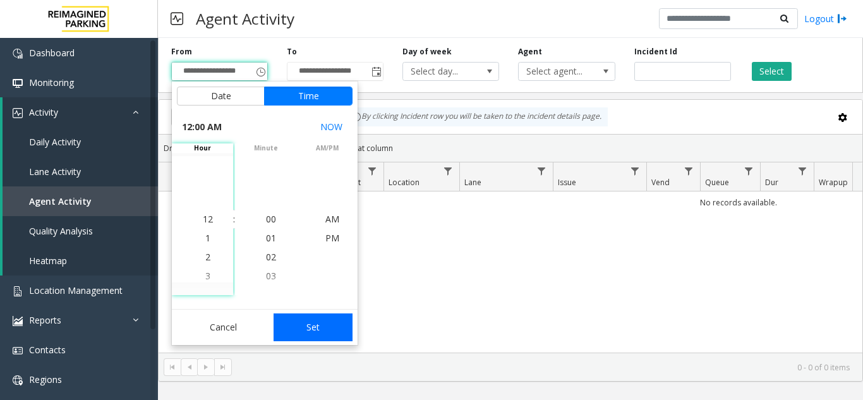
click at [330, 316] on button "Set" at bounding box center [314, 327] width 80 height 28
type input "**********"
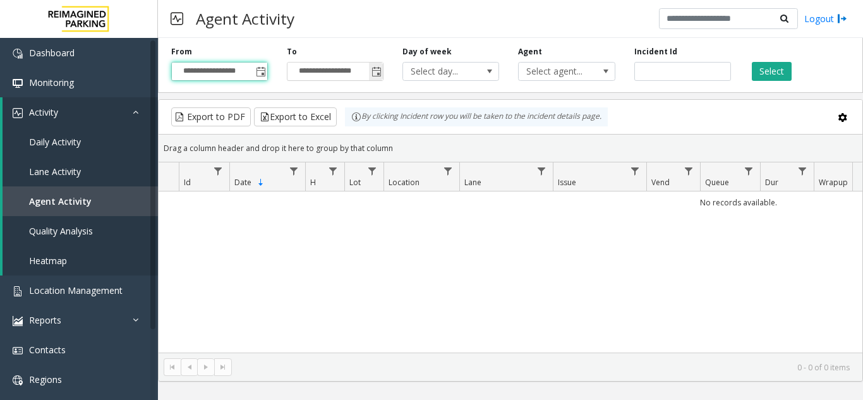
click at [373, 73] on span "Toggle popup" at bounding box center [377, 72] width 10 height 10
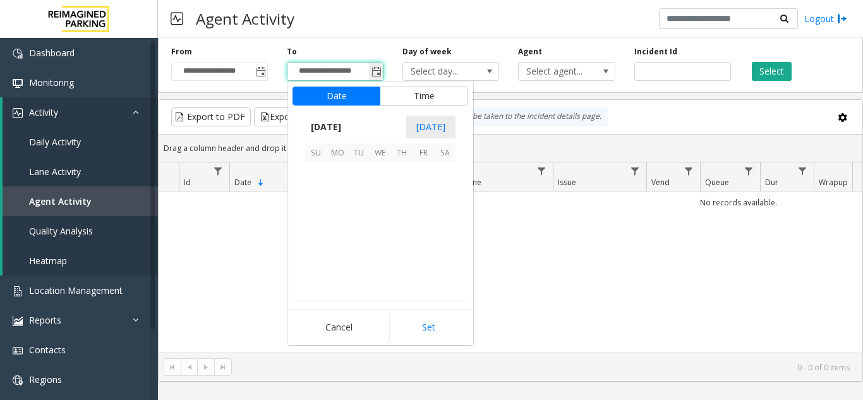
scroll to position [19, 0]
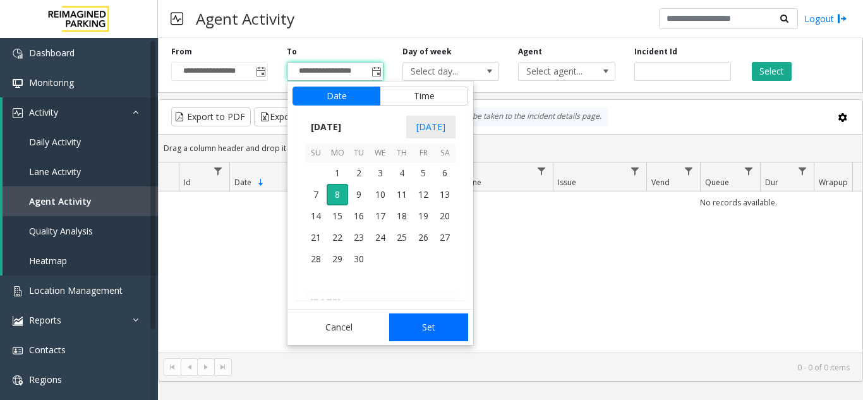
click at [442, 326] on button "Set" at bounding box center [429, 327] width 80 height 28
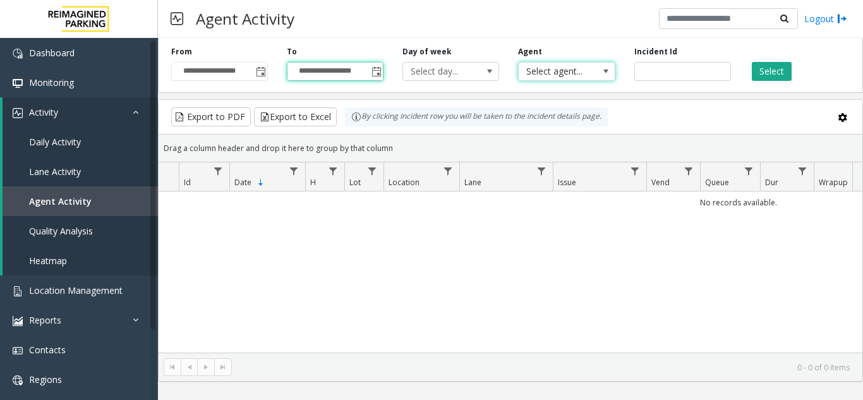
click at [590, 75] on span "Select agent..." at bounding box center [557, 72] width 76 height 18
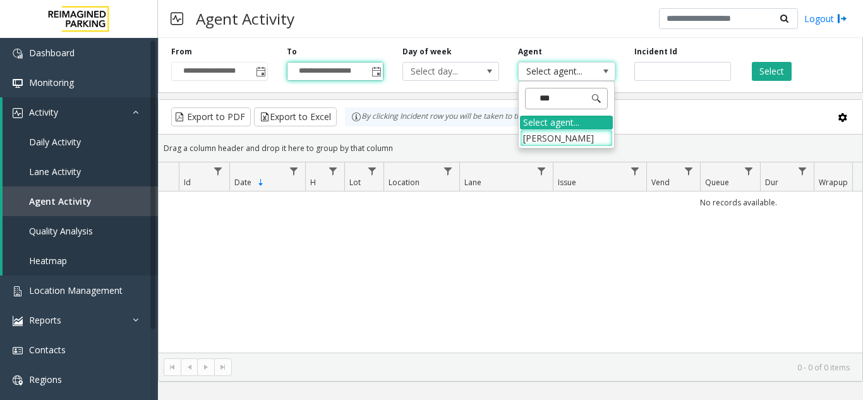
type input "****"
click at [569, 140] on li "[PERSON_NAME]" at bounding box center [566, 138] width 93 height 17
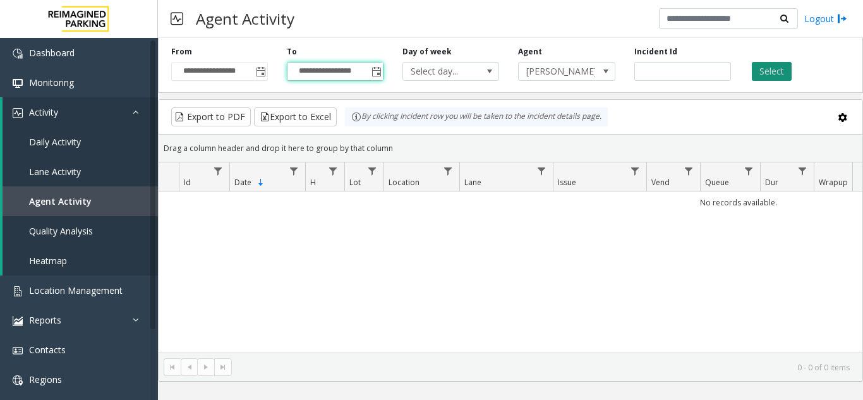
click at [766, 66] on button "Select" at bounding box center [772, 71] width 40 height 19
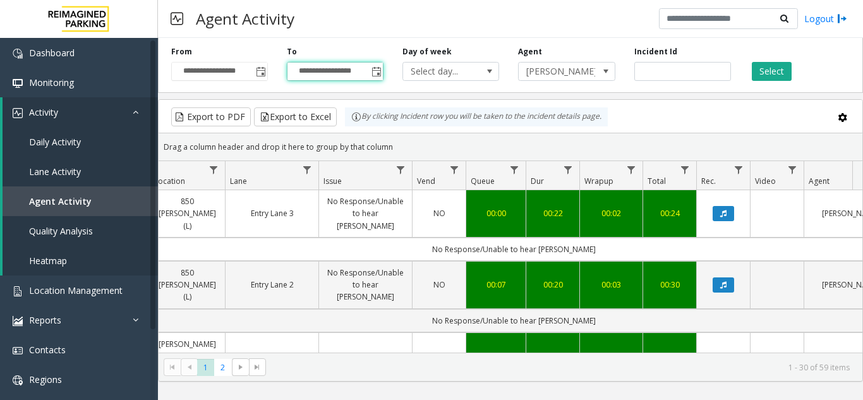
scroll to position [0, 261]
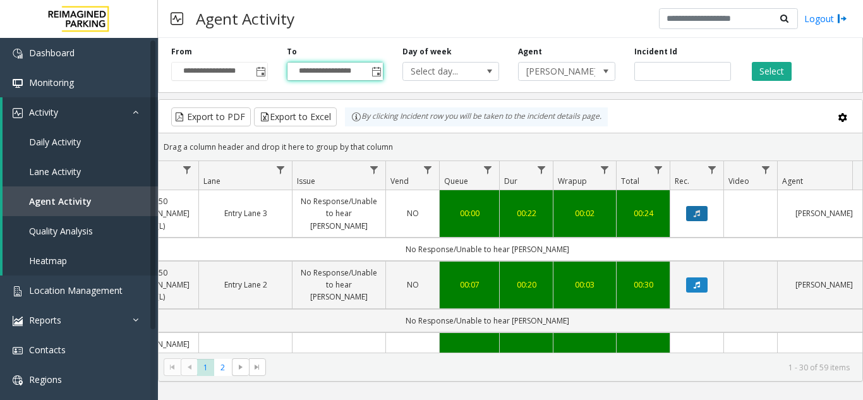
click at [703, 212] on button "Data table" at bounding box center [696, 213] width 21 height 15
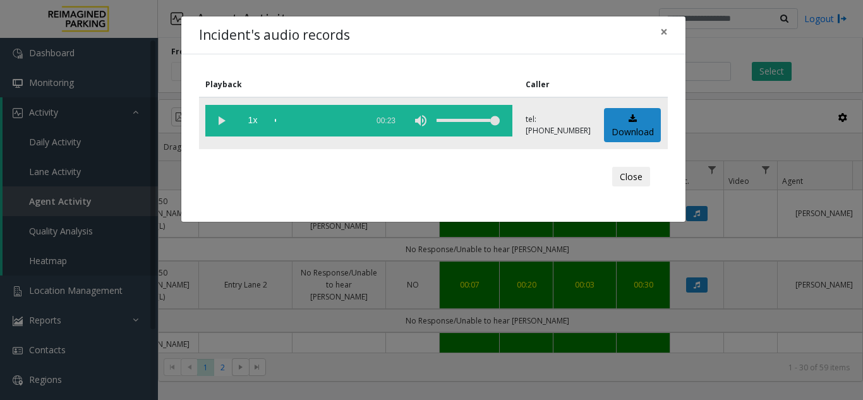
click at [222, 121] on vg-play-pause at bounding box center [221, 121] width 32 height 32
click at [276, 119] on div "scrub bar" at bounding box center [318, 121] width 86 height 32
click at [660, 31] on span "×" at bounding box center [664, 32] width 8 height 18
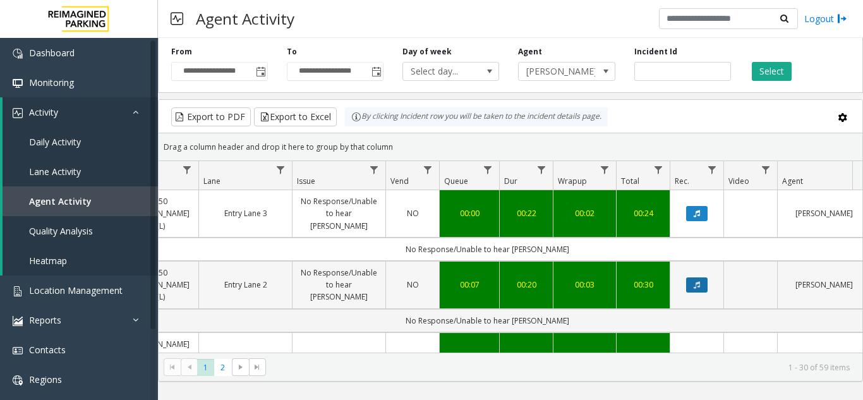
click at [691, 277] on button "Data table" at bounding box center [696, 284] width 21 height 15
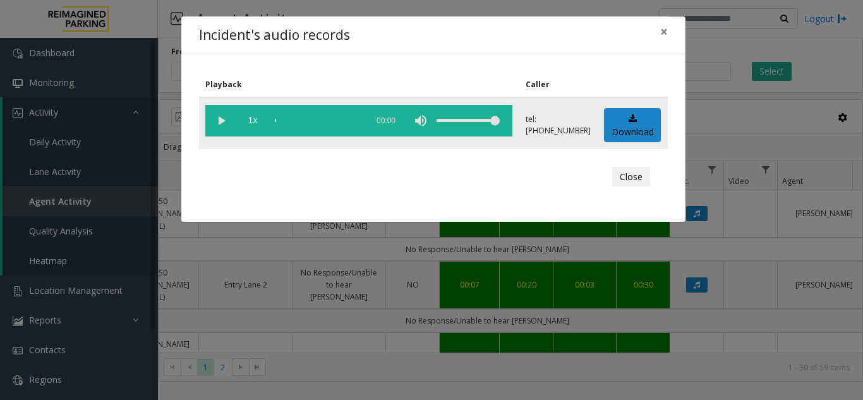
click at [217, 116] on vg-play-pause at bounding box center [221, 121] width 32 height 32
click at [660, 30] on span "×" at bounding box center [664, 32] width 8 height 18
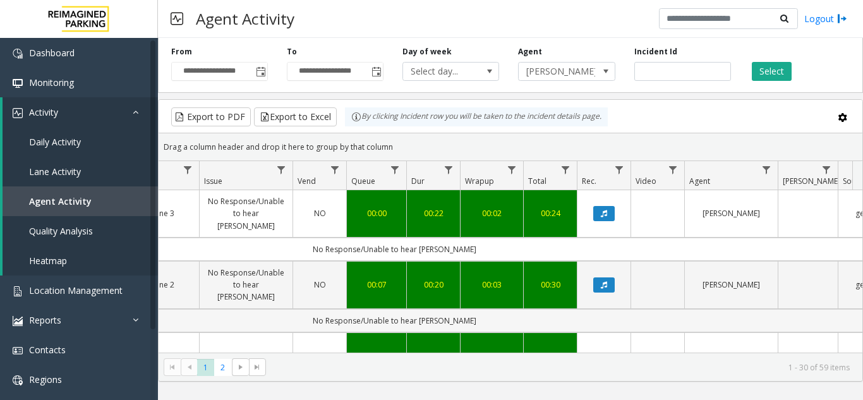
scroll to position [0, 0]
click at [611, 277] on button "Data table" at bounding box center [601, 284] width 21 height 15
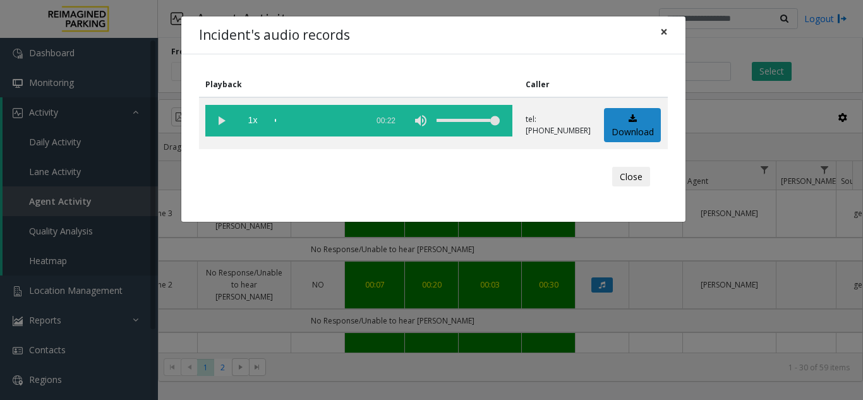
click at [668, 36] on button "×" at bounding box center [664, 31] width 25 height 31
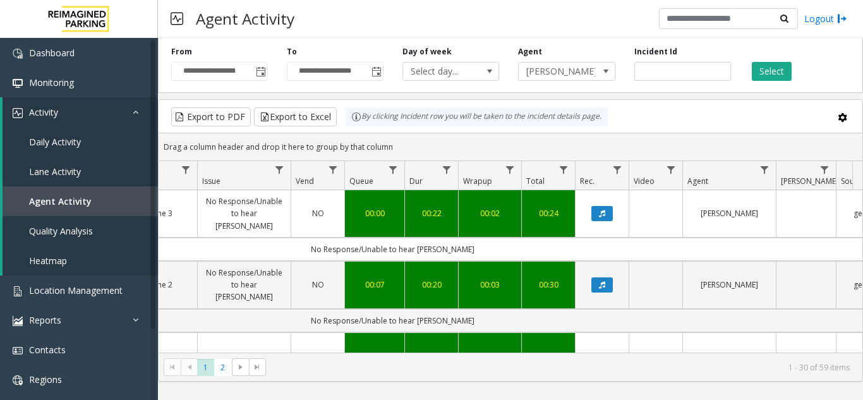
click at [663, 279] on td "Data table" at bounding box center [656, 285] width 54 height 48
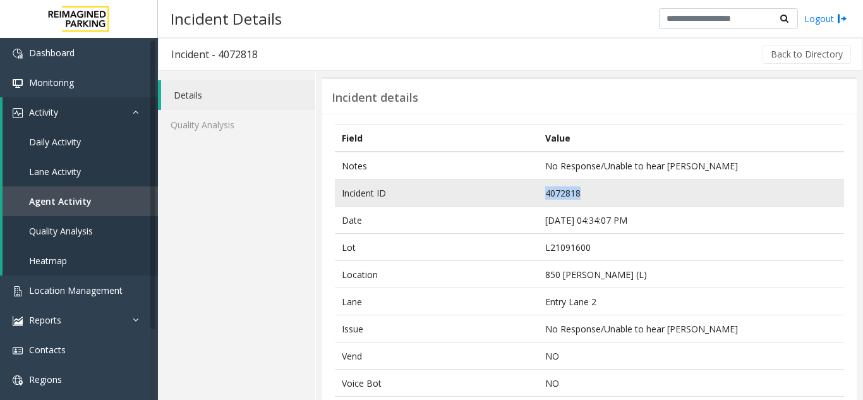
drag, startPoint x: 594, startPoint y: 188, endPoint x: 538, endPoint y: 199, distance: 56.6
click at [538, 199] on td "4072818" at bounding box center [691, 192] width 306 height 27
copy td "4072818"
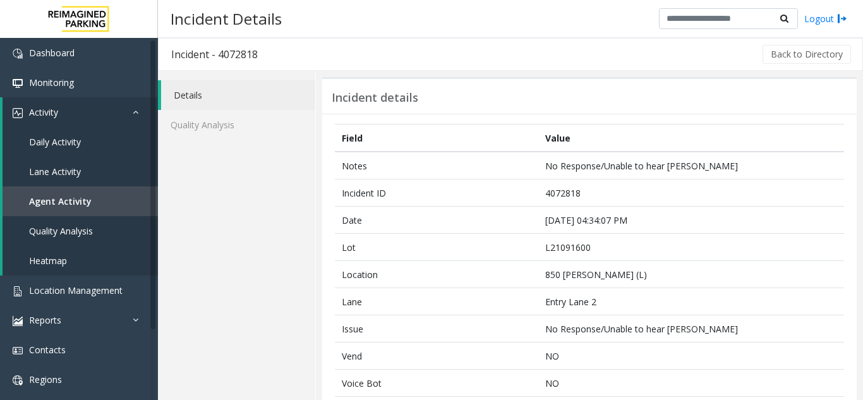
click at [564, 86] on div "Incident details" at bounding box center [589, 95] width 535 height 37
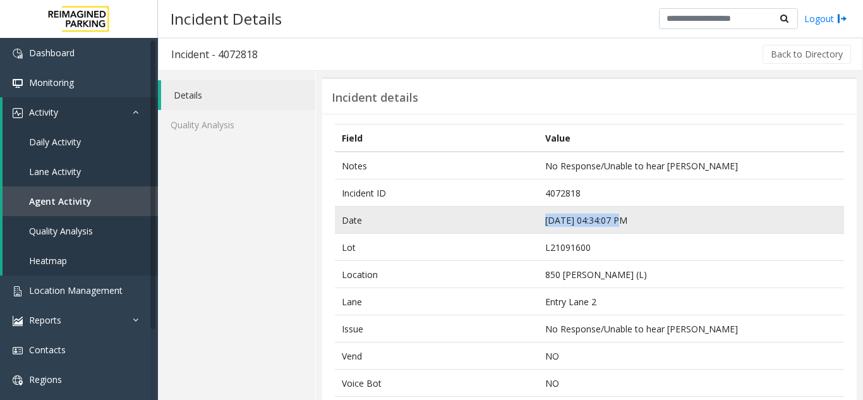
drag, startPoint x: 635, startPoint y: 221, endPoint x: 528, endPoint y: 221, distance: 106.8
click at [528, 221] on tr "Date Sep 7 04:34:07 PM" at bounding box center [589, 220] width 509 height 27
copy tr "Sep 7 04:34:07 PM"
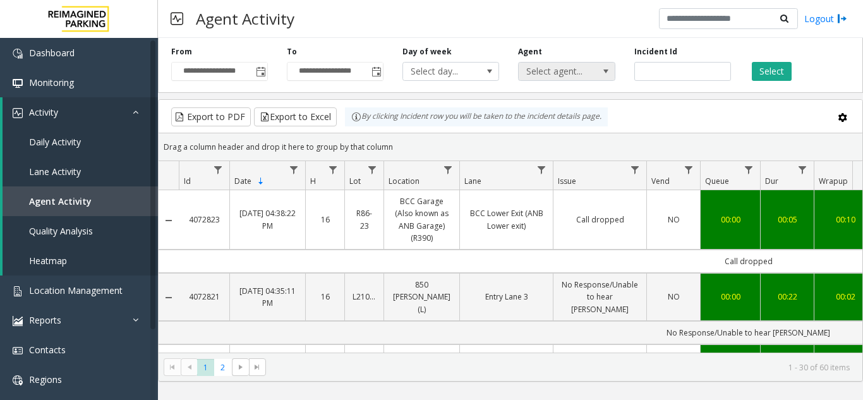
click at [597, 73] on span at bounding box center [606, 72] width 18 height 18
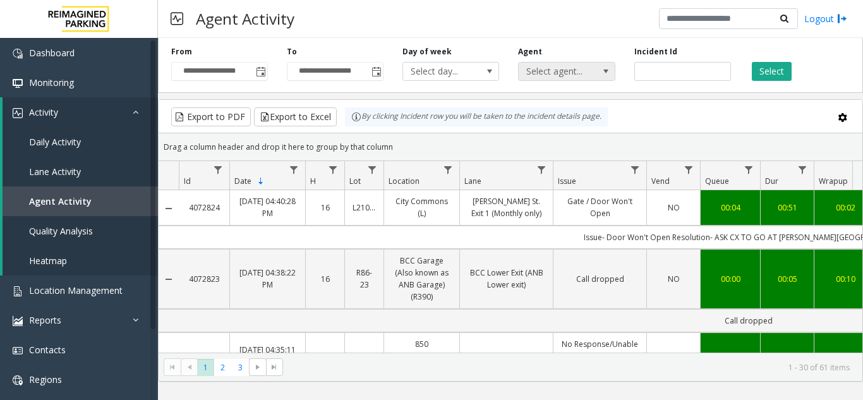
click at [561, 73] on span "Select agent..." at bounding box center [557, 72] width 76 height 18
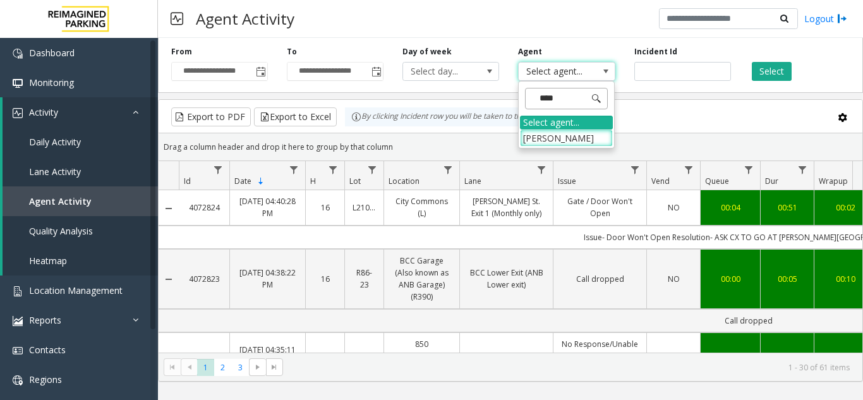
type input "*****"
click at [561, 141] on li "[PERSON_NAME]" at bounding box center [566, 138] width 93 height 17
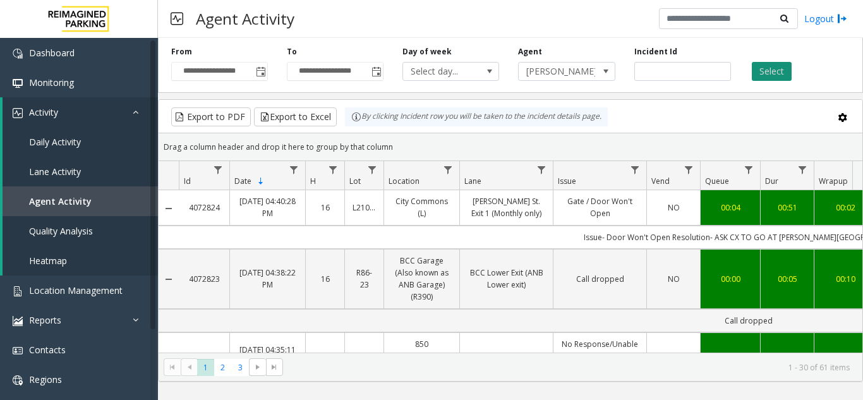
click at [766, 73] on button "Select" at bounding box center [772, 71] width 40 height 19
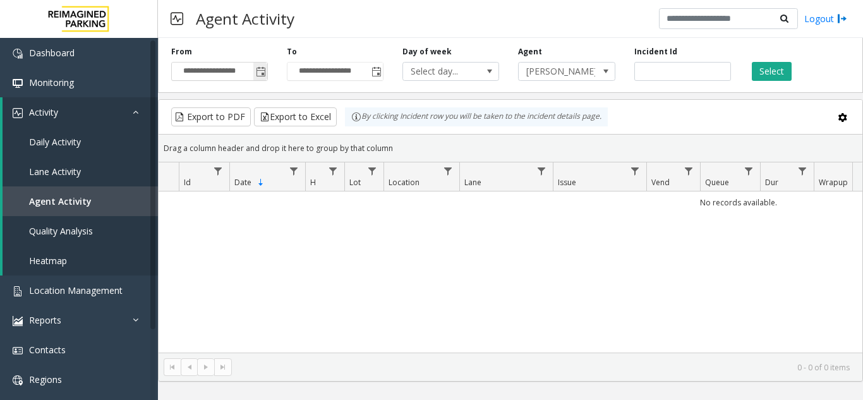
click at [257, 70] on span "Toggle popup" at bounding box center [261, 72] width 10 height 10
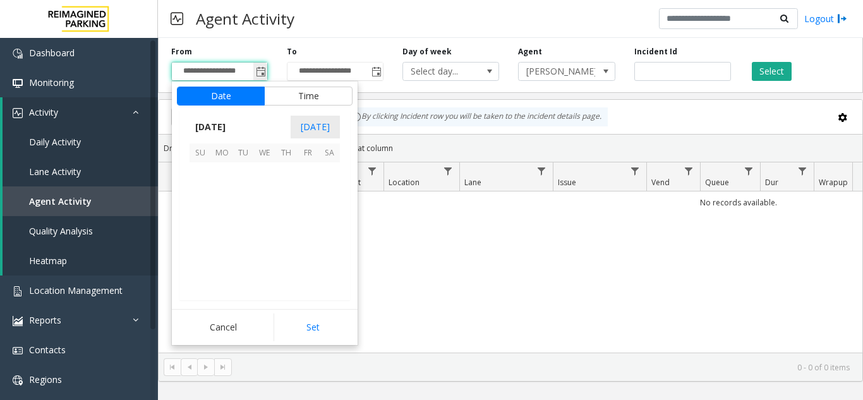
scroll to position [226797, 0]
click at [196, 199] on span "7" at bounding box center [200, 194] width 21 height 21
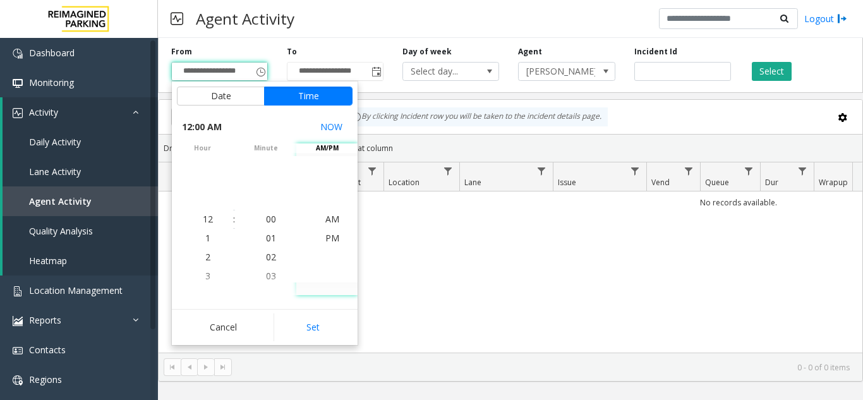
drag, startPoint x: 314, startPoint y: 326, endPoint x: 392, endPoint y: 301, distance: 81.7
click at [316, 325] on button "Set" at bounding box center [314, 327] width 80 height 28
type input "**********"
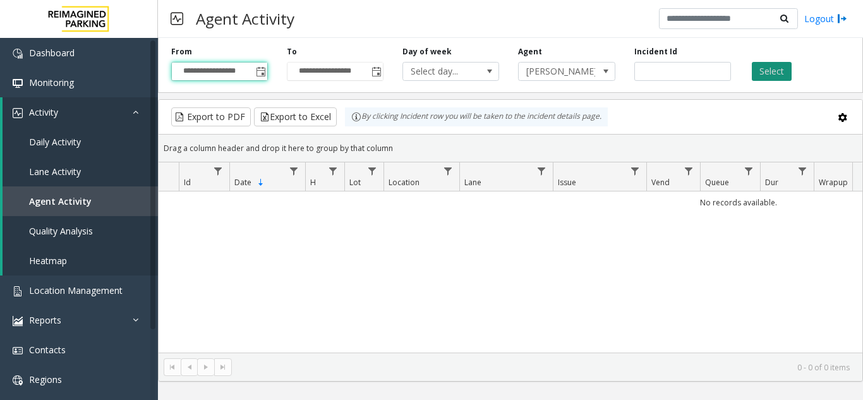
click at [784, 68] on button "Select" at bounding box center [772, 71] width 40 height 19
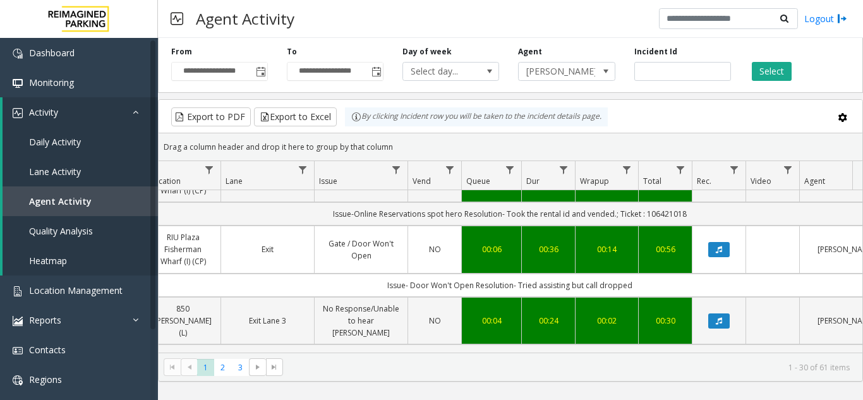
scroll to position [569, 239]
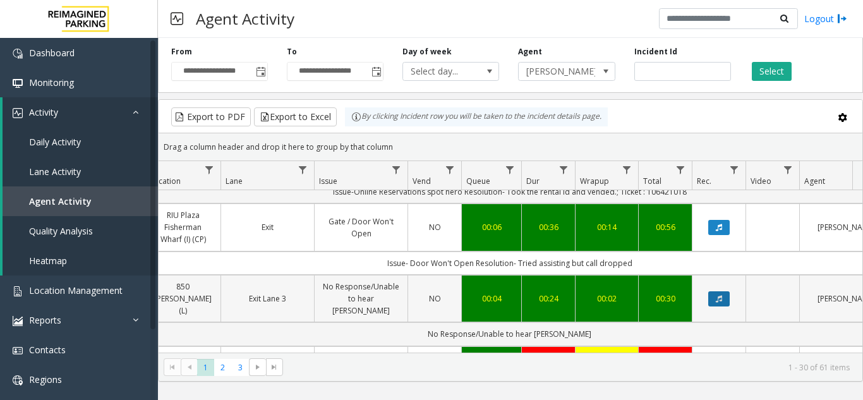
click at [724, 291] on button "Data table" at bounding box center [718, 298] width 21 height 15
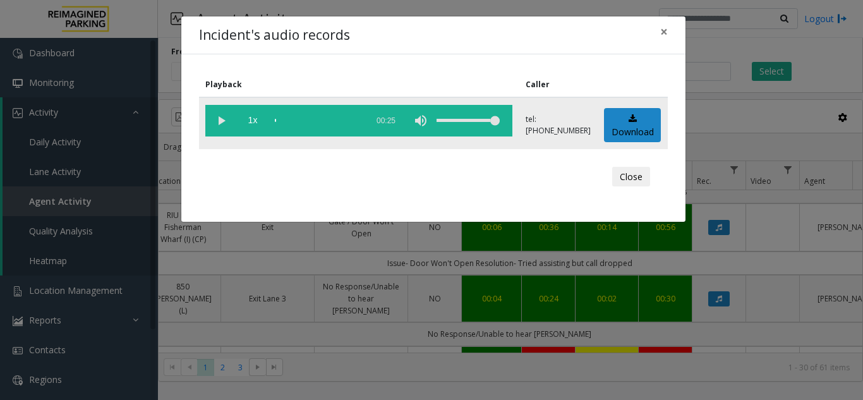
click at [218, 113] on vg-play-pause at bounding box center [221, 121] width 32 height 32
click at [665, 35] on span "×" at bounding box center [664, 32] width 8 height 18
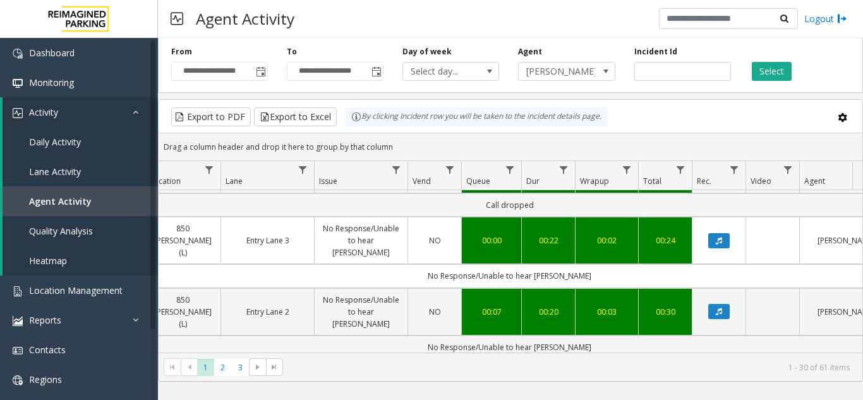
scroll to position [0, 239]
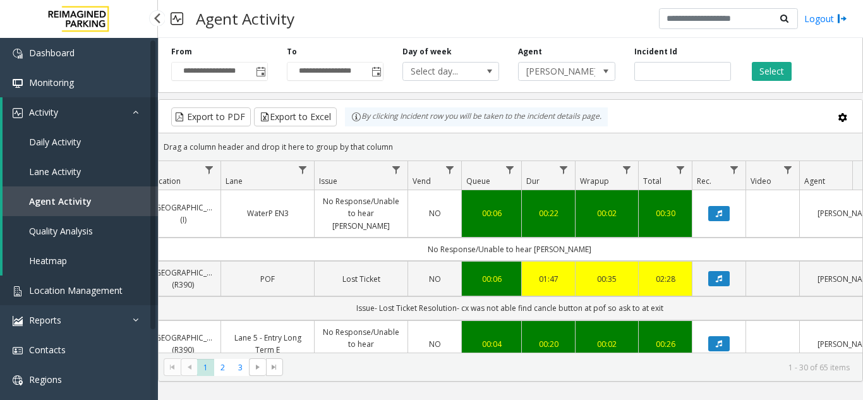
click at [89, 296] on span "Location Management" at bounding box center [76, 290] width 94 height 12
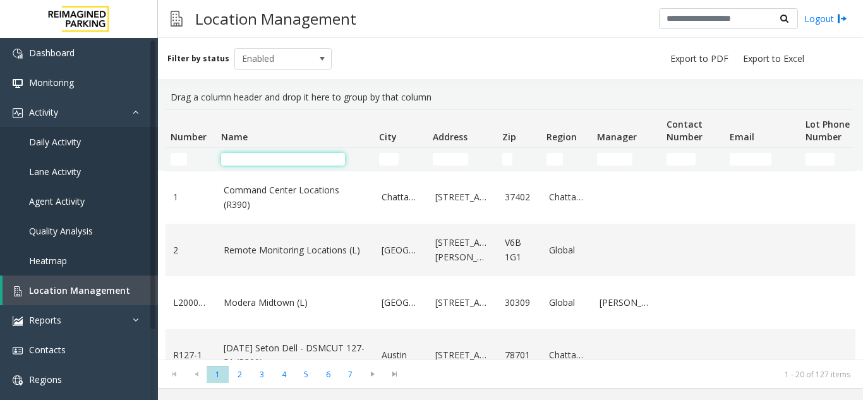
click at [296, 154] on input "Name Filter" at bounding box center [283, 159] width 124 height 13
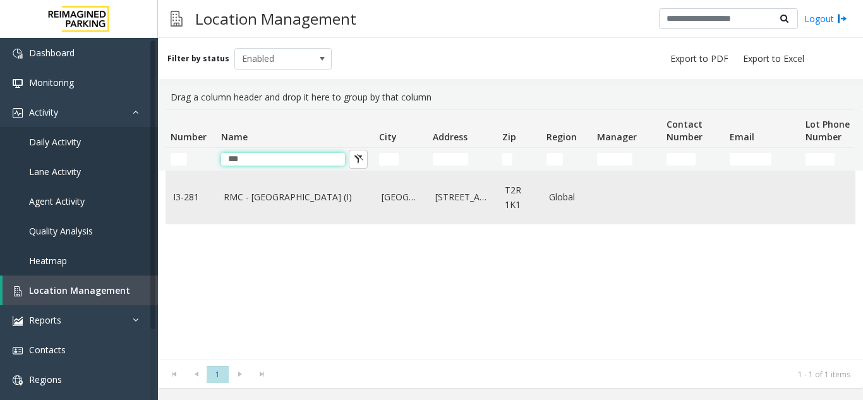
type input "***"
click at [298, 179] on td "RMC - Mount Royal Village (I)" at bounding box center [295, 197] width 158 height 52
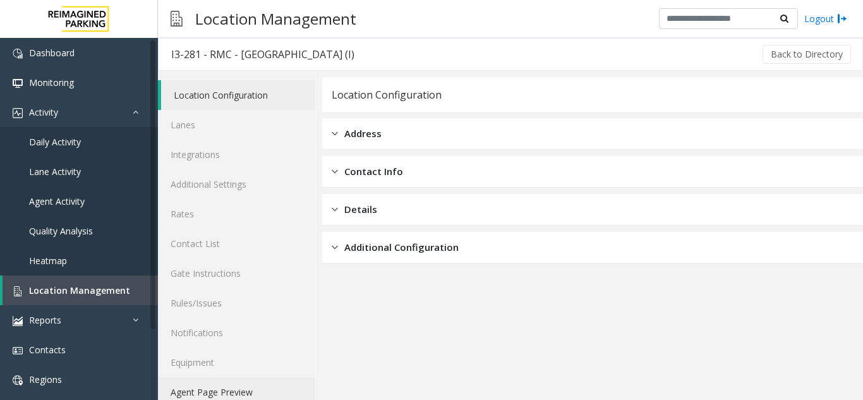
click at [225, 395] on link "Agent Page Preview" at bounding box center [236, 392] width 157 height 30
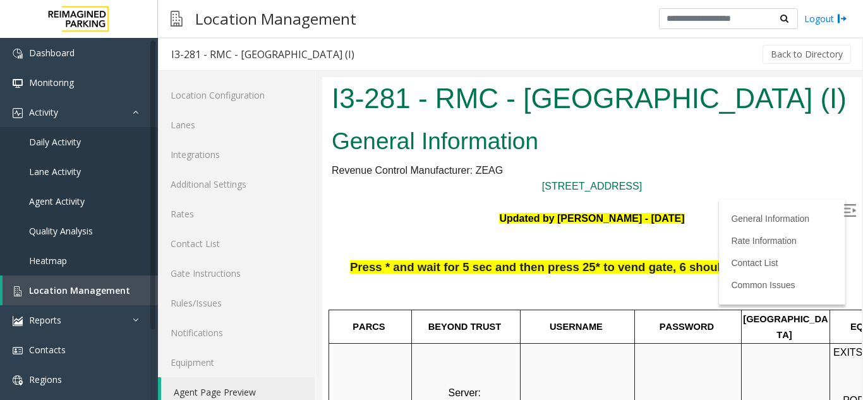
click at [842, 216] on label at bounding box center [851, 212] width 19 height 19
click at [110, 286] on span "Location Management" at bounding box center [79, 290] width 101 height 12
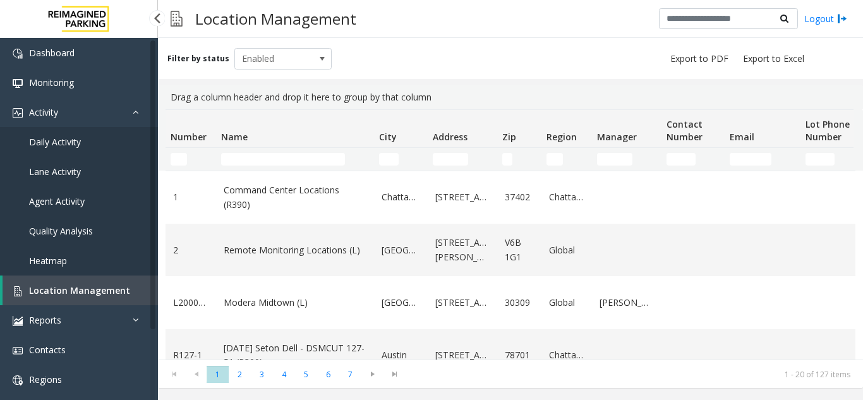
click at [78, 207] on span "Agent Activity" at bounding box center [57, 201] width 56 height 12
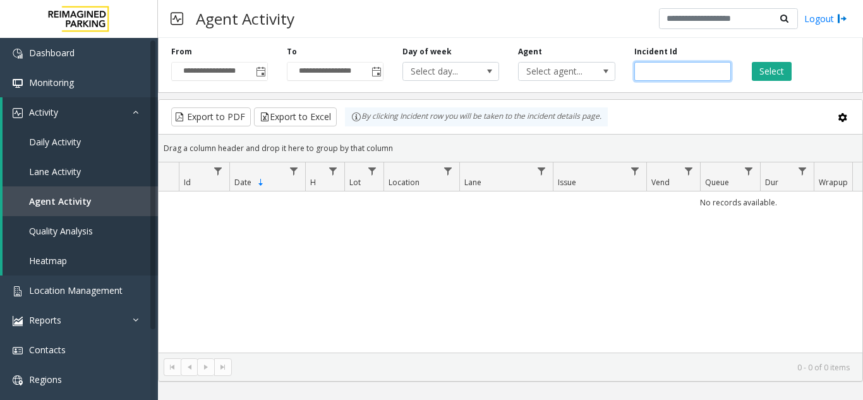
click at [650, 71] on input "number" at bounding box center [682, 71] width 97 height 19
paste input "*******"
type input "*******"
click at [782, 68] on button "Select" at bounding box center [772, 71] width 40 height 19
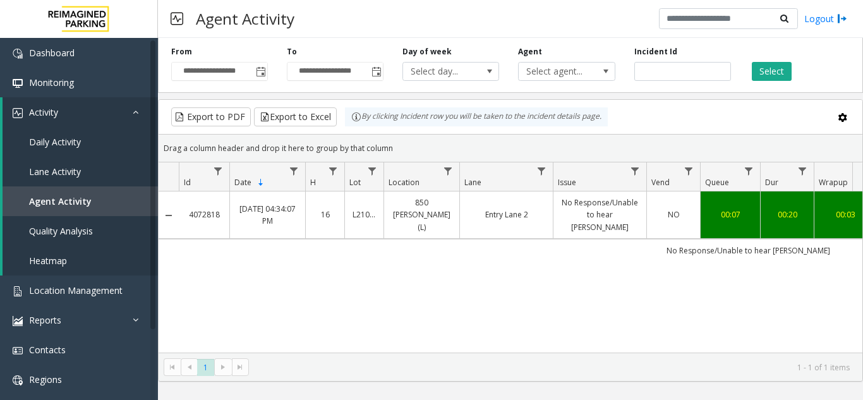
drag, startPoint x: 476, startPoint y: 342, endPoint x: 592, endPoint y: 349, distance: 115.8
click at [592, 349] on div "4072818 Sep 7, 2025 04:34:07 PM 16 L21091600 850 LeJeune (L) Entry Lane 2 No Re…" at bounding box center [511, 271] width 704 height 161
click at [293, 215] on link "Sep 7, 2025 04:34:07 PM" at bounding box center [268, 215] width 60 height 24
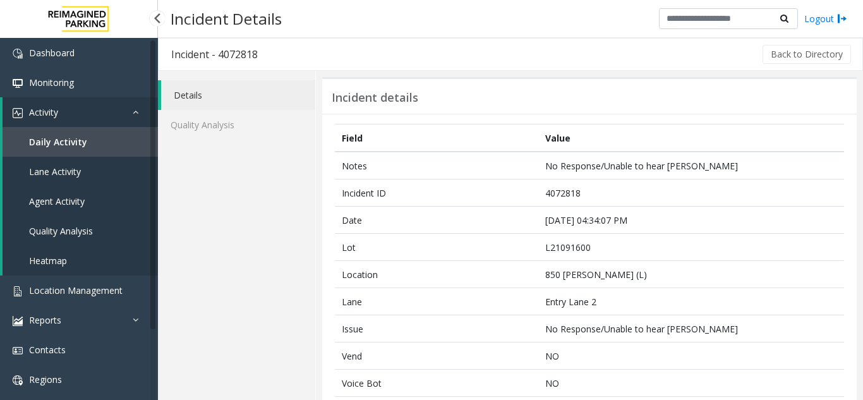
click at [81, 135] on link "Daily Activity" at bounding box center [80, 142] width 155 height 30
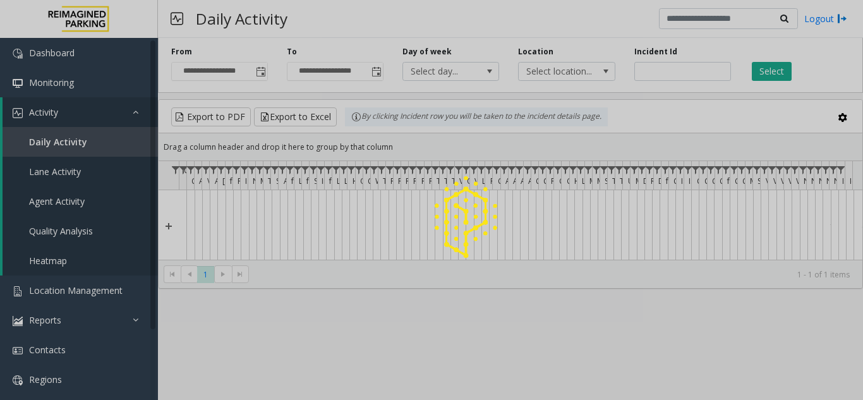
click at [669, 70] on div at bounding box center [431, 200] width 863 height 400
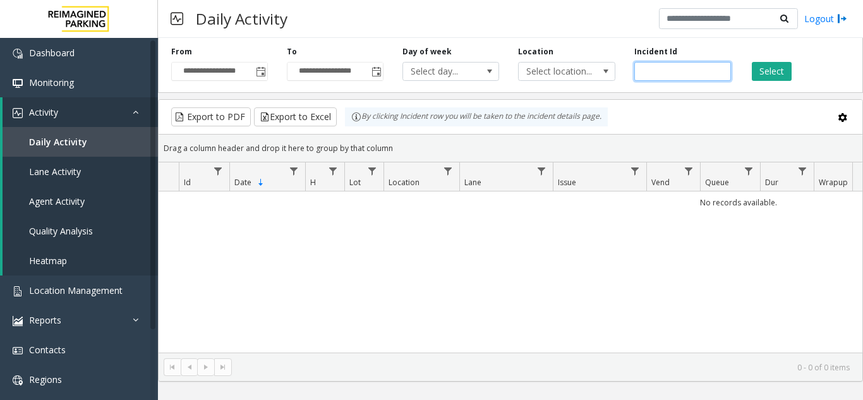
click at [666, 70] on input "number" at bounding box center [682, 71] width 97 height 19
paste input "*******"
type input "*******"
click at [774, 75] on button "Select" at bounding box center [772, 71] width 40 height 19
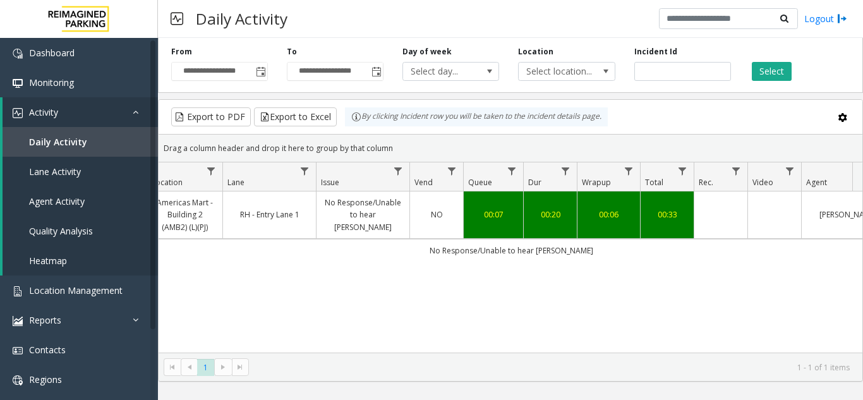
scroll to position [0, 243]
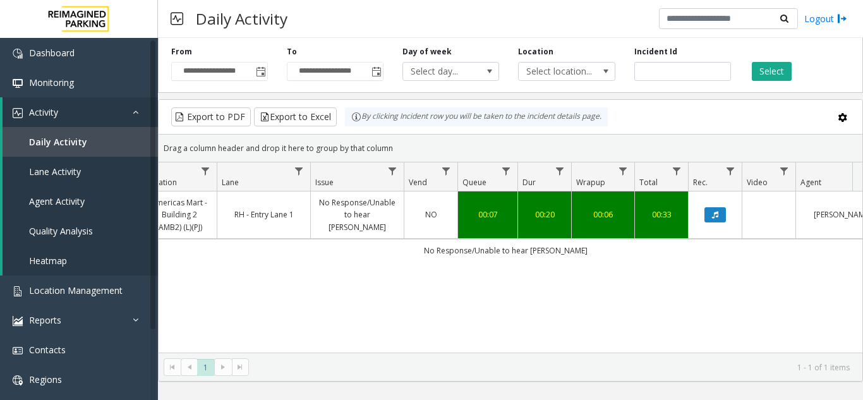
click at [715, 223] on td "Data table" at bounding box center [715, 214] width 54 height 47
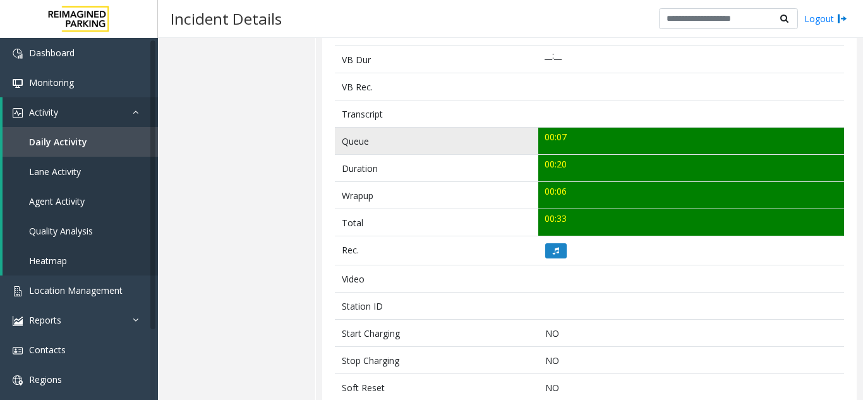
scroll to position [442, 0]
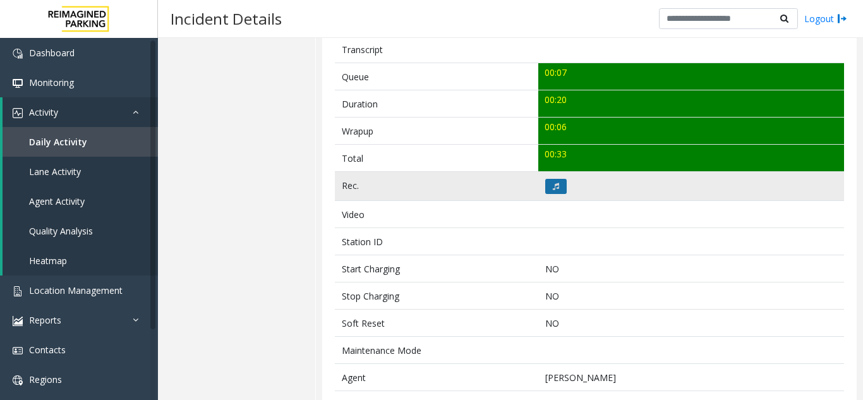
click at [553, 188] on icon at bounding box center [556, 187] width 6 height 8
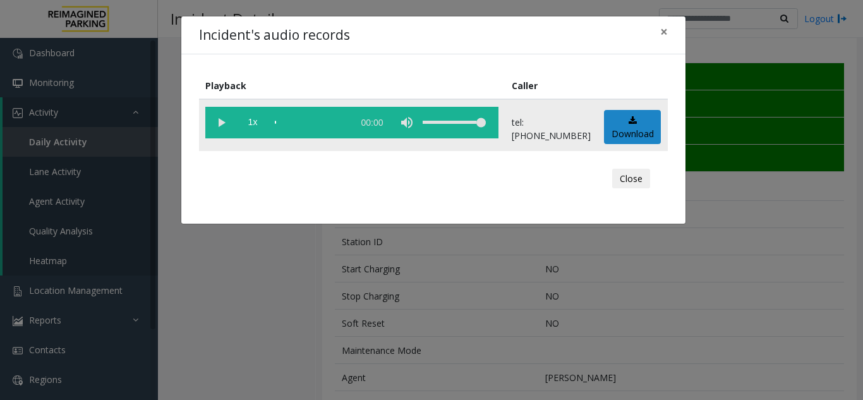
click at [228, 120] on vg-play-pause at bounding box center [221, 123] width 32 height 32
click at [224, 123] on vg-play-pause at bounding box center [221, 123] width 32 height 32
click at [665, 27] on span "×" at bounding box center [664, 32] width 8 height 18
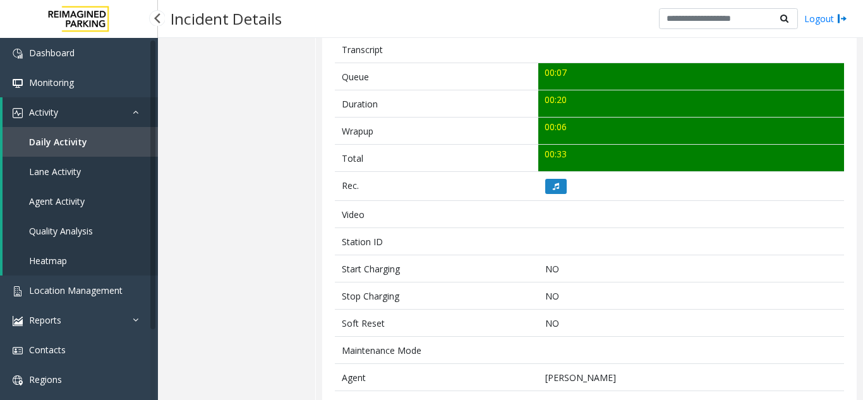
click at [124, 147] on link "Daily Activity" at bounding box center [80, 142] width 155 height 30
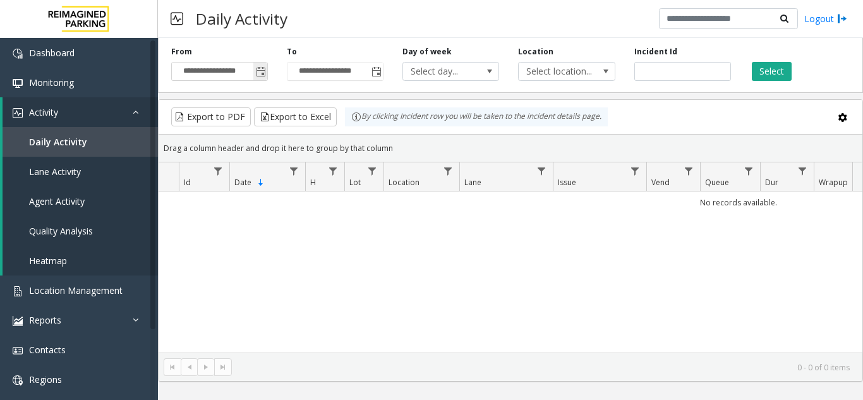
click at [260, 70] on span "Toggle popup" at bounding box center [261, 72] width 10 height 10
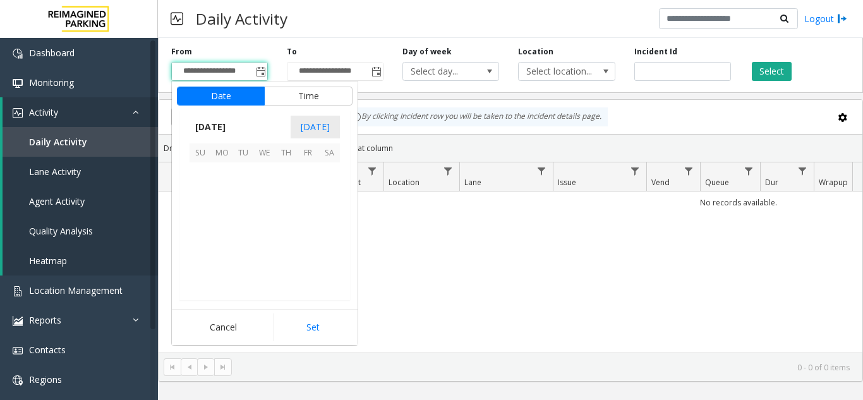
scroll to position [226797, 0]
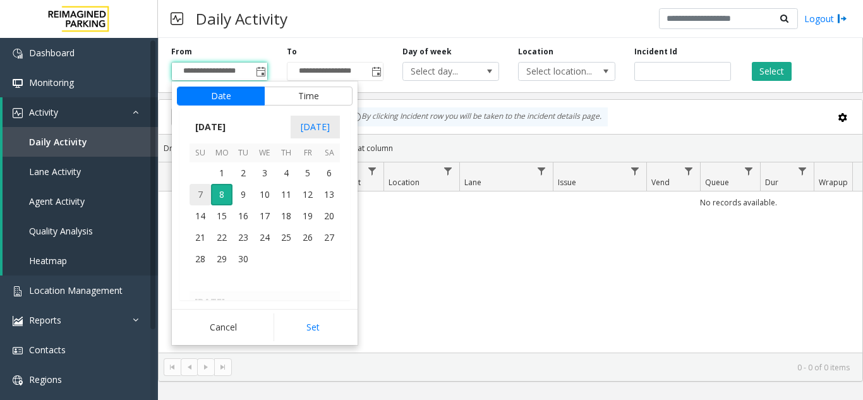
click at [197, 194] on span "7" at bounding box center [200, 194] width 21 height 21
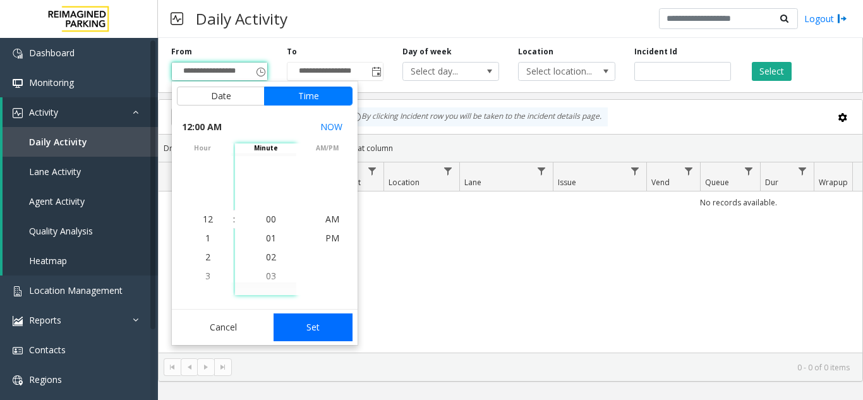
click at [314, 324] on button "Set" at bounding box center [314, 327] width 80 height 28
type input "**********"
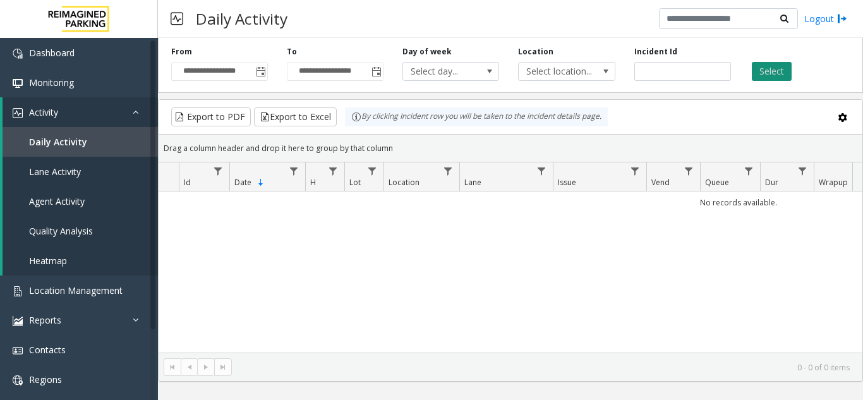
click at [787, 68] on button "Select" at bounding box center [772, 71] width 40 height 19
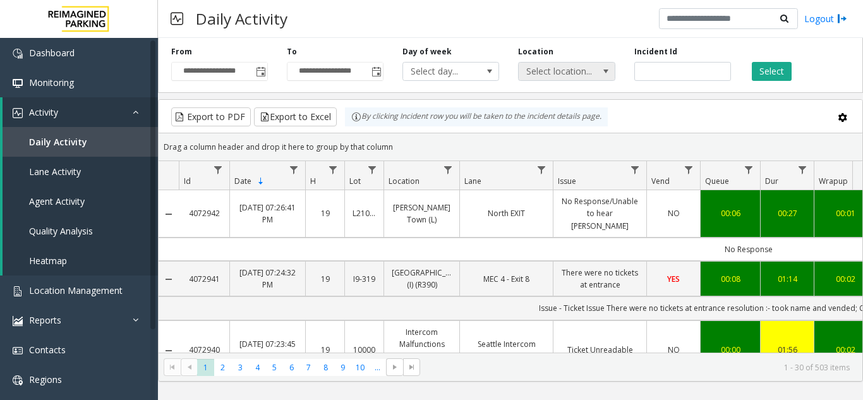
click at [559, 69] on span "Select location..." at bounding box center [557, 72] width 76 height 18
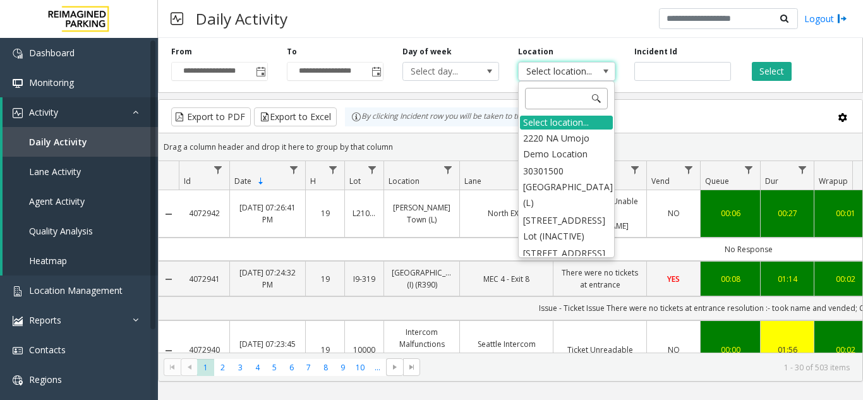
click at [553, 98] on input at bounding box center [566, 98] width 83 height 21
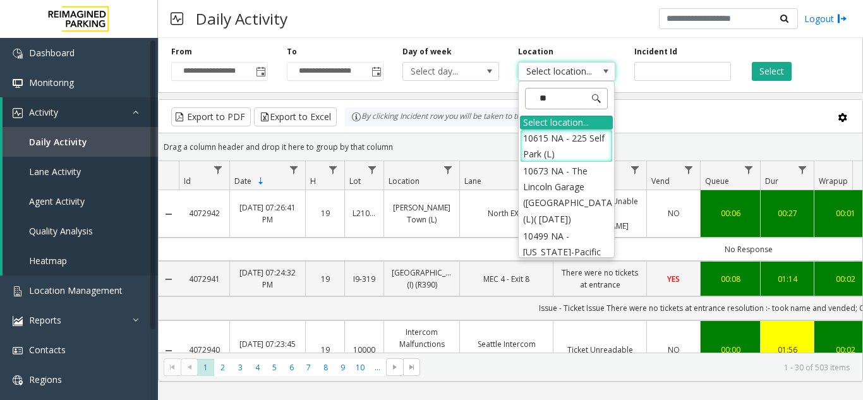
type input "*"
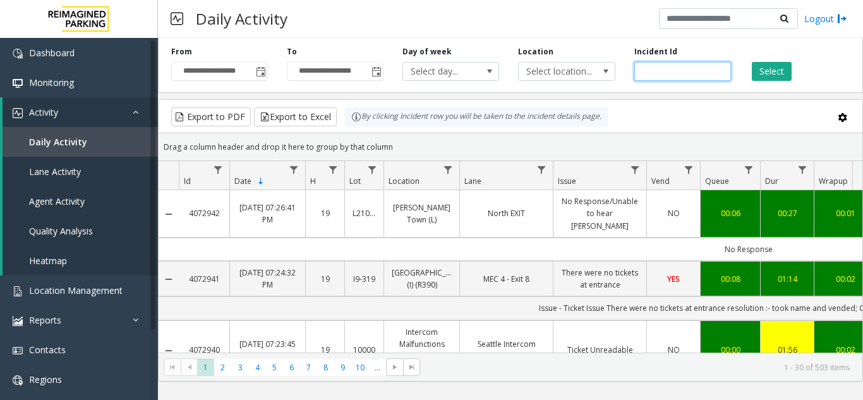
click at [660, 68] on input "number" at bounding box center [682, 71] width 97 height 19
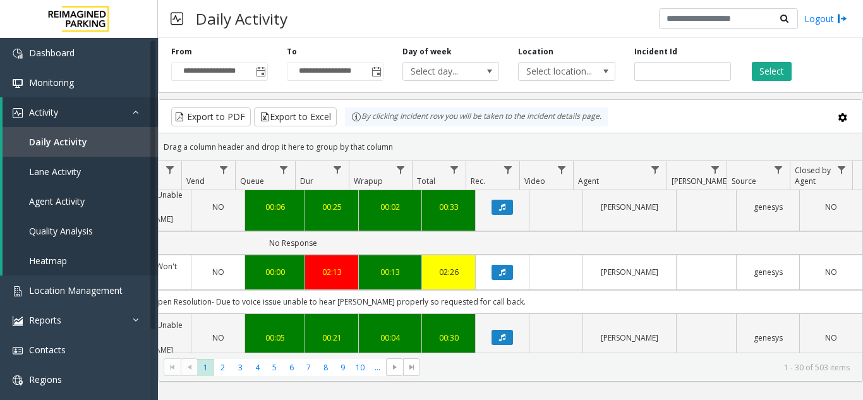
scroll to position [569, 465]
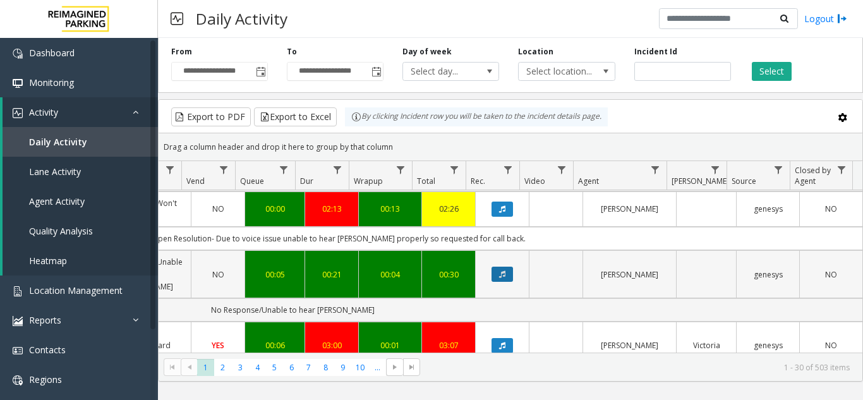
click at [492, 269] on button "Data table" at bounding box center [502, 274] width 21 height 15
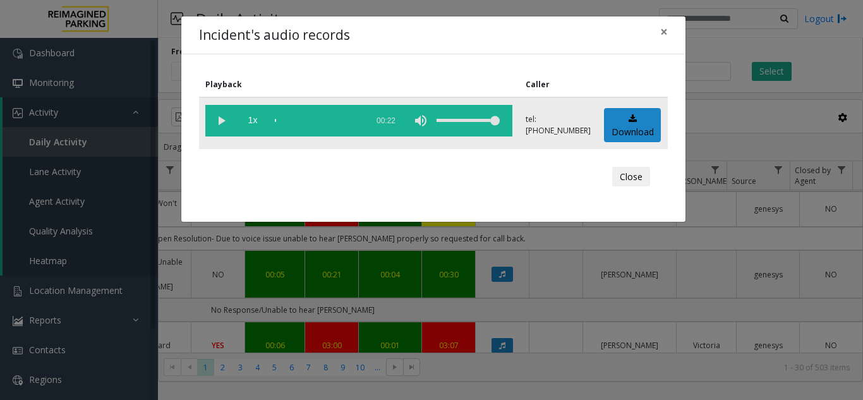
click at [221, 121] on vg-play-pause at bounding box center [221, 121] width 32 height 32
click at [660, 29] on span "×" at bounding box center [664, 32] width 8 height 18
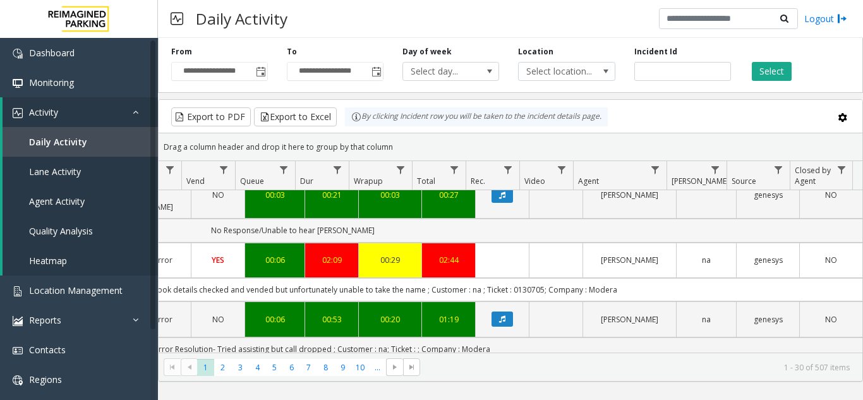
scroll to position [63, 465]
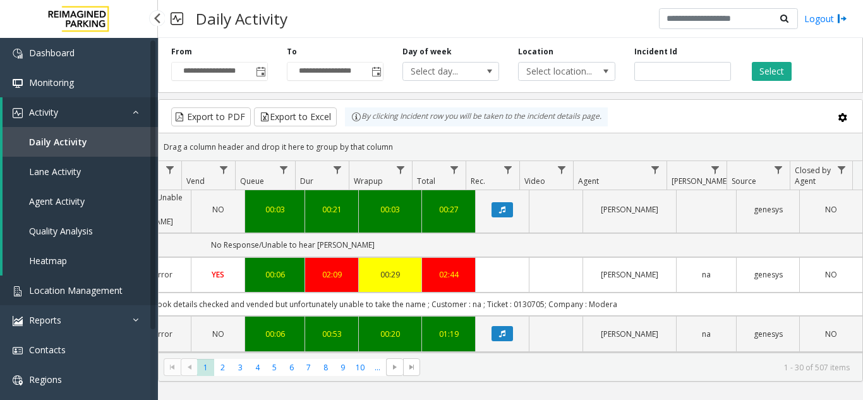
click at [89, 292] on span "Location Management" at bounding box center [76, 290] width 94 height 12
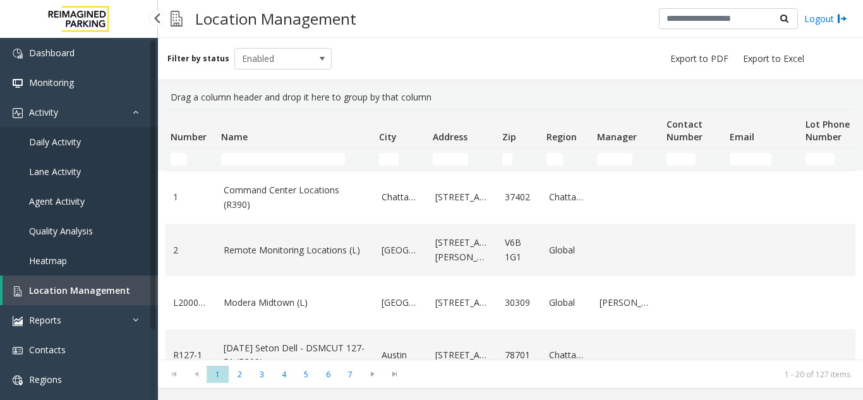
click at [51, 199] on span "Agent Activity" at bounding box center [57, 201] width 56 height 12
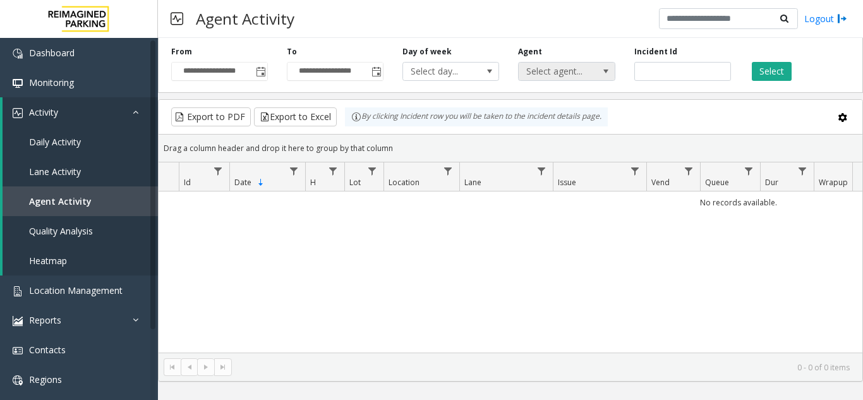
click at [577, 80] on span "Select agent..." at bounding box center [557, 72] width 76 height 18
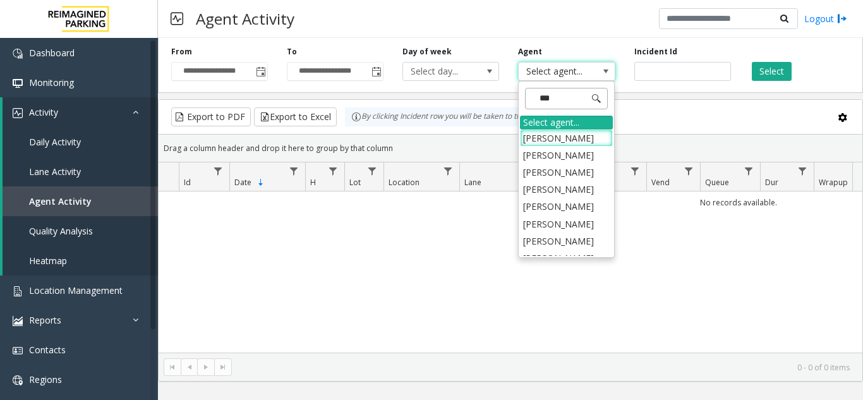
type input "****"
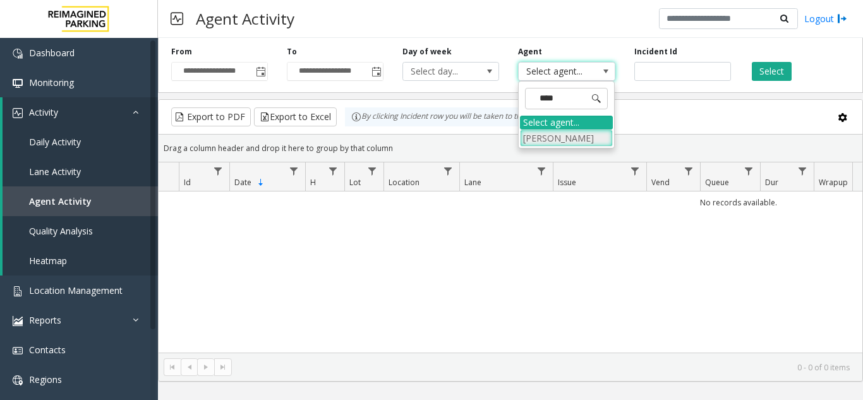
click at [547, 133] on li "[PERSON_NAME]" at bounding box center [566, 138] width 93 height 17
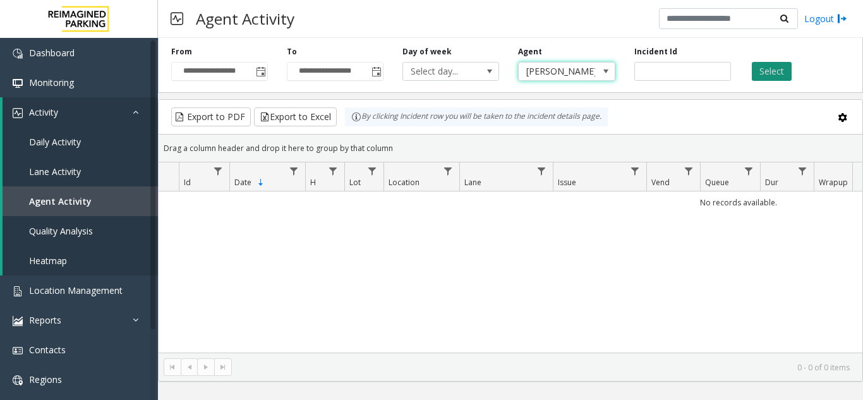
click at [764, 73] on button "Select" at bounding box center [772, 71] width 40 height 19
click at [634, 175] on span "Data table" at bounding box center [635, 171] width 10 height 10
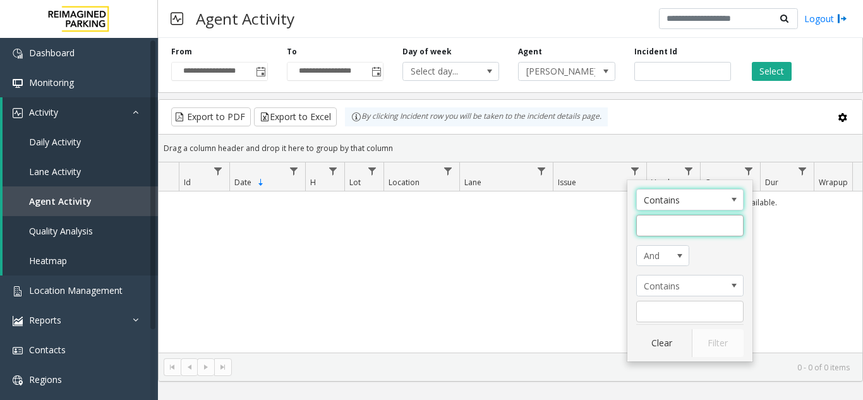
click at [659, 222] on input "Issue Filter" at bounding box center [689, 225] width 107 height 21
type input "**********"
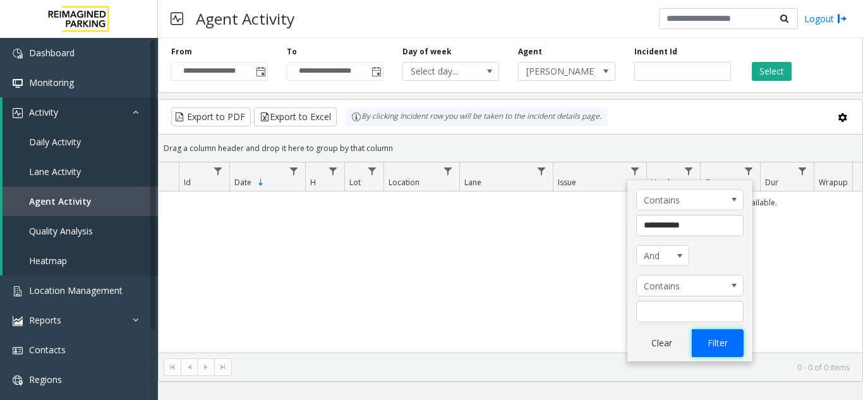
click at [728, 348] on button "Filter" at bounding box center [718, 343] width 52 height 28
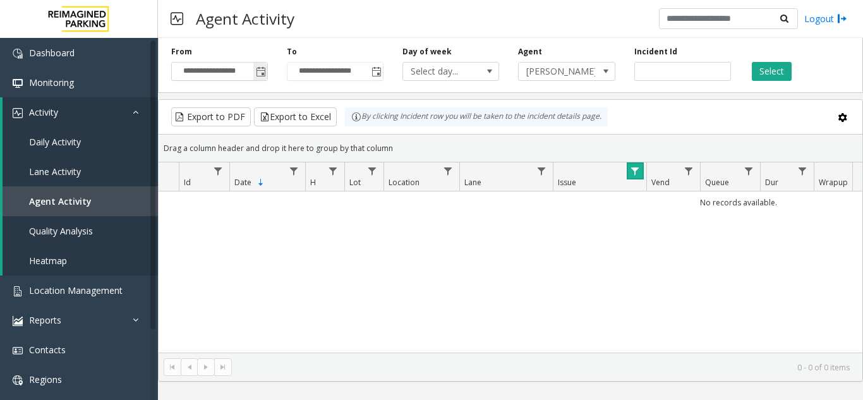
click at [263, 72] on span "Toggle popup" at bounding box center [261, 72] width 10 height 10
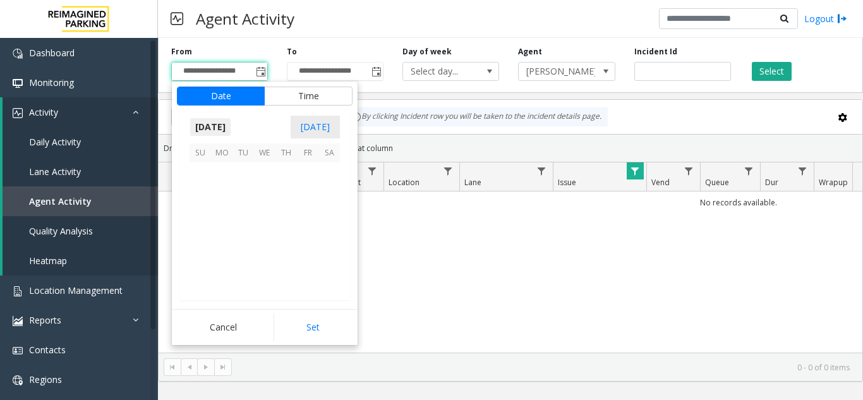
scroll to position [226797, 0]
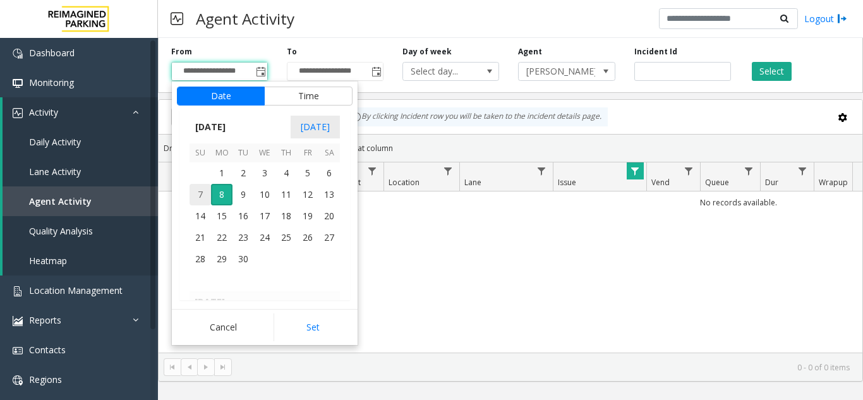
click at [197, 198] on span "7" at bounding box center [200, 194] width 21 height 21
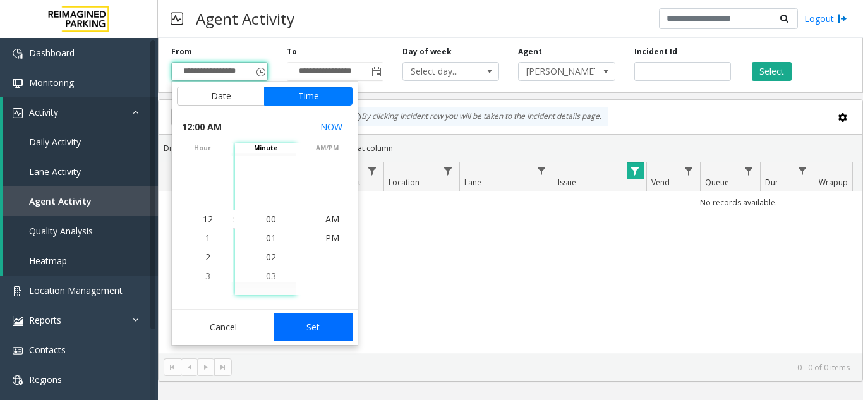
click at [306, 322] on button "Set" at bounding box center [314, 327] width 80 height 28
type input "**********"
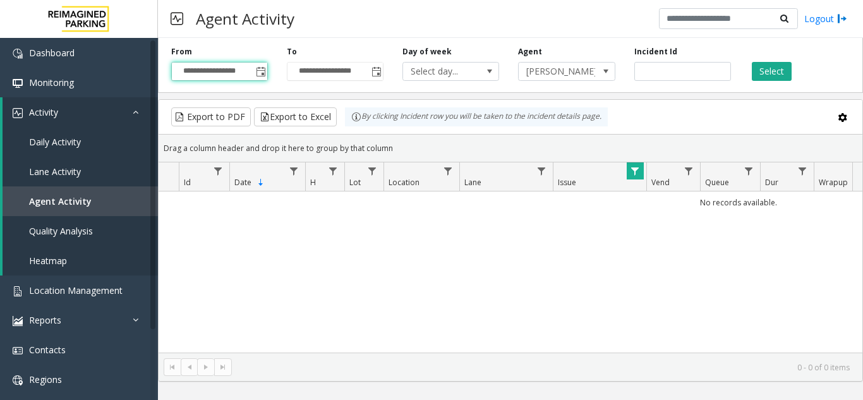
click at [767, 60] on div "Select" at bounding box center [799, 63] width 116 height 35
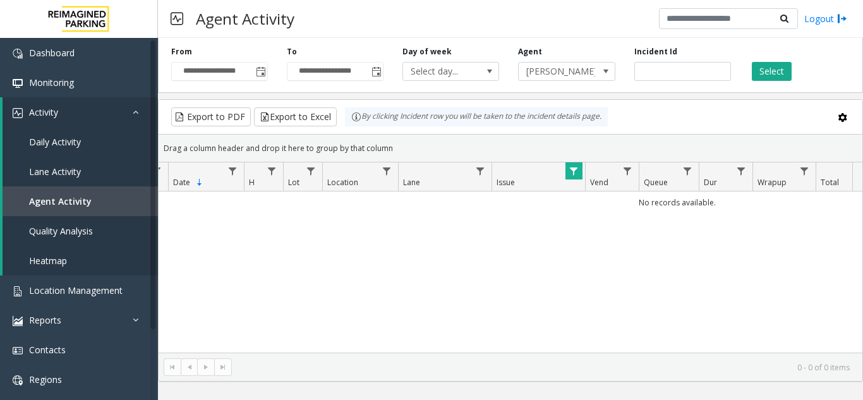
scroll to position [0, 0]
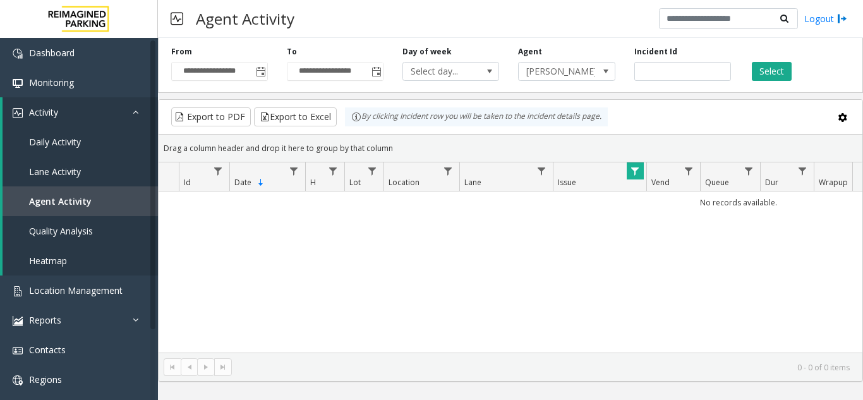
click at [632, 171] on span "Data table" at bounding box center [635, 171] width 10 height 10
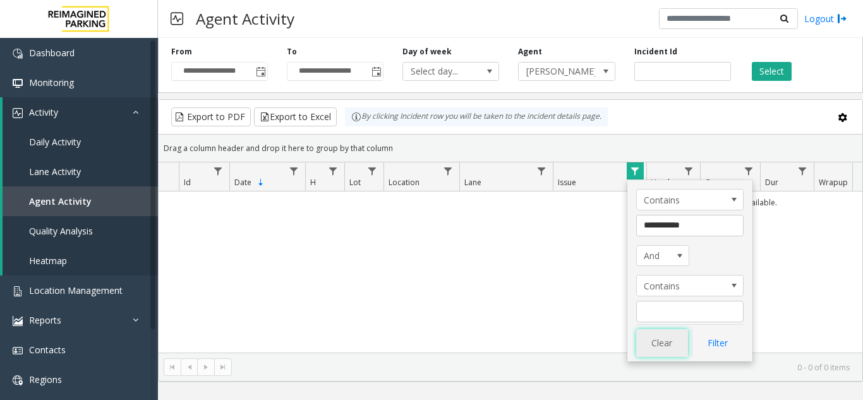
click at [661, 346] on button "Clear" at bounding box center [662, 343] width 52 height 28
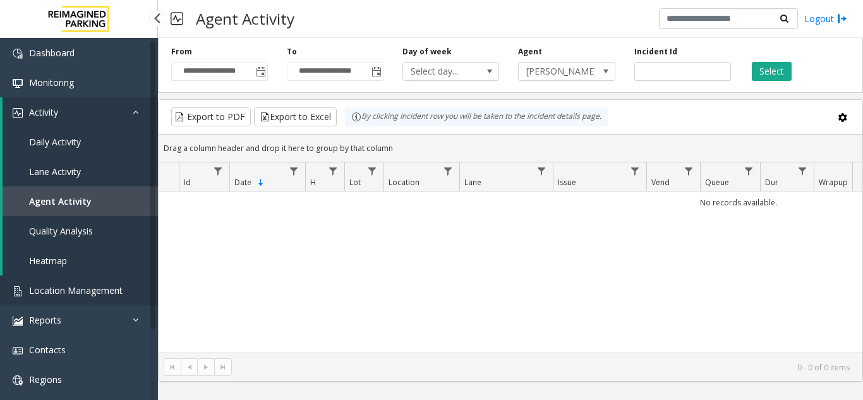
click at [93, 299] on link "Location Management" at bounding box center [79, 291] width 158 height 30
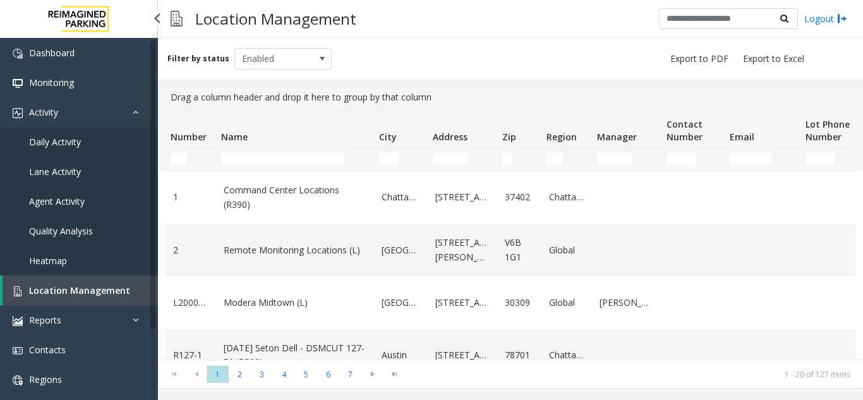
click at [51, 202] on span "Agent Activity" at bounding box center [57, 201] width 56 height 12
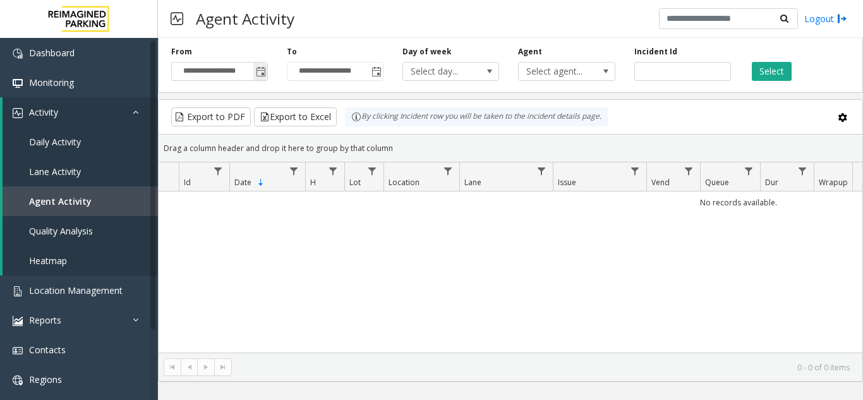
click at [258, 73] on span "Toggle popup" at bounding box center [261, 72] width 10 height 10
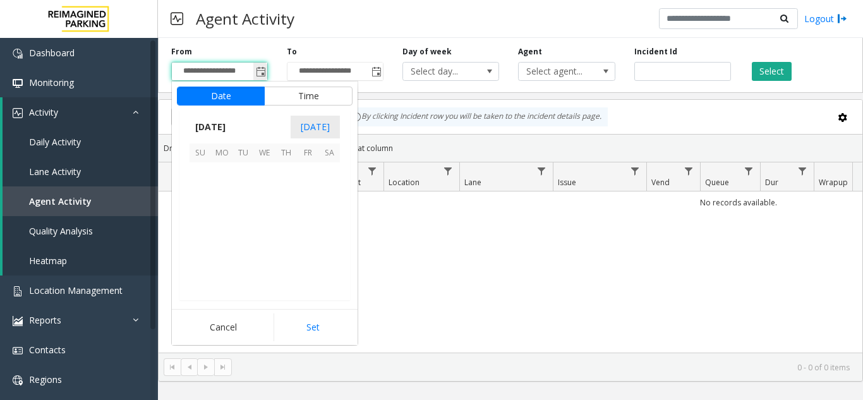
scroll to position [226797, 0]
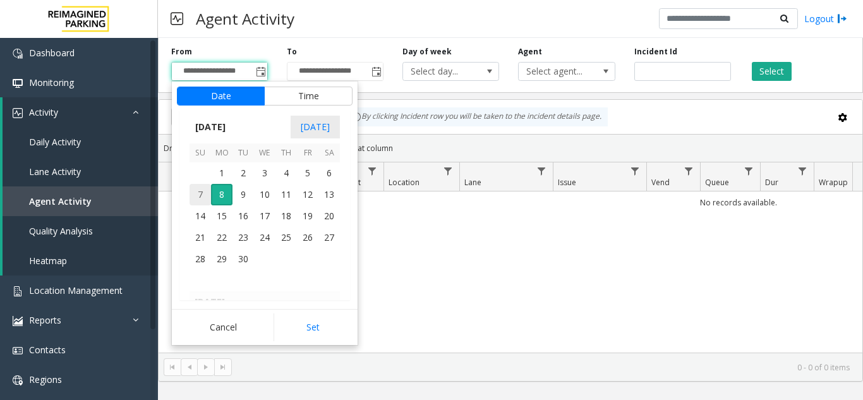
click at [203, 201] on span "7" at bounding box center [200, 194] width 21 height 21
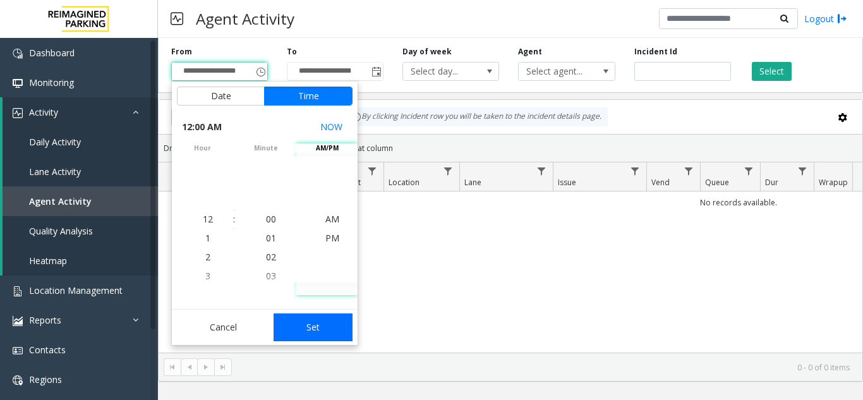
click at [317, 334] on button "Set" at bounding box center [314, 327] width 80 height 28
type input "**********"
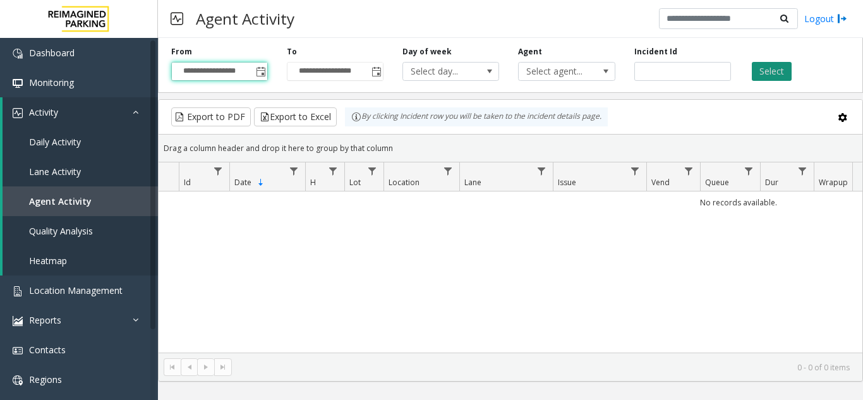
click at [772, 76] on button "Select" at bounding box center [772, 71] width 40 height 19
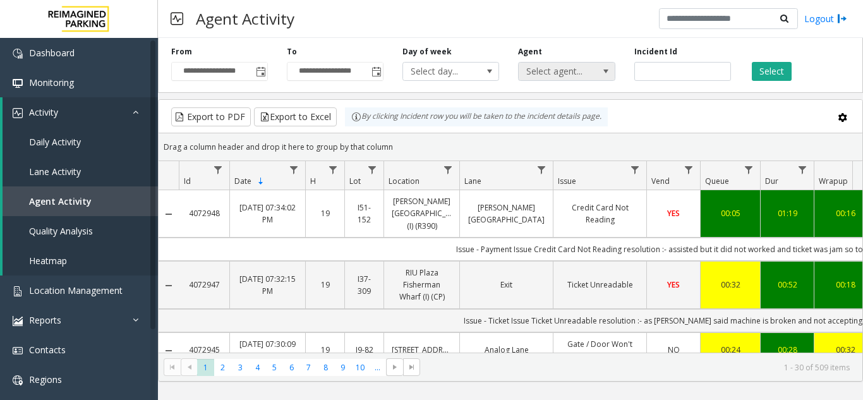
click at [579, 75] on span "Select agent..." at bounding box center [557, 72] width 76 height 18
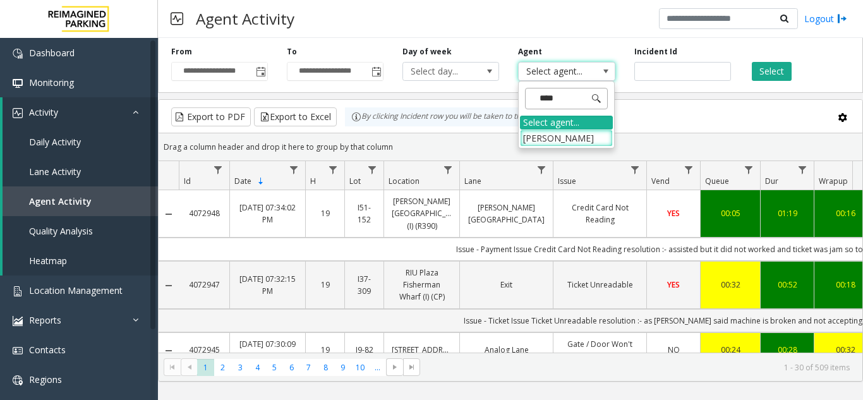
type input "*****"
click at [565, 142] on li "[PERSON_NAME]" at bounding box center [566, 138] width 93 height 17
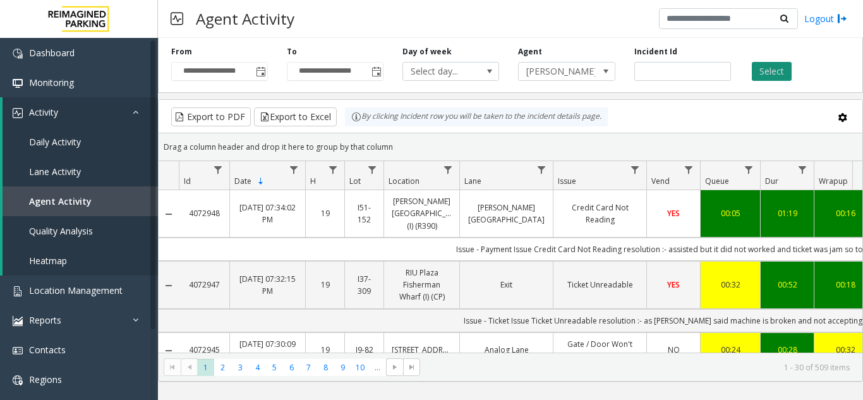
click at [755, 71] on button "Select" at bounding box center [772, 71] width 40 height 19
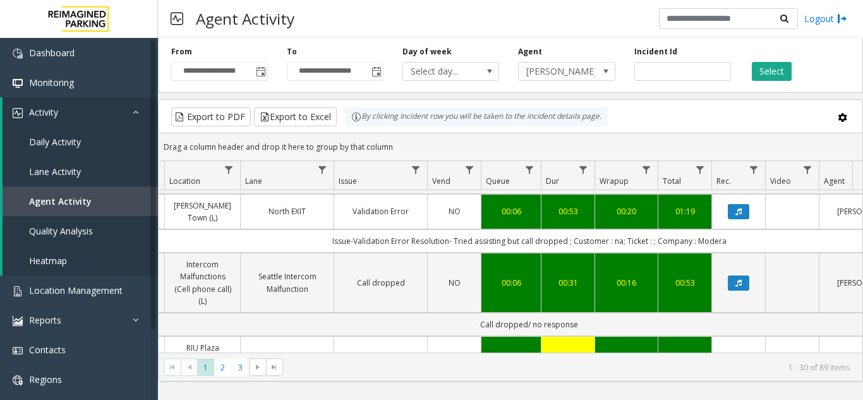
scroll to position [63, 219]
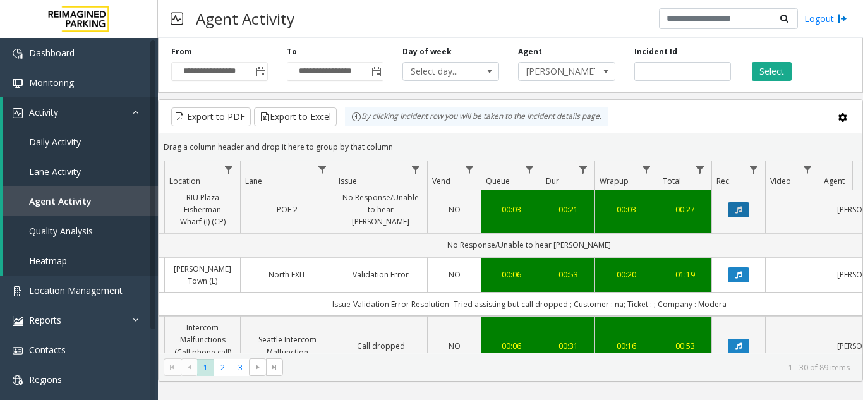
click at [741, 214] on button "Data table" at bounding box center [738, 209] width 21 height 15
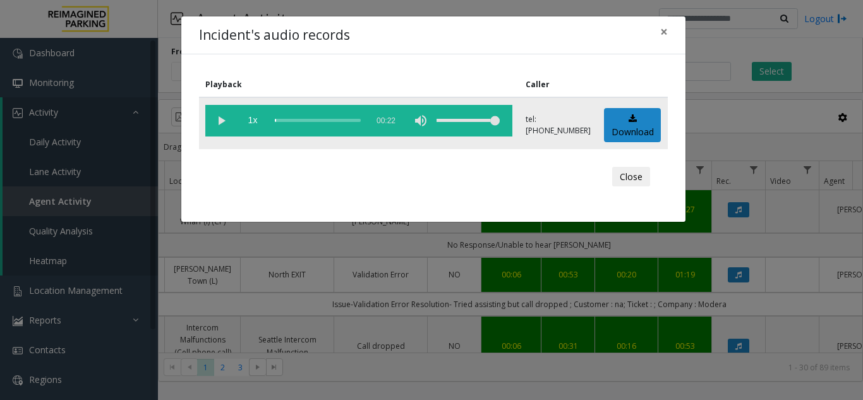
click at [225, 120] on vg-play-pause at bounding box center [221, 121] width 32 height 32
click at [282, 119] on div "scrub bar" at bounding box center [318, 121] width 86 height 32
click at [289, 118] on div "scrub bar" at bounding box center [318, 121] width 86 height 32
click at [660, 33] on span "×" at bounding box center [664, 32] width 8 height 18
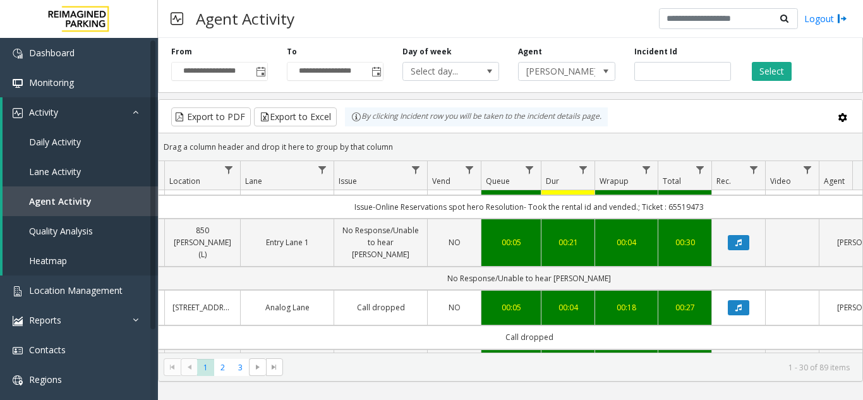
scroll to position [316, 219]
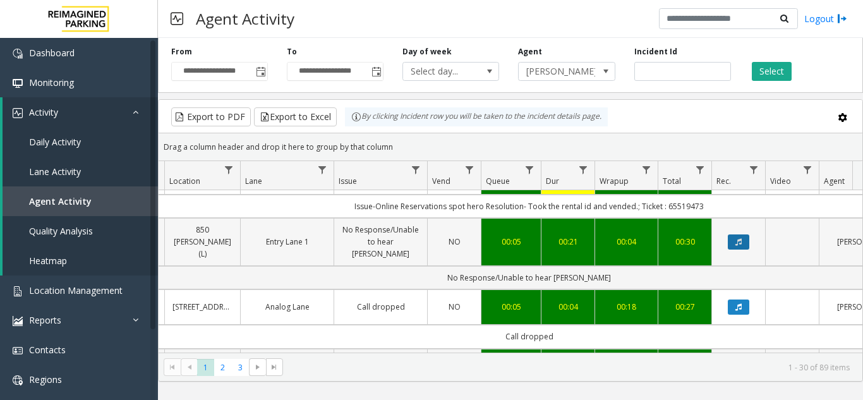
click at [736, 246] on icon "Data table" at bounding box center [739, 242] width 6 height 8
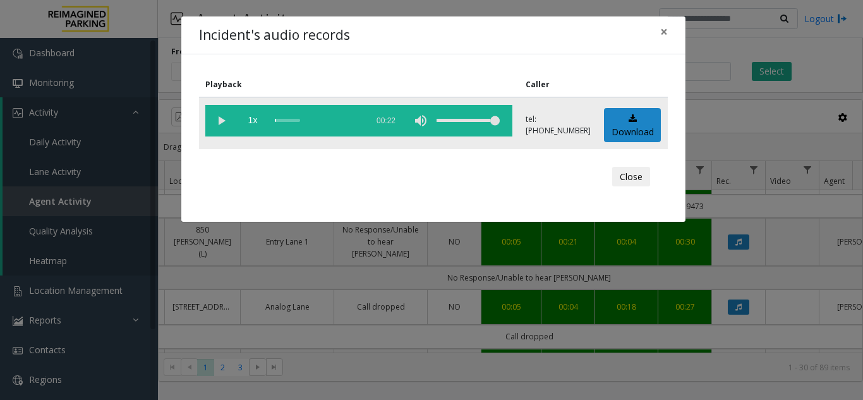
click at [225, 121] on vg-play-pause at bounding box center [221, 121] width 32 height 32
click at [663, 34] on span "×" at bounding box center [664, 32] width 8 height 18
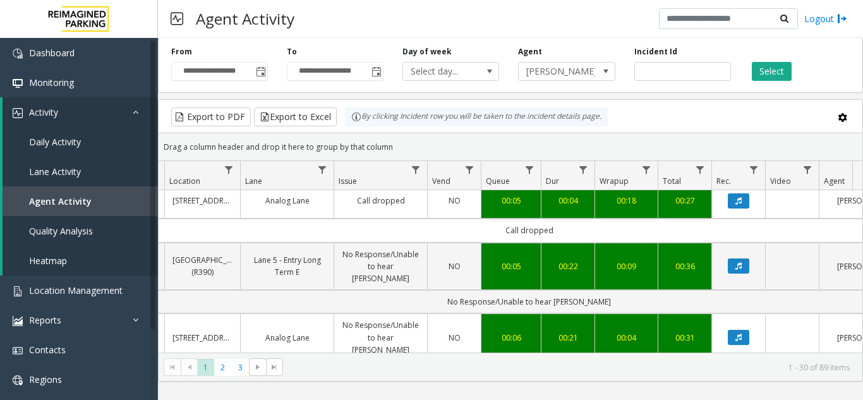
scroll to position [442, 219]
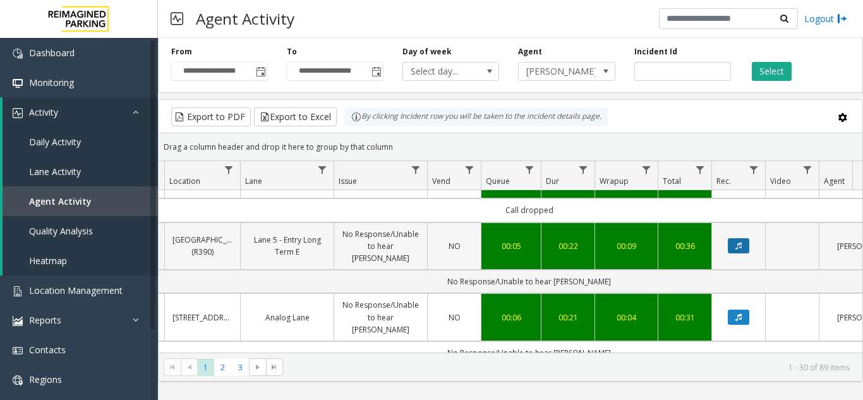
click at [739, 239] on button "Data table" at bounding box center [738, 245] width 21 height 15
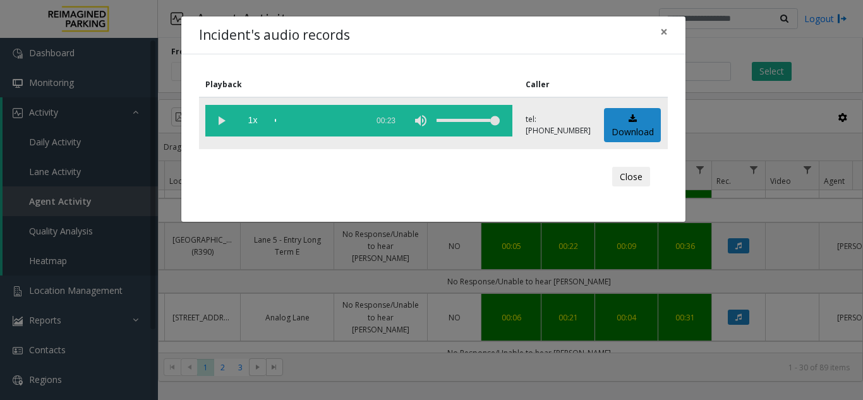
click at [217, 119] on vg-play-pause at bounding box center [221, 121] width 32 height 32
click at [665, 35] on span "×" at bounding box center [664, 32] width 8 height 18
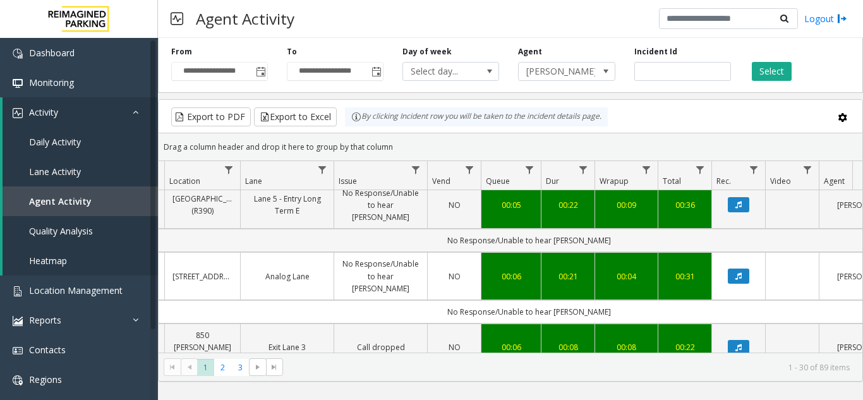
scroll to position [506, 219]
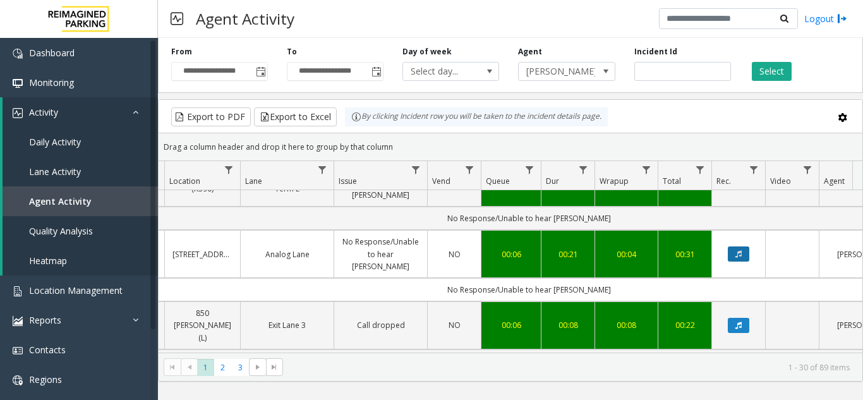
click at [741, 250] on icon "Data table" at bounding box center [739, 254] width 6 height 8
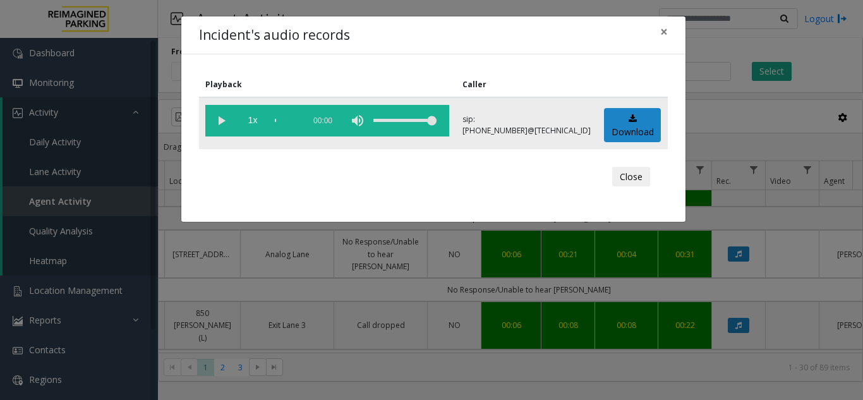
click at [222, 123] on vg-play-pause at bounding box center [221, 121] width 32 height 32
click at [665, 37] on span "×" at bounding box center [664, 32] width 8 height 18
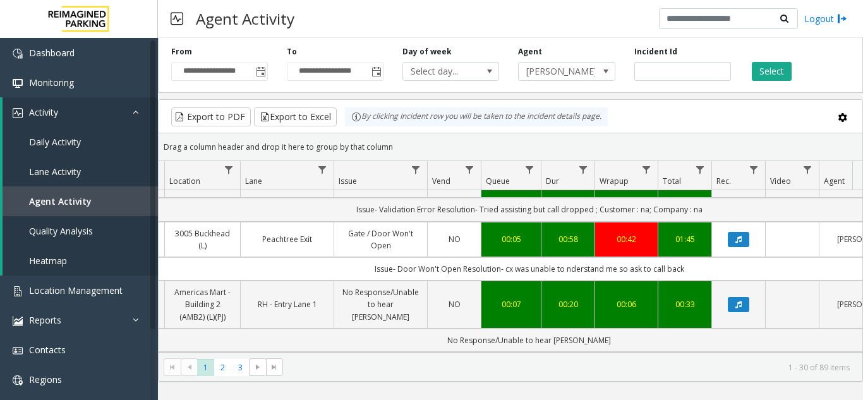
scroll to position [821, 219]
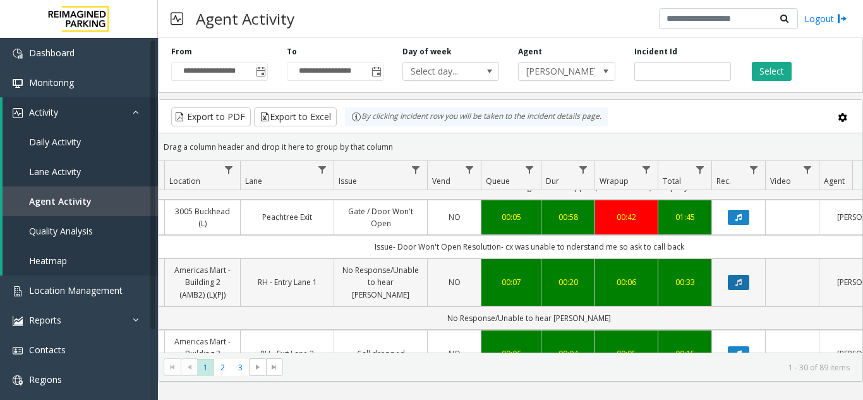
click at [736, 279] on icon "Data table" at bounding box center [739, 283] width 6 height 8
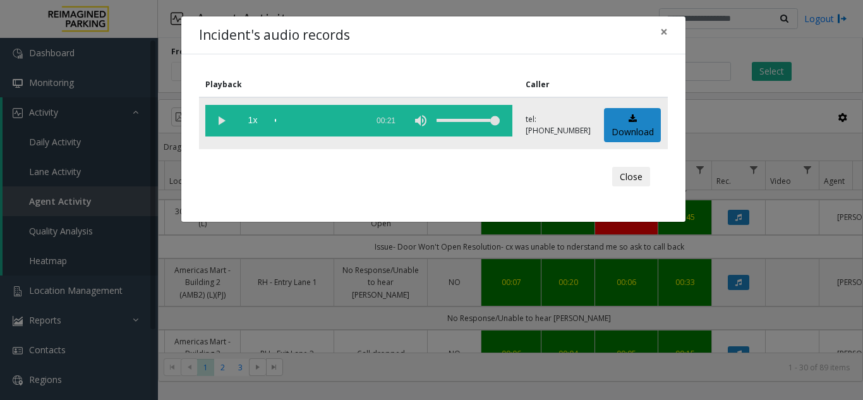
click at [219, 118] on vg-play-pause at bounding box center [221, 121] width 32 height 32
click at [306, 123] on div "scrub bar" at bounding box center [318, 121] width 86 height 32
click at [660, 34] on span "×" at bounding box center [664, 32] width 8 height 18
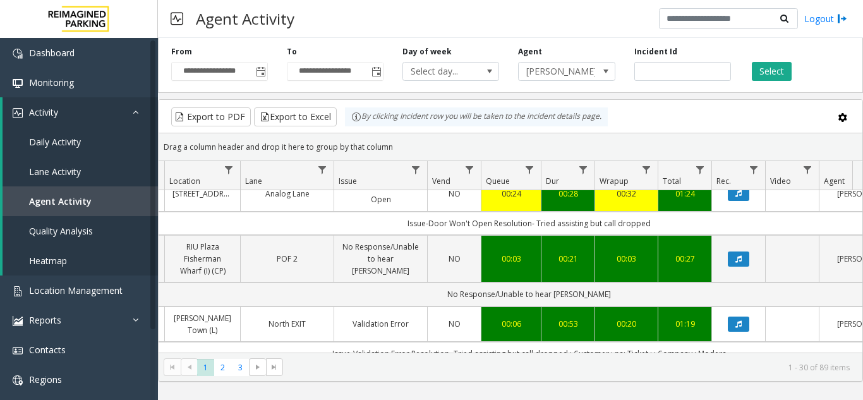
scroll to position [0, 219]
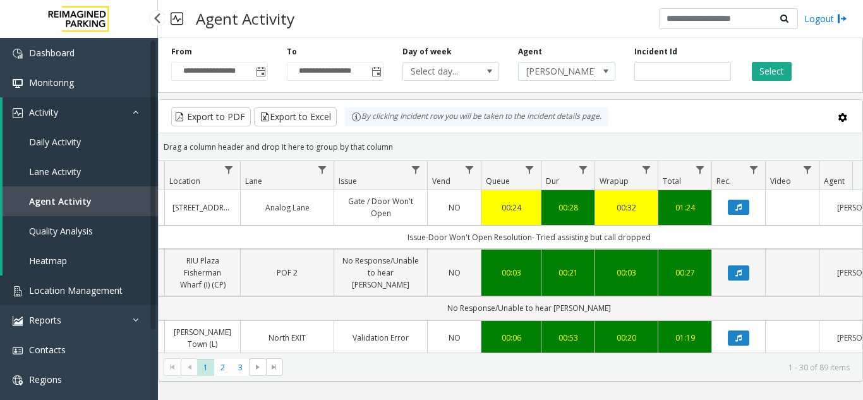
click at [88, 291] on span "Location Management" at bounding box center [76, 290] width 94 height 12
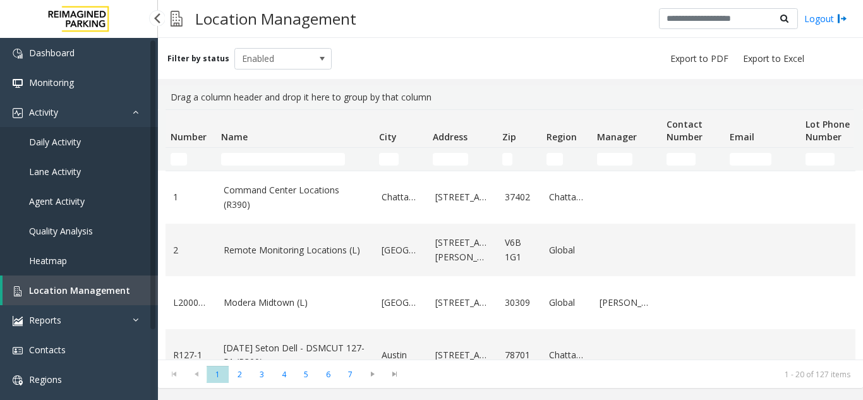
click at [75, 200] on span "Agent Activity" at bounding box center [57, 201] width 56 height 12
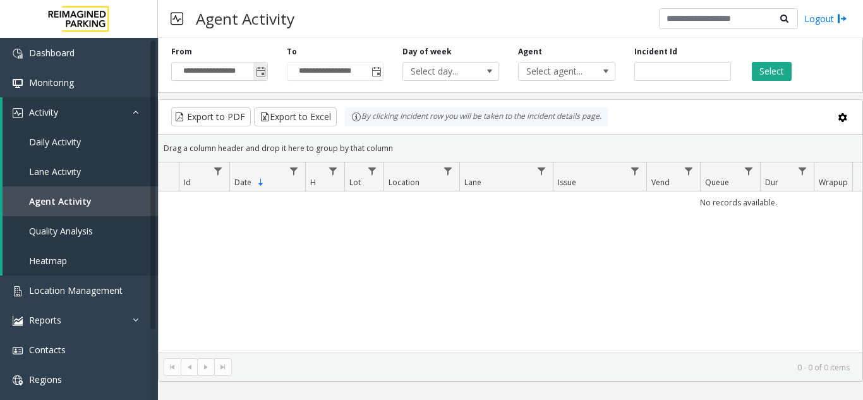
click at [260, 76] on span "Toggle popup" at bounding box center [261, 72] width 10 height 10
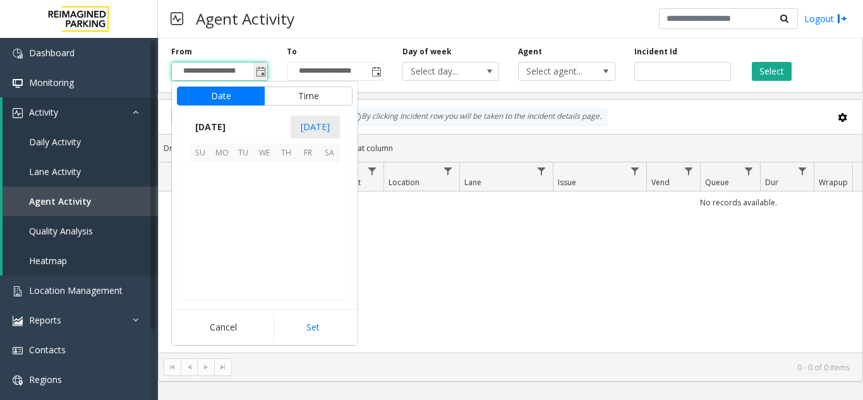
scroll to position [226797, 0]
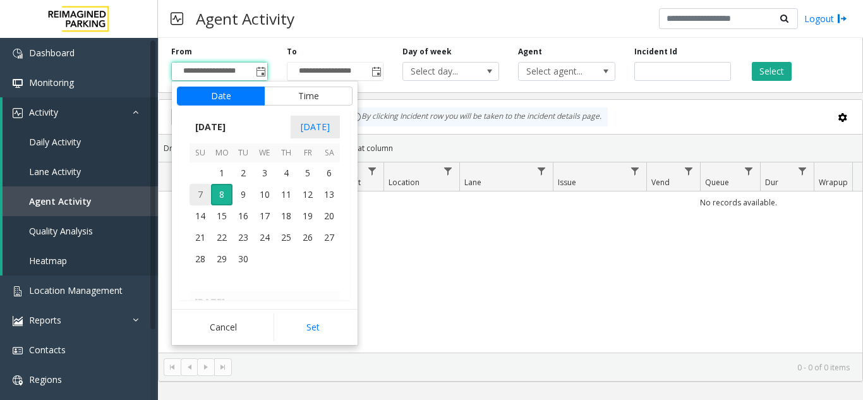
click at [202, 191] on span "7" at bounding box center [200, 194] width 21 height 21
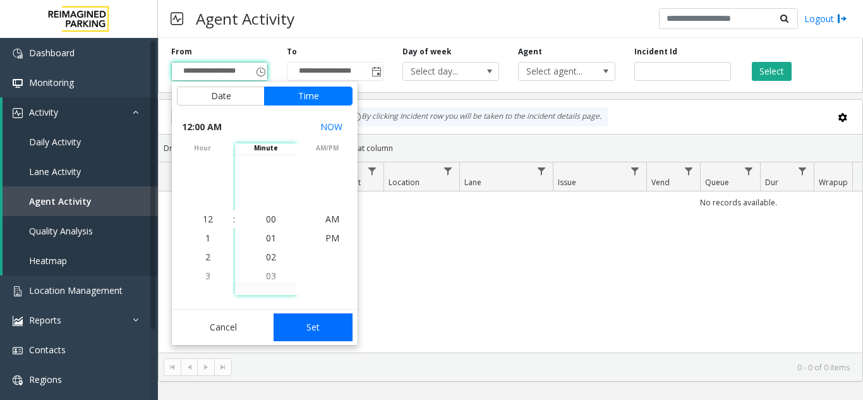
click at [310, 326] on button "Set" at bounding box center [314, 327] width 80 height 28
type input "**********"
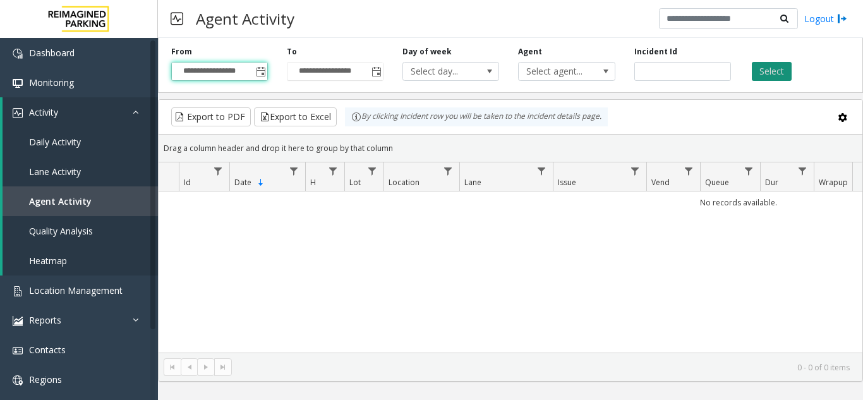
click at [773, 62] on button "Select" at bounding box center [772, 71] width 40 height 19
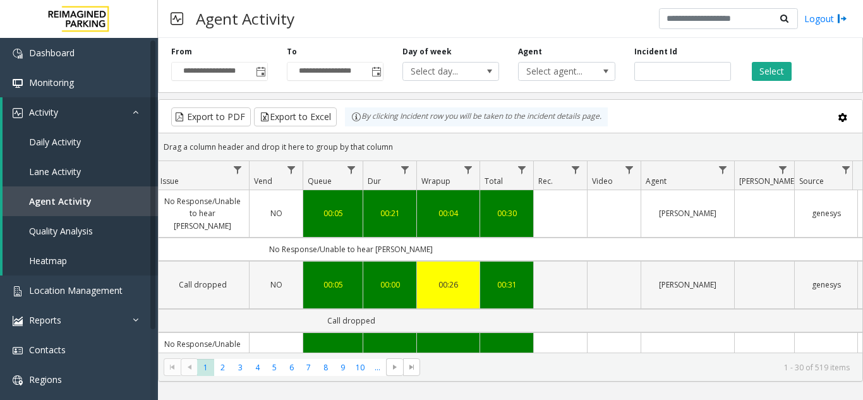
scroll to position [0, 397]
